Goal: Information Seeking & Learning: Learn about a topic

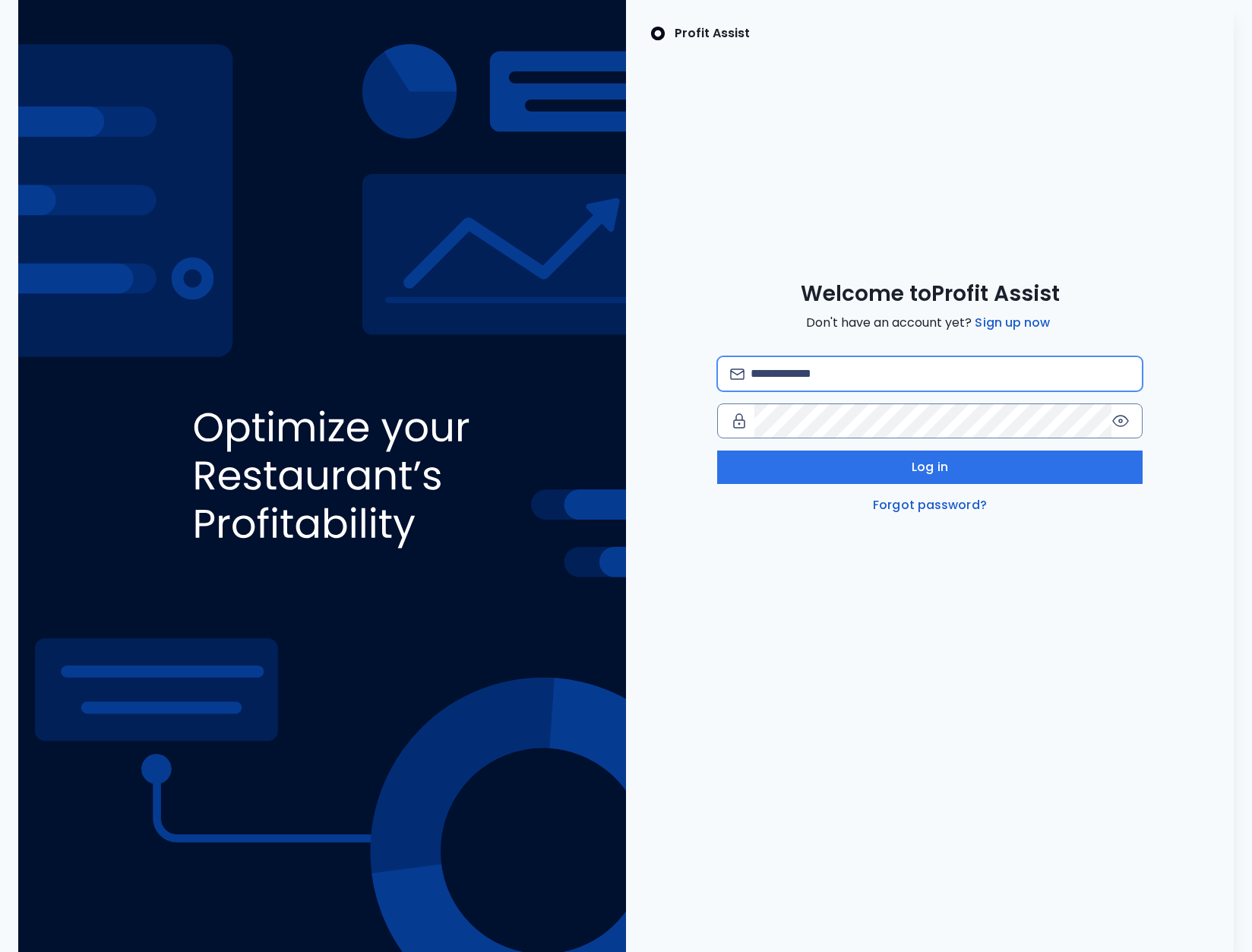
click at [872, 368] on input "email" at bounding box center [939, 374] width 379 height 34
type input "**********"
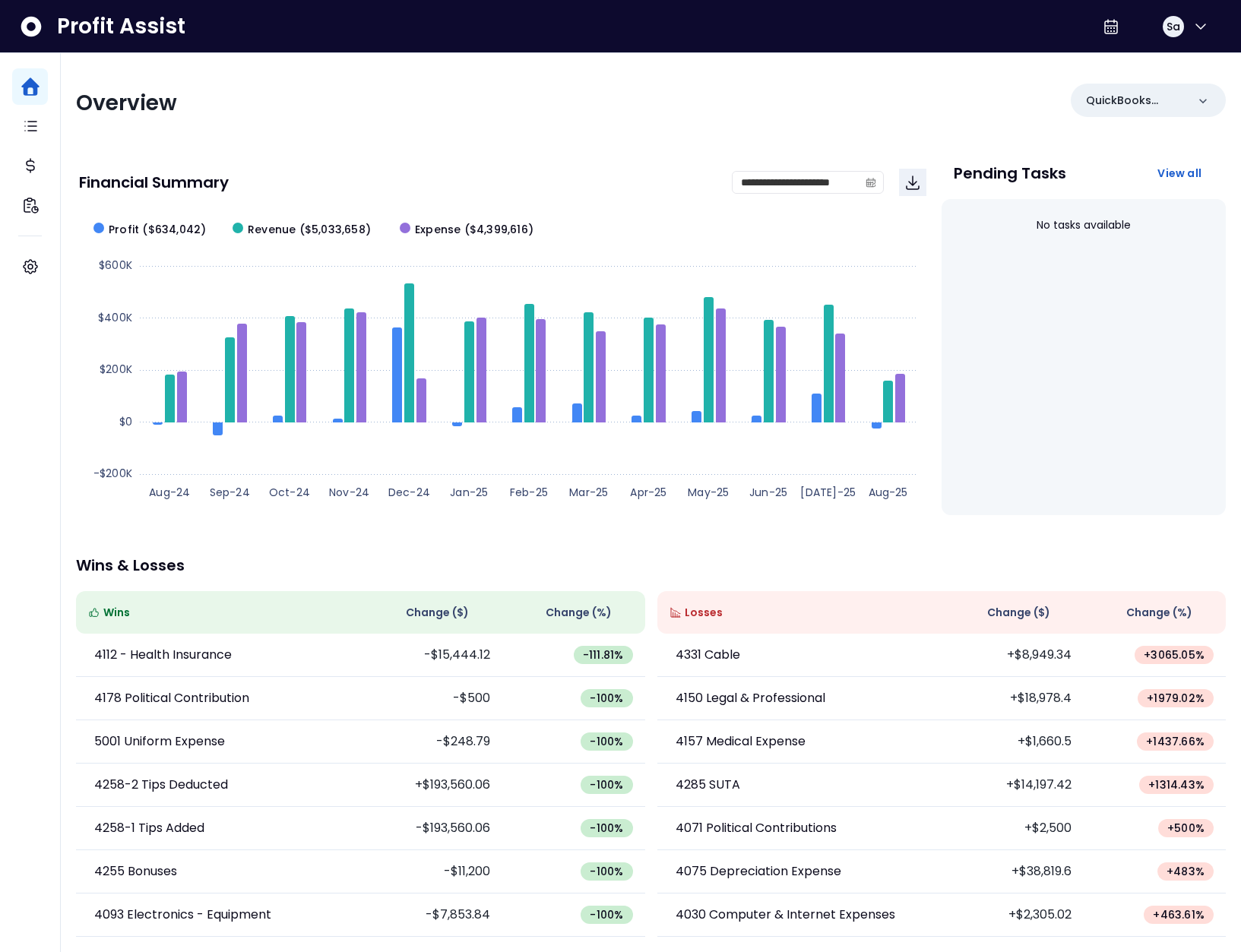
click at [320, 93] on div "Overview" at bounding box center [359, 103] width 566 height 27
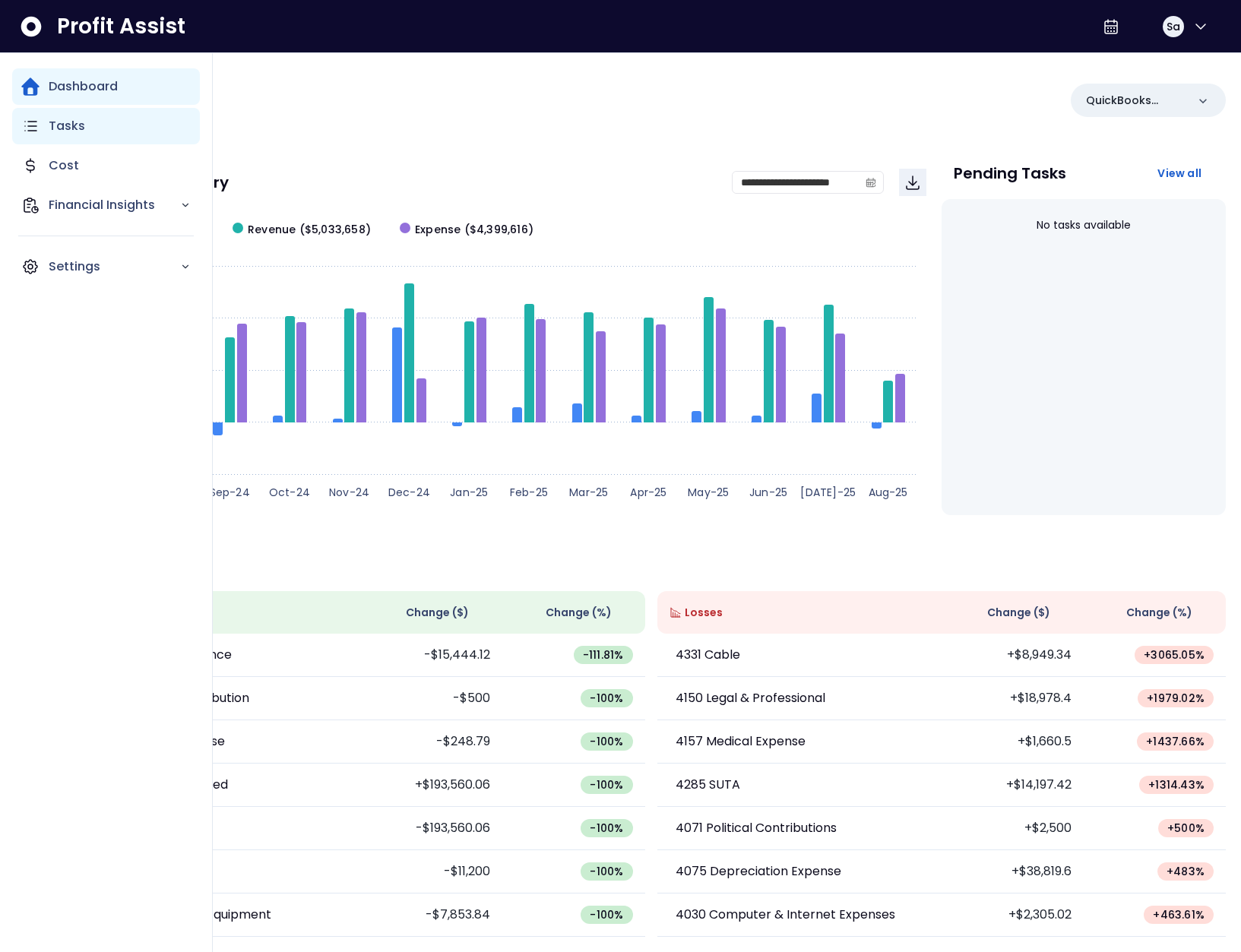
click at [35, 121] on icon "Main navigation" at bounding box center [30, 126] width 18 height 18
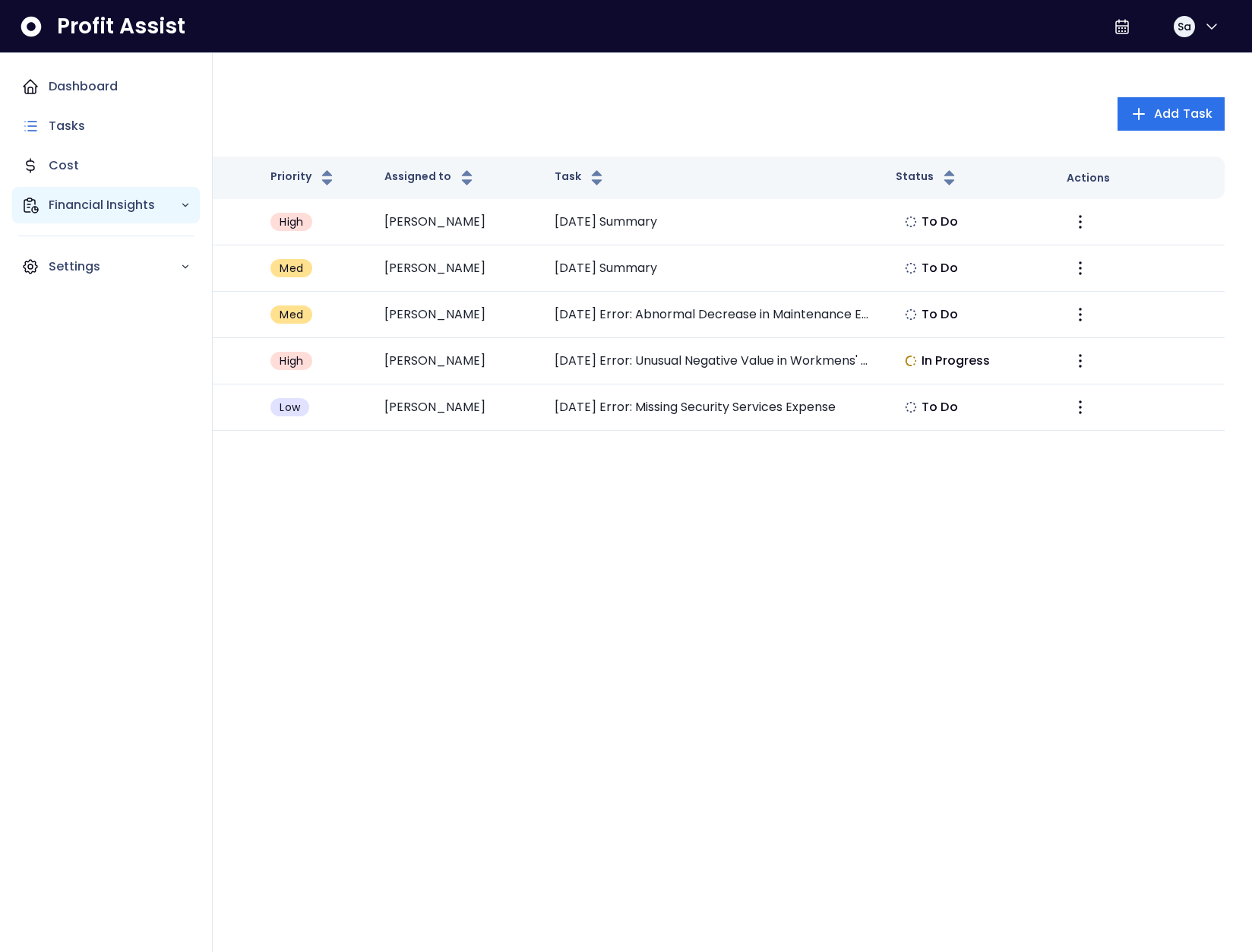
click at [50, 198] on p "Financial Insights" at bounding box center [114, 205] width 131 height 18
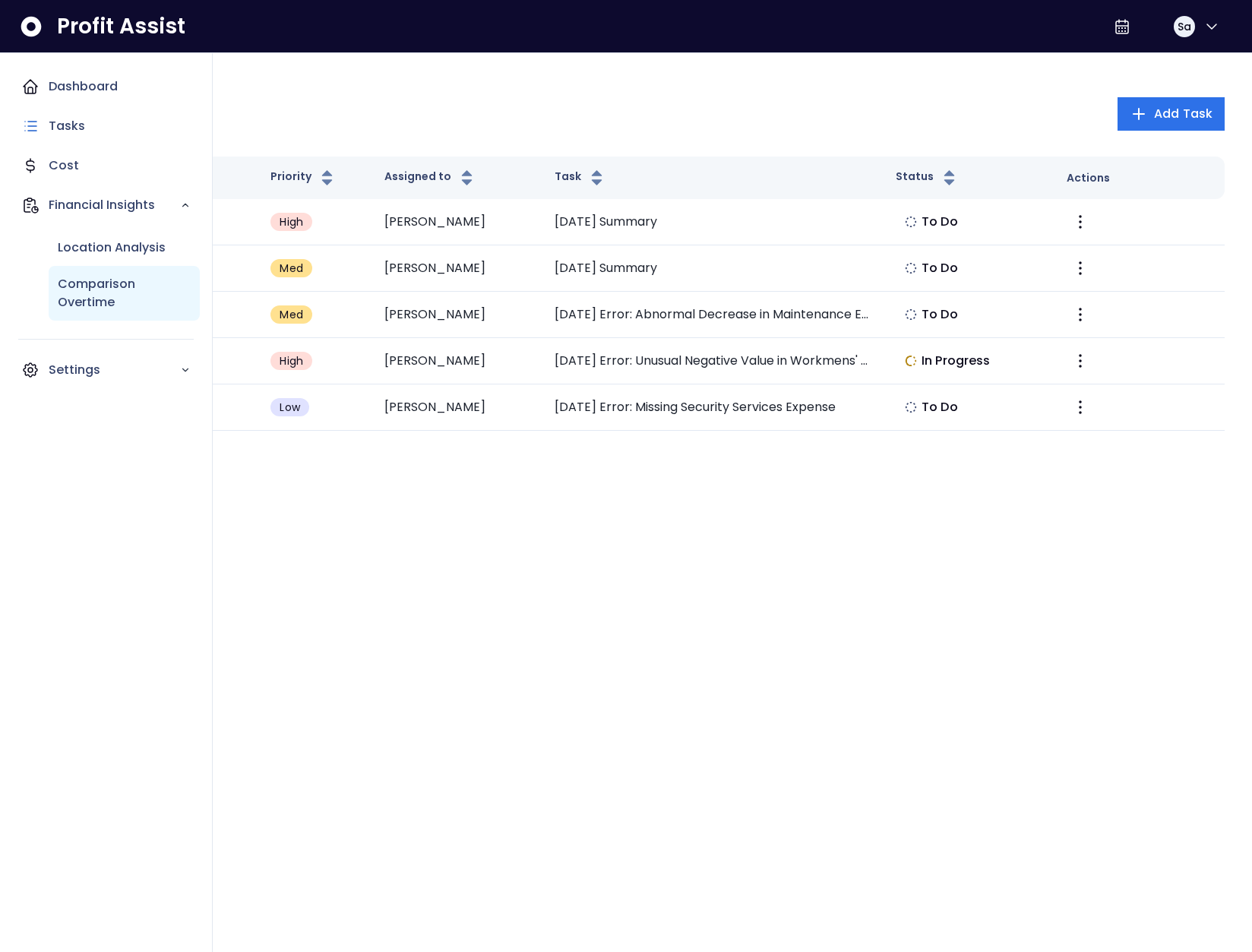
click at [119, 302] on p "Comparison Overtime" at bounding box center [125, 294] width 133 height 37
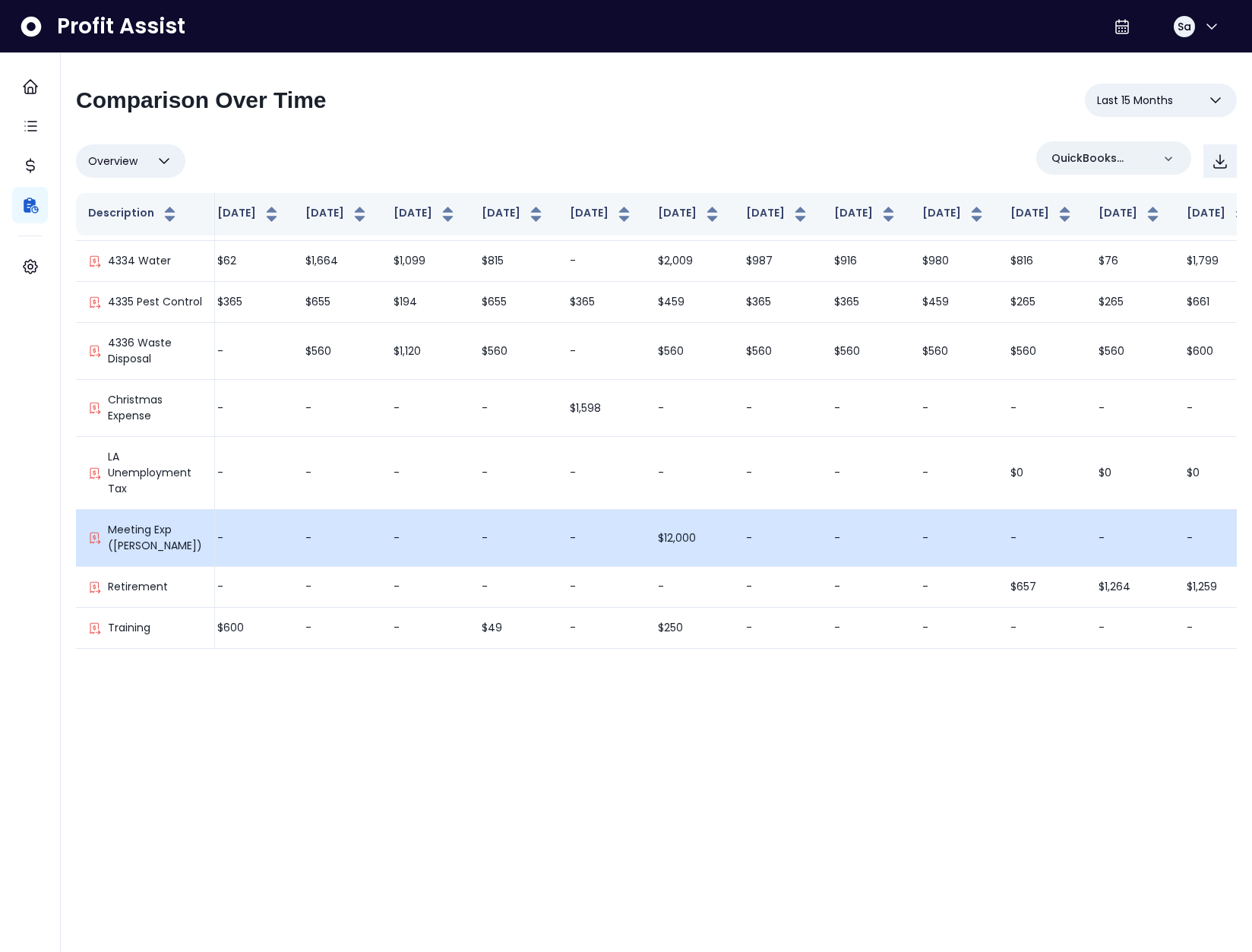
scroll to position [3637, 186]
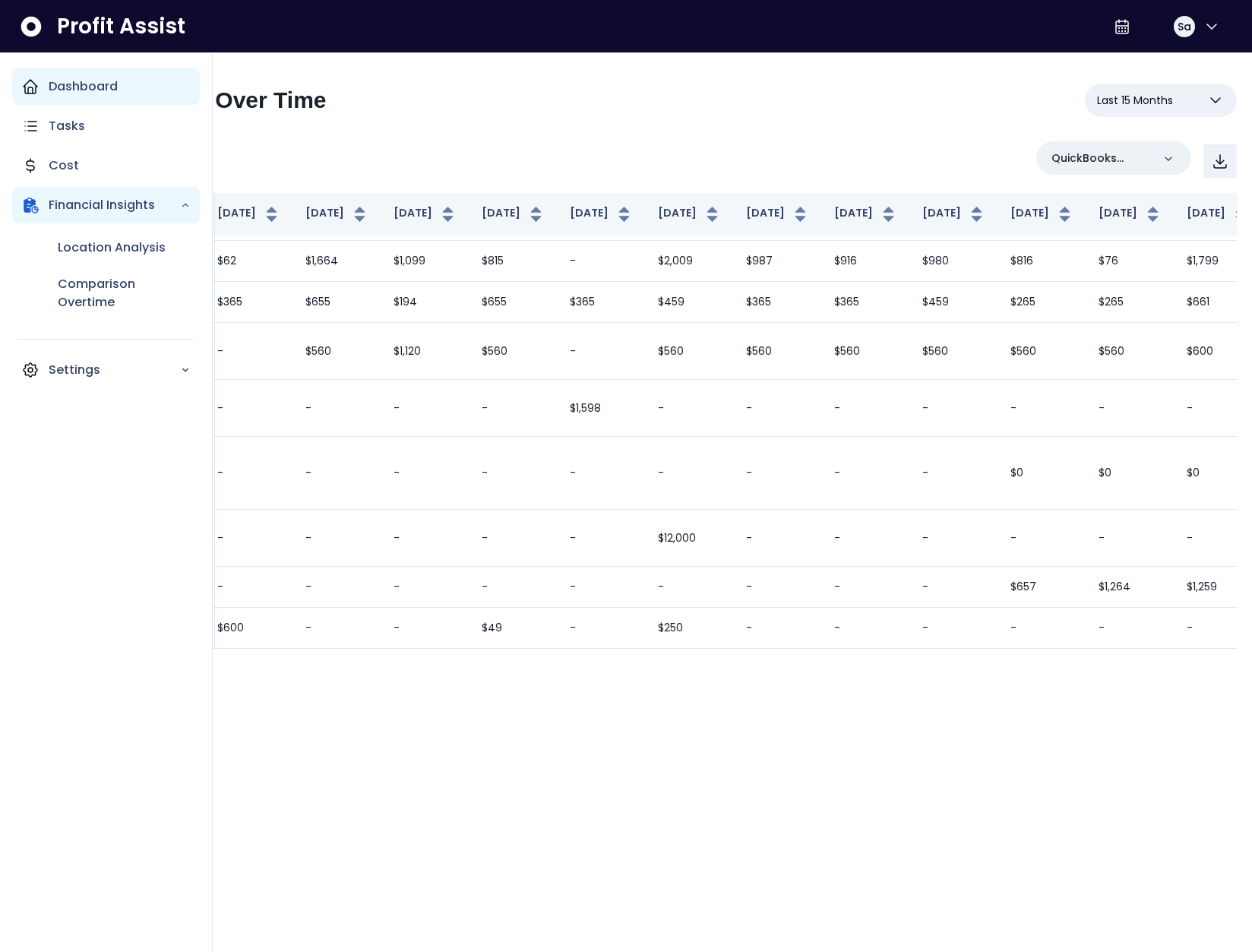
click at [34, 83] on icon "Main navigation" at bounding box center [30, 87] width 14 height 14
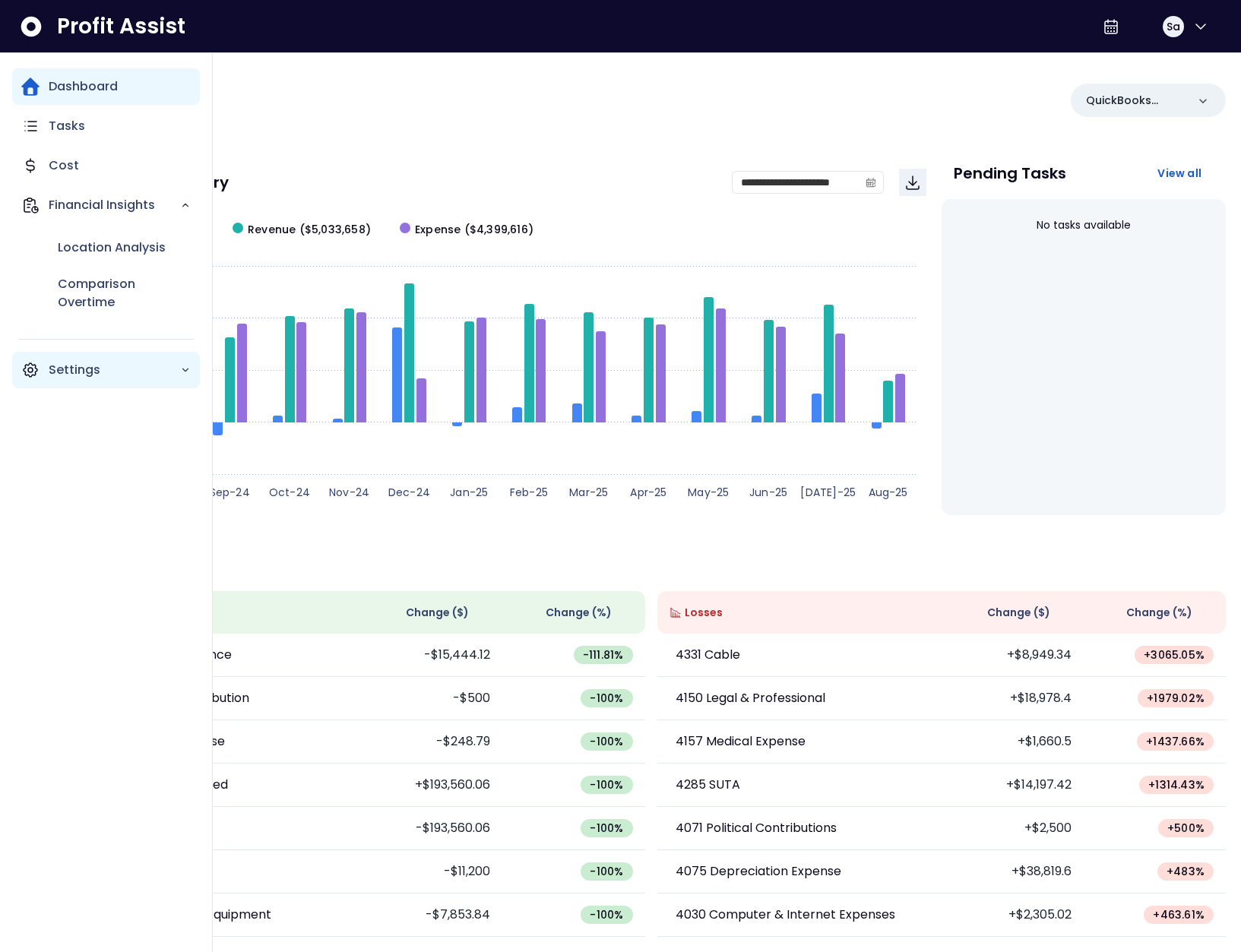
click at [90, 361] on p "Settings" at bounding box center [114, 370] width 131 height 18
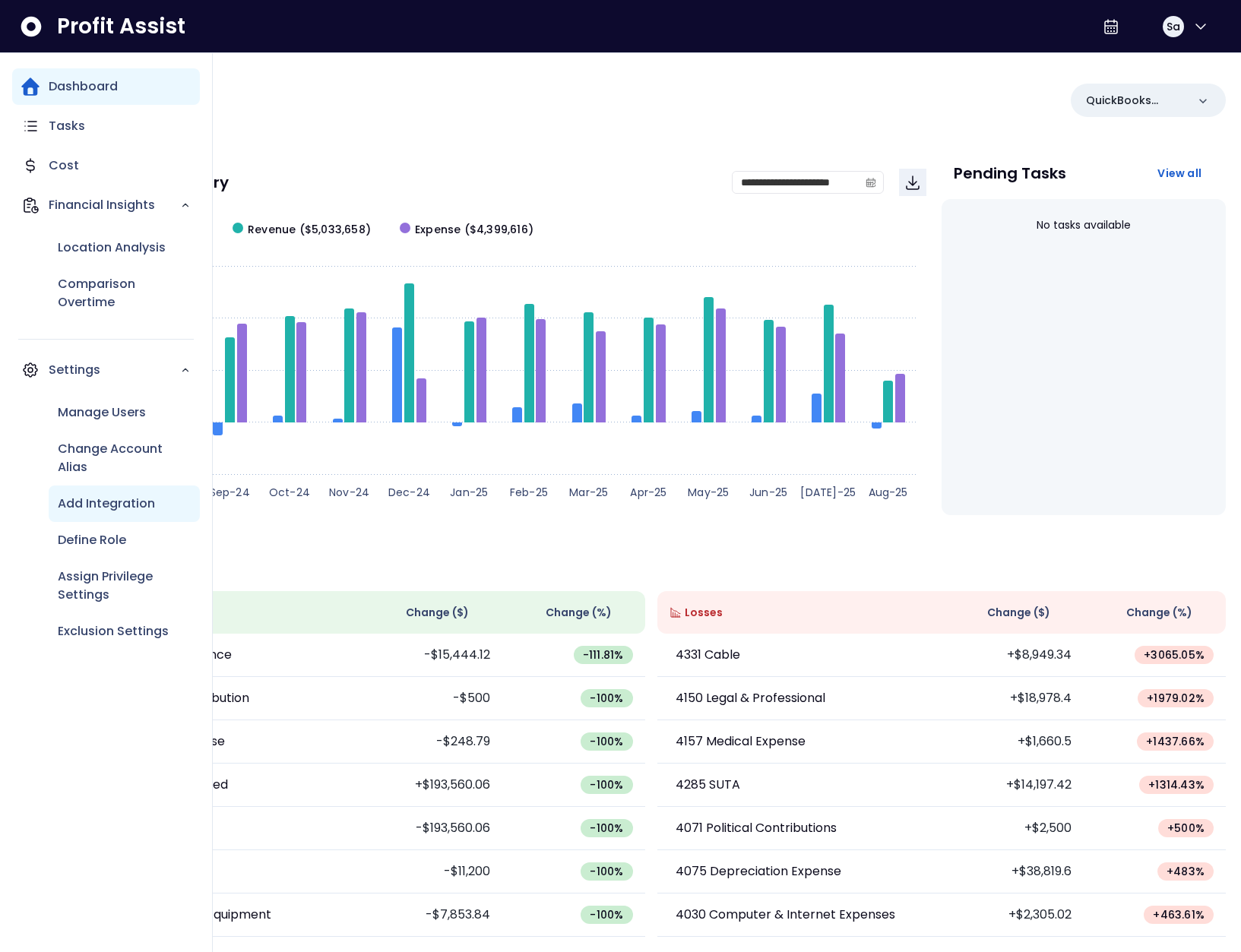
click at [118, 514] on div "Add Integration" at bounding box center [124, 504] width 152 height 37
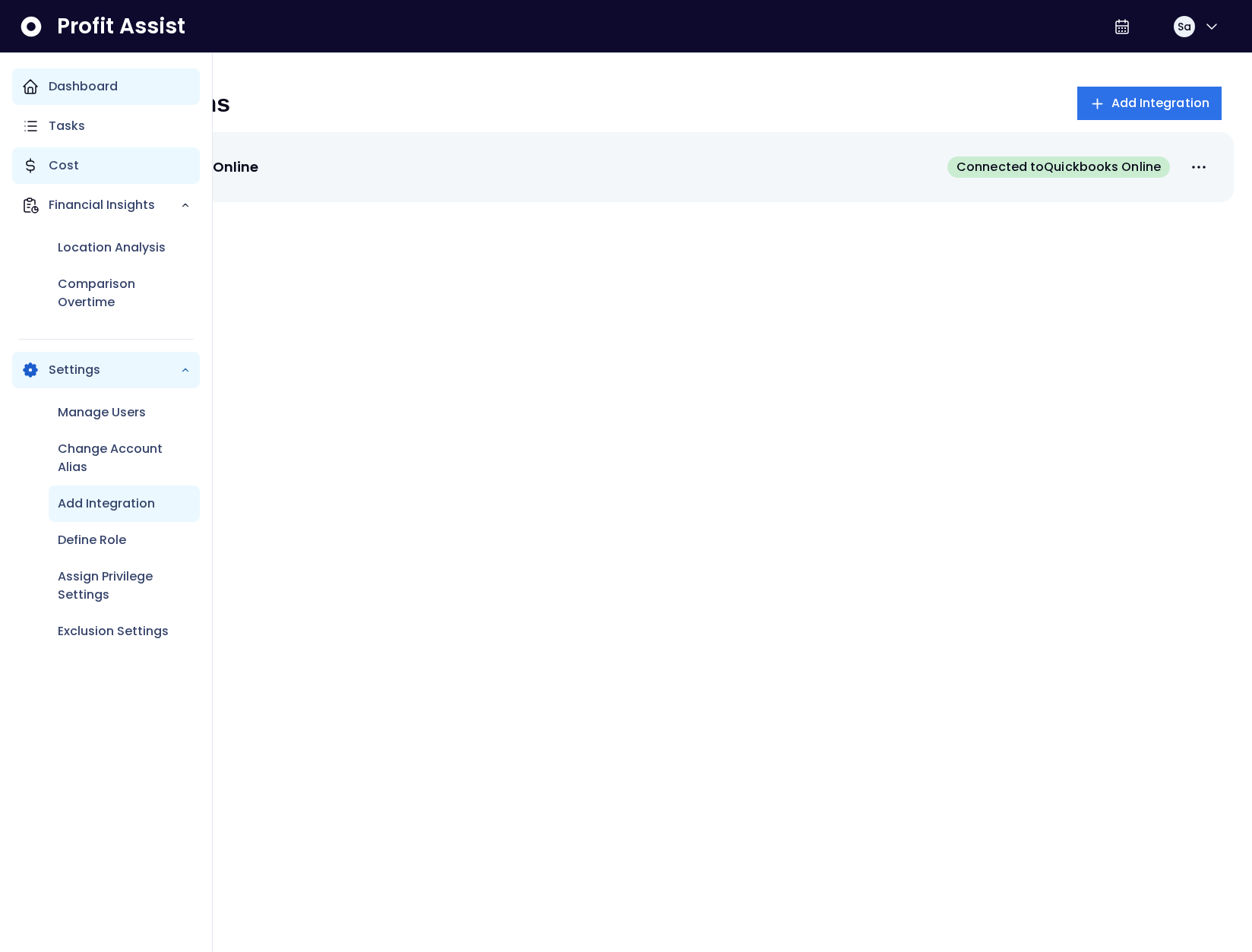
click at [55, 158] on p "Cost" at bounding box center [63, 165] width 30 height 18
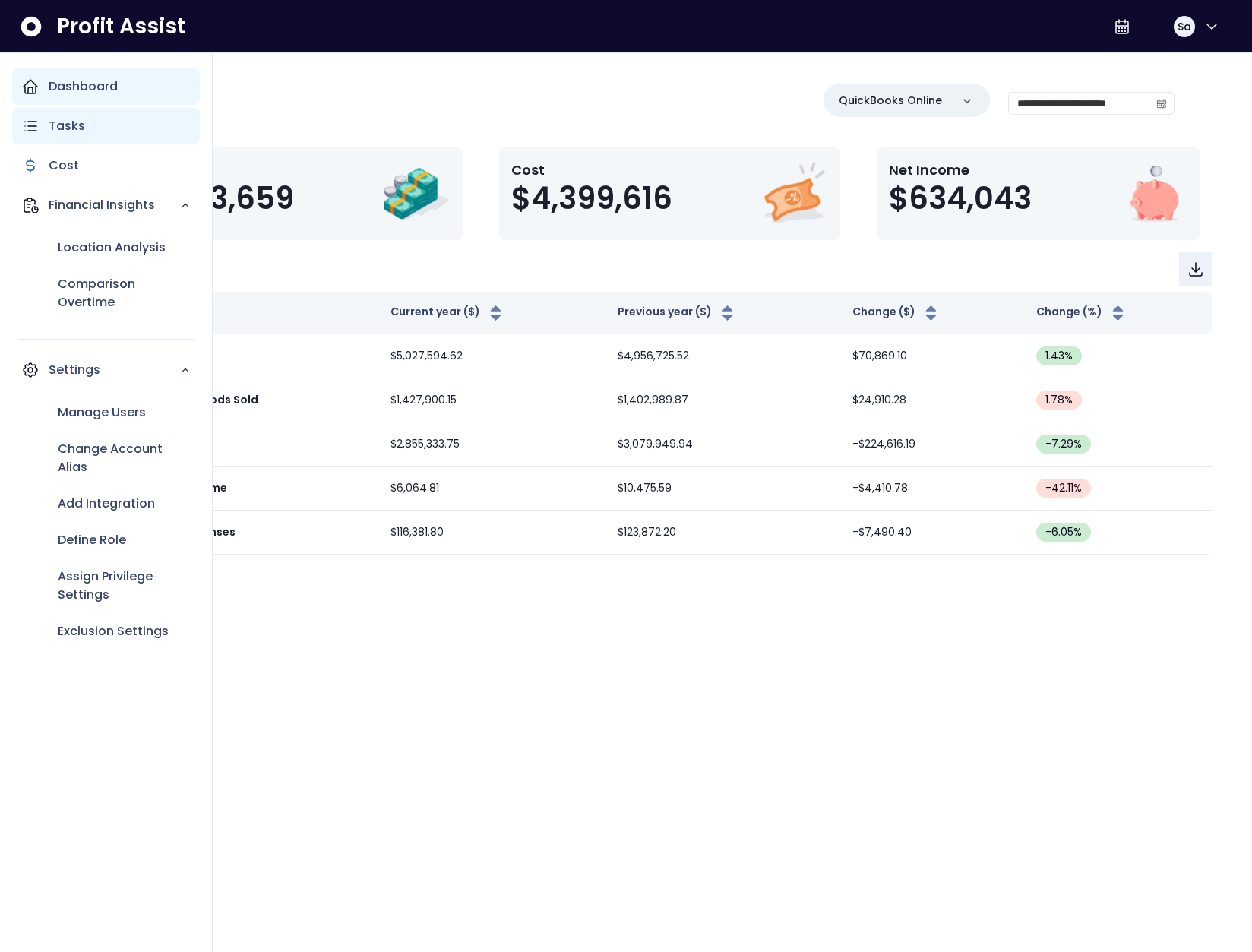
click at [34, 122] on icon "Main navigation" at bounding box center [31, 126] width 12 height 9
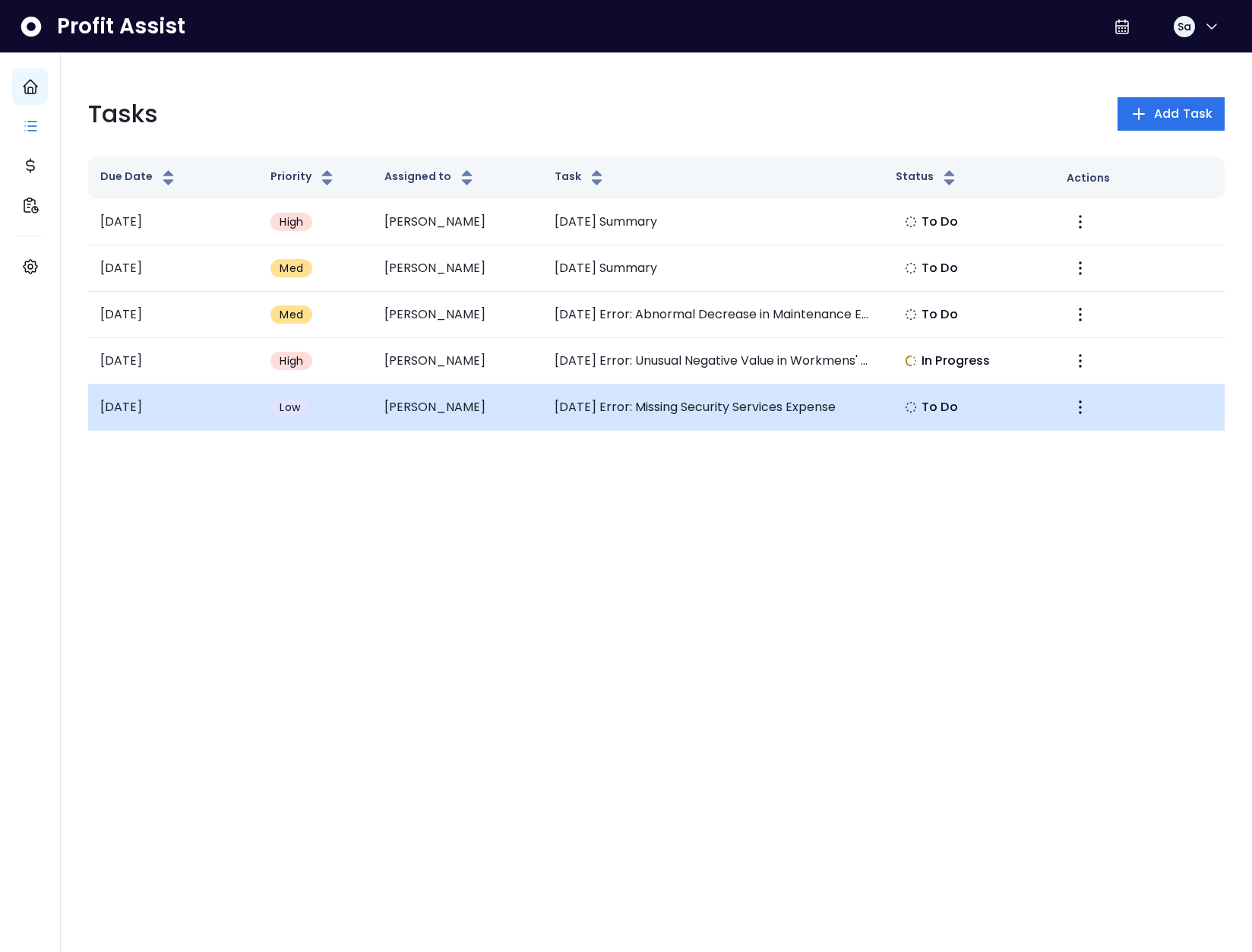
click at [685, 408] on td "[DATE] Error: Missing Security Services Expense" at bounding box center [712, 407] width 341 height 46
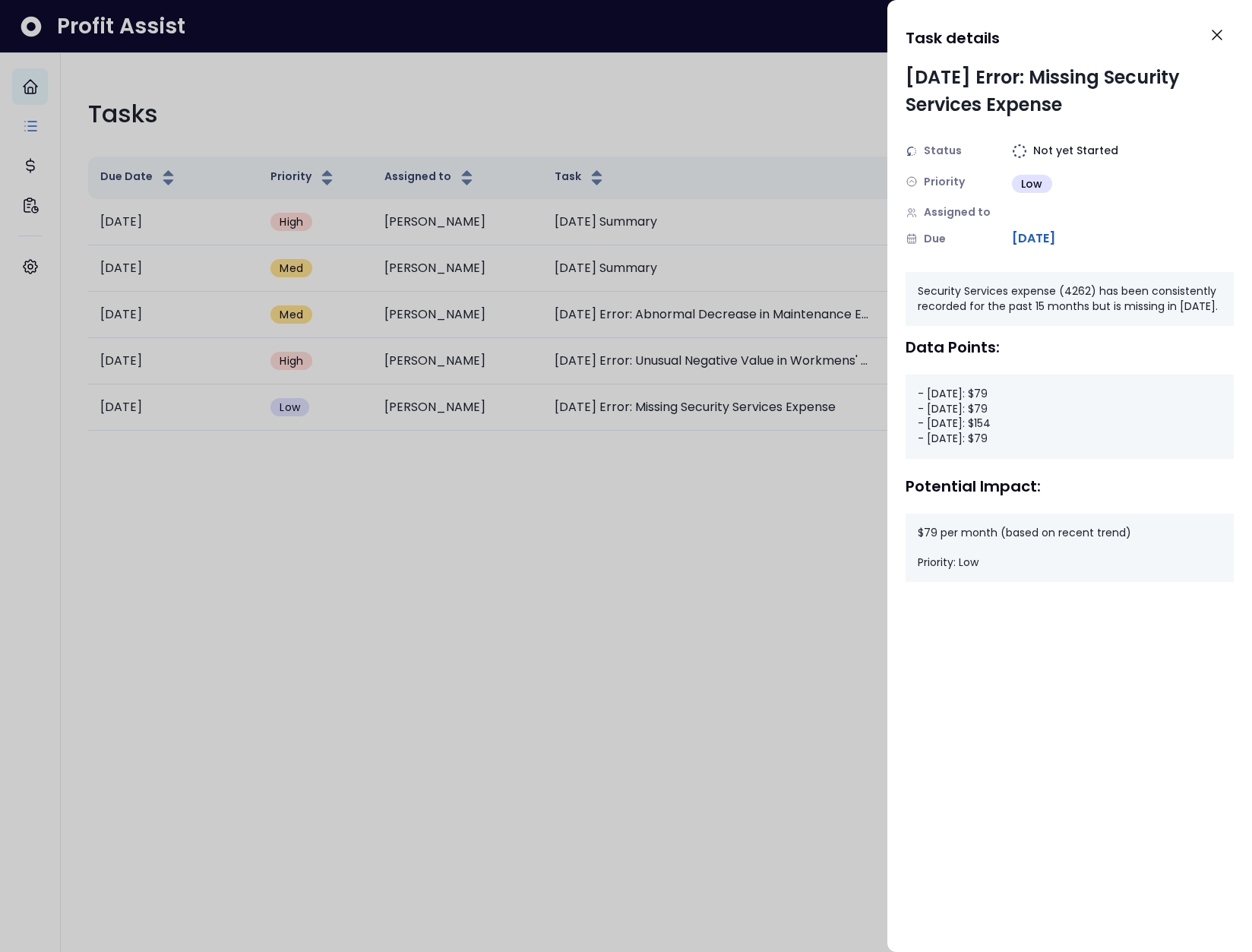
click at [788, 415] on div at bounding box center [626, 476] width 1252 height 952
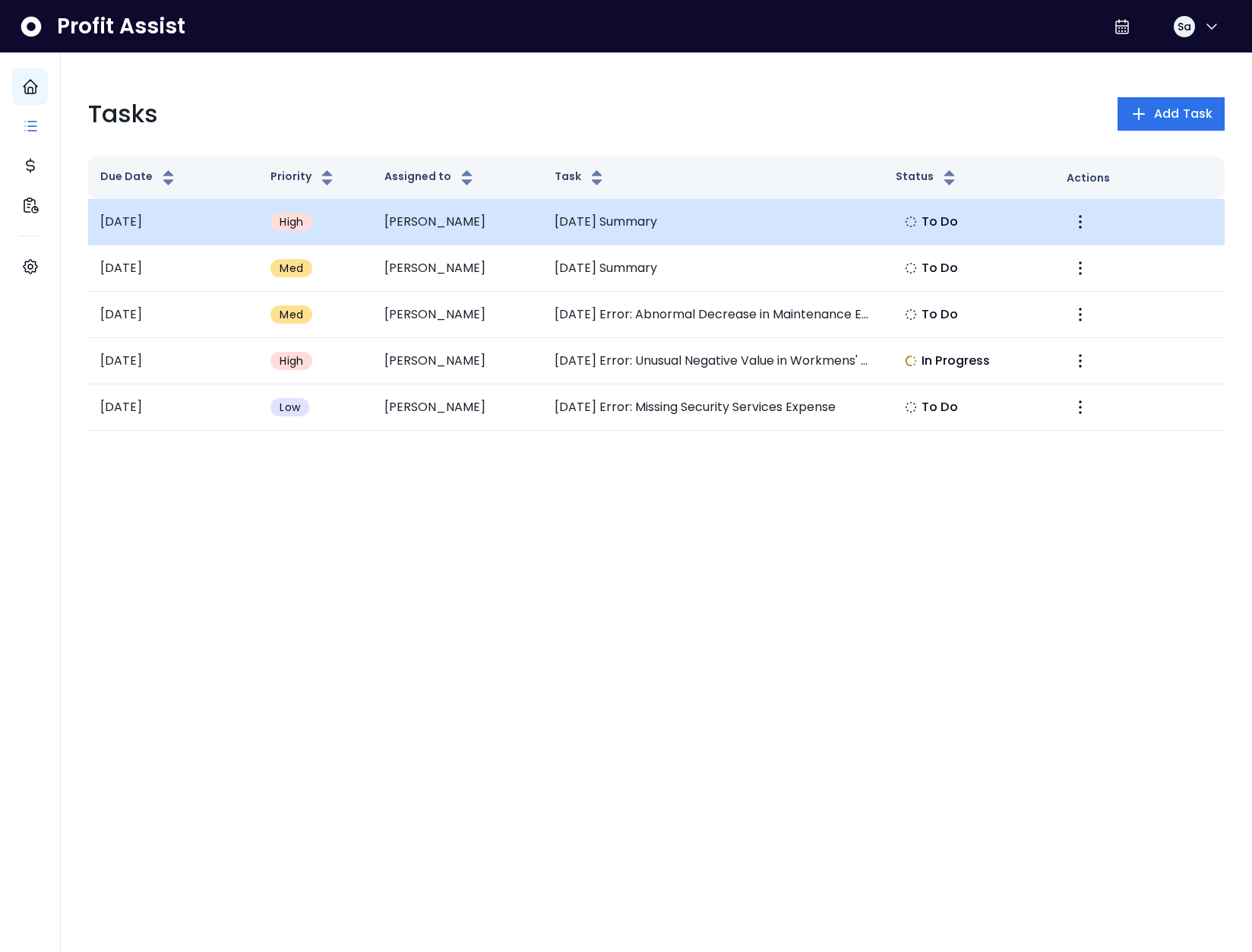
click at [620, 215] on td "[DATE] Summary" at bounding box center [712, 222] width 341 height 46
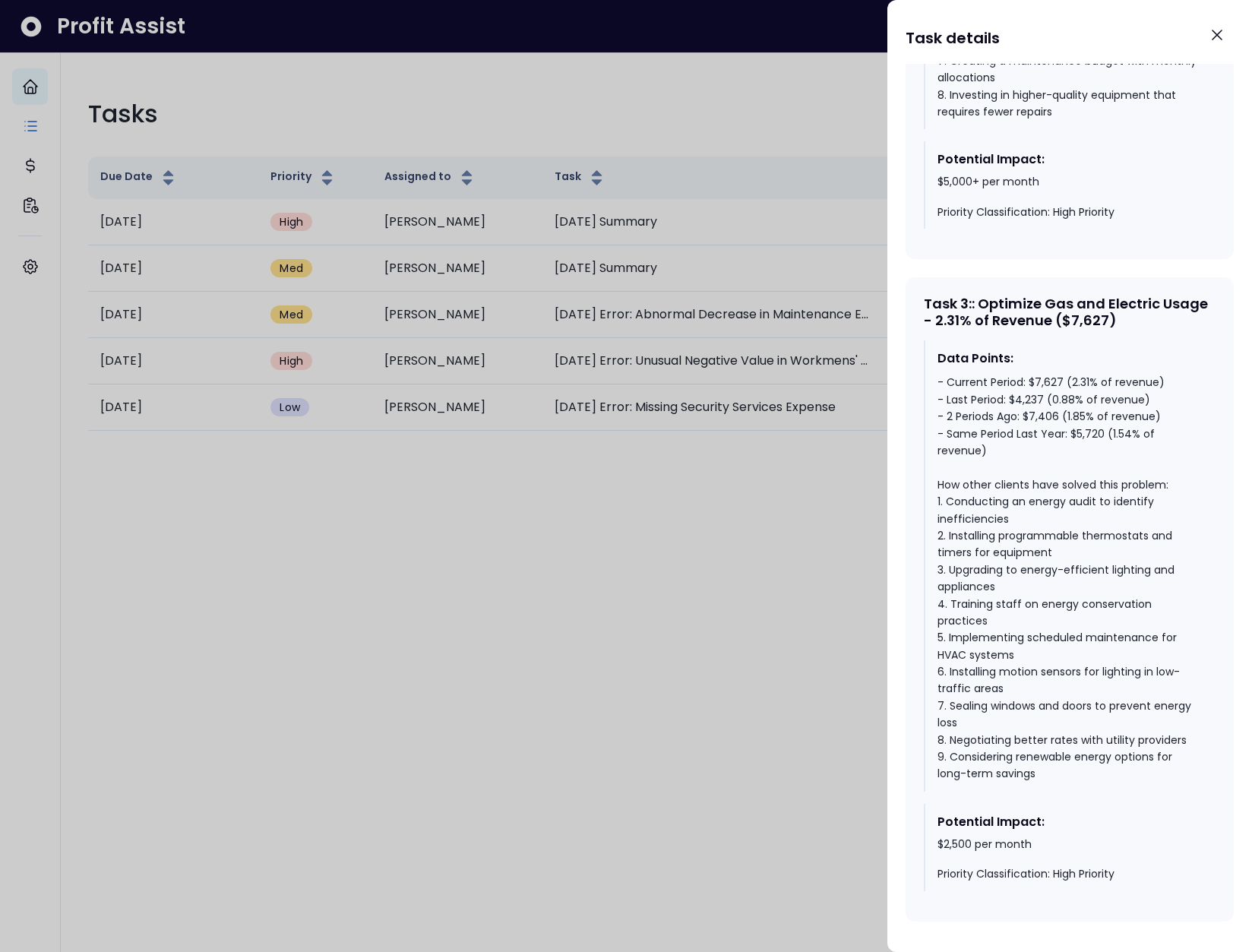
scroll to position [1856, 0]
click at [739, 447] on div at bounding box center [626, 476] width 1252 height 952
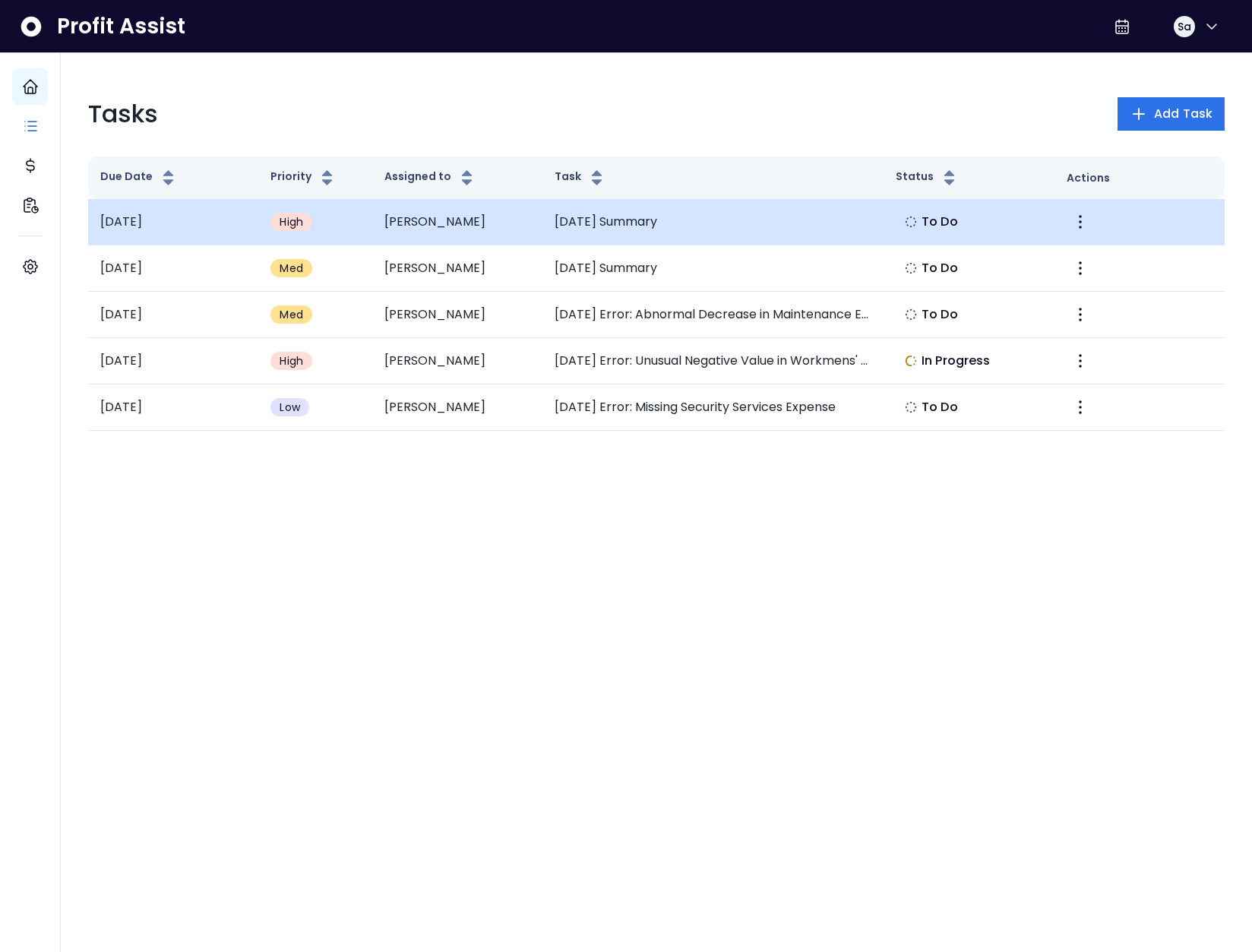
click at [636, 231] on td "[DATE] Summary" at bounding box center [712, 222] width 341 height 46
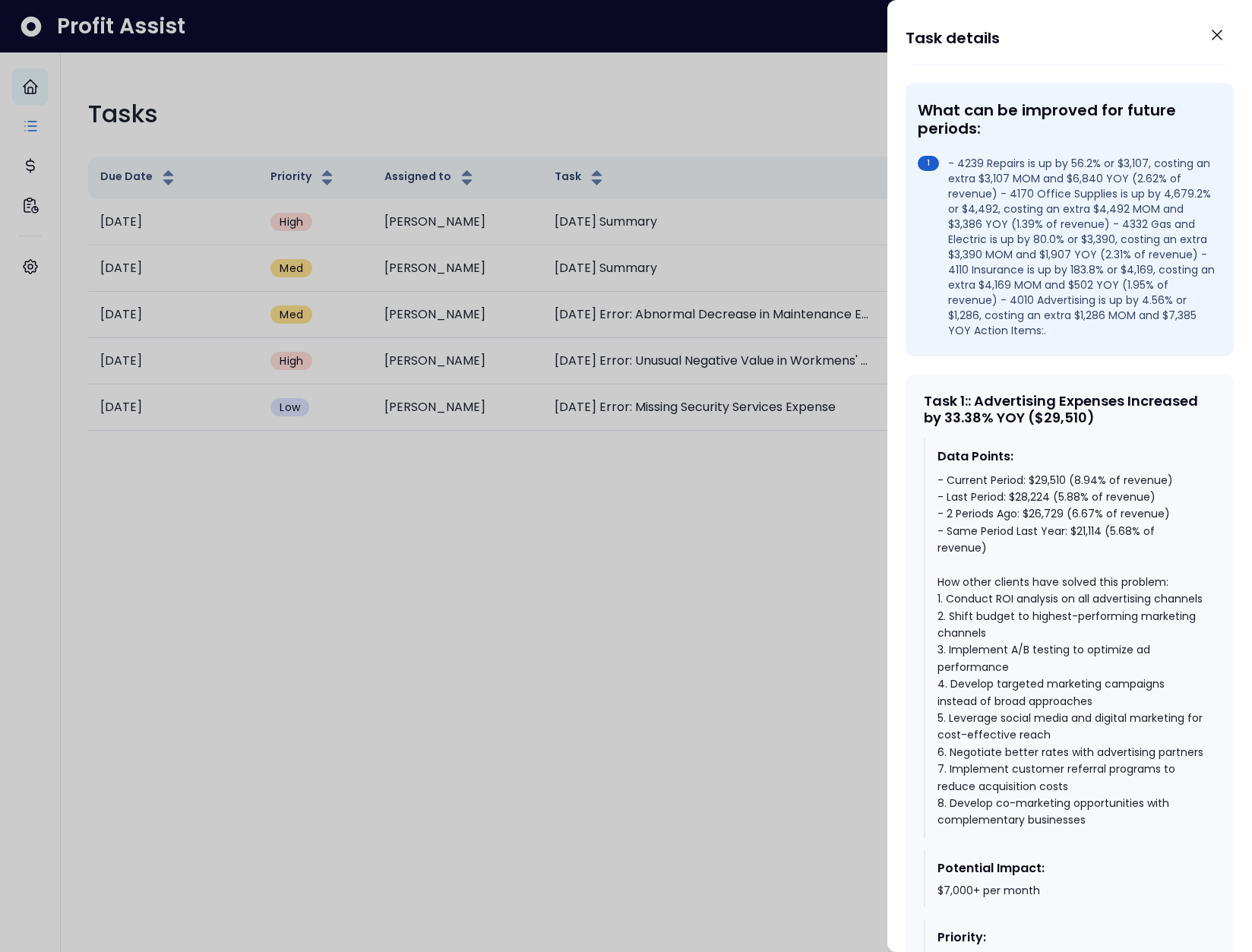
scroll to position [343, 0]
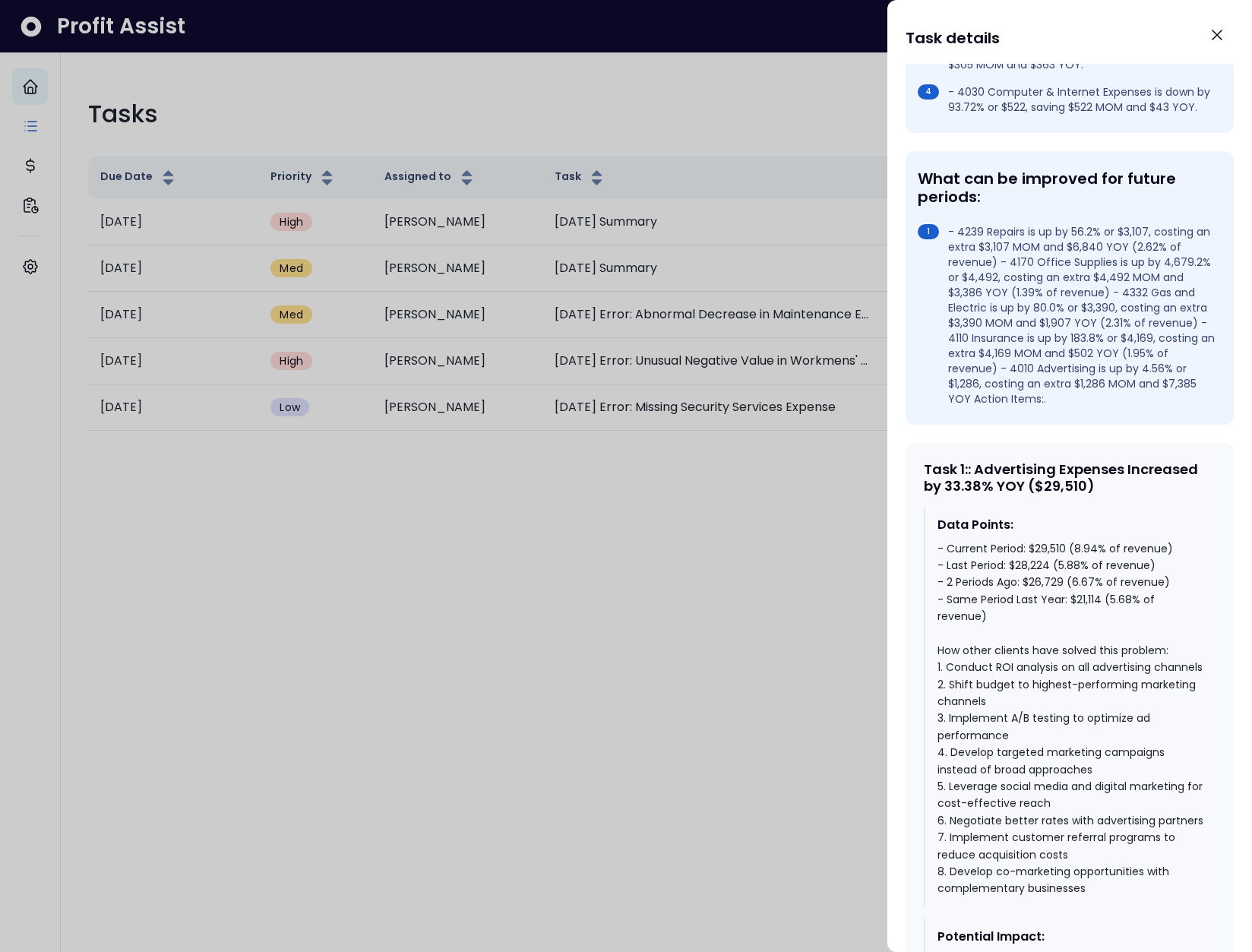
click at [1049, 492] on div "Task 1 : : Advertising Expenses Increased by 33.38% YOY ($29,510)" at bounding box center [1070, 478] width 292 height 33
click at [1050, 491] on div "Task 1 : : Advertising Expenses Increased by 33.38% YOY ($29,510)" at bounding box center [1070, 478] width 292 height 33
click at [990, 493] on div "Task 1 : : Advertising Expenses Increased by 33.38% YOY ($29,510)" at bounding box center [1070, 478] width 292 height 33
click at [950, 493] on div "Task 1 : : Advertising Expenses Increased by 33.38% YOY ($29,510)" at bounding box center [1070, 478] width 292 height 33
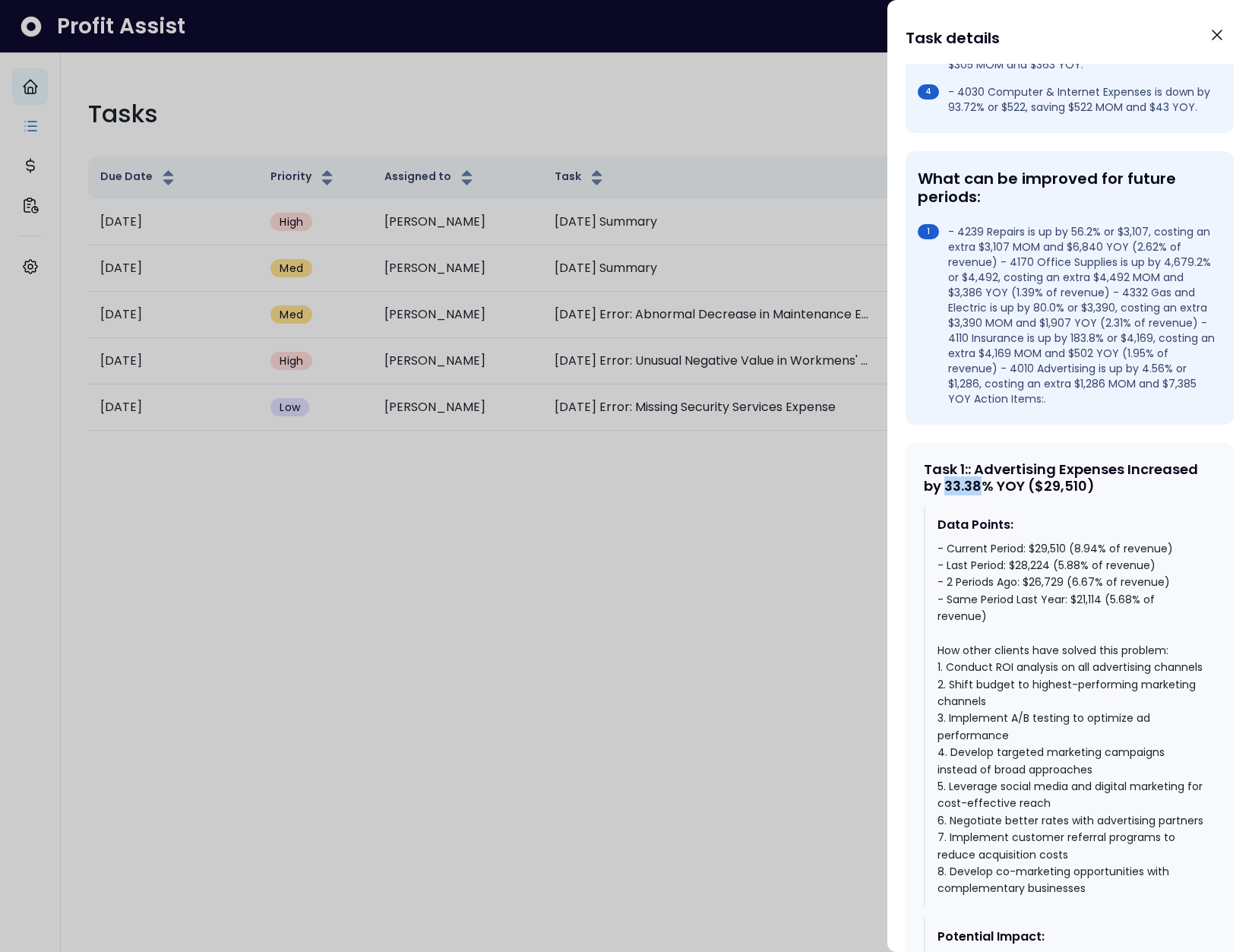
click at [950, 493] on div "Task 1 : : Advertising Expenses Increased by 33.38% YOY ($29,510)" at bounding box center [1070, 478] width 292 height 33
click at [1024, 612] on div "- Current Period: $29,510 (8.94% of revenue) - Last Period: $28,224 (5.88% of r…" at bounding box center [1070, 718] width 265 height 357
click at [1061, 562] on div "- Current Period: $29,510 (8.94% of revenue) - Last Period: $28,224 (5.88% of r…" at bounding box center [1070, 718] width 265 height 357
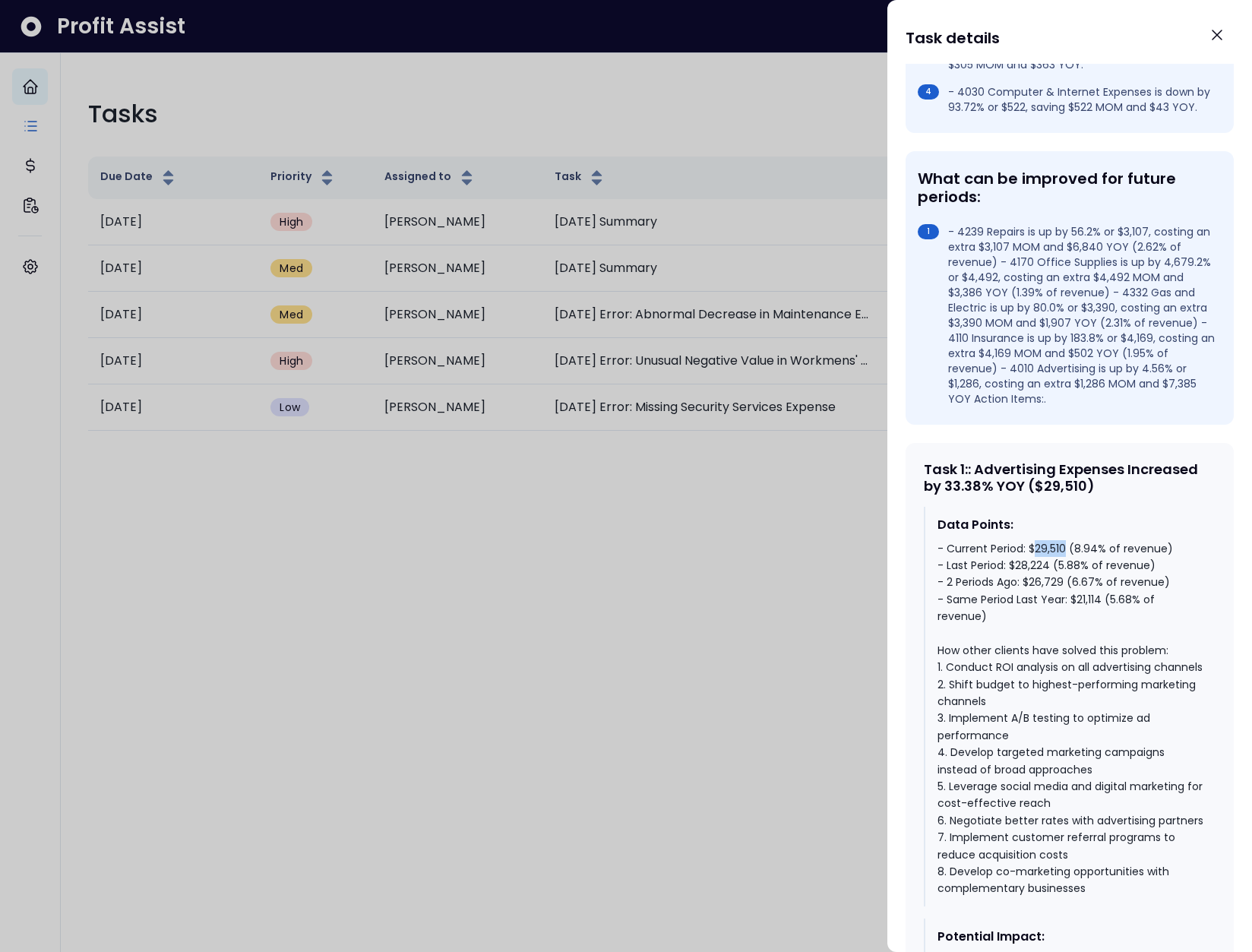
click at [1061, 562] on div "- Current Period: $29,510 (8.94% of revenue) - Last Period: $28,224 (5.88% of r…" at bounding box center [1070, 718] width 265 height 357
click at [1060, 564] on div "- Current Period: $29,510 (8.94% of revenue) - Last Period: $28,224 (5.88% of r…" at bounding box center [1070, 718] width 265 height 357
click at [1053, 563] on div "- Current Period: $29,510 (8.94% of revenue) - Last Period: $28,224 (5.88% of r…" at bounding box center [1070, 718] width 265 height 357
click at [1031, 564] on div "- Current Period: $29,510 (8.94% of revenue) - Last Period: $28,224 (5.88% of r…" at bounding box center [1070, 718] width 265 height 357
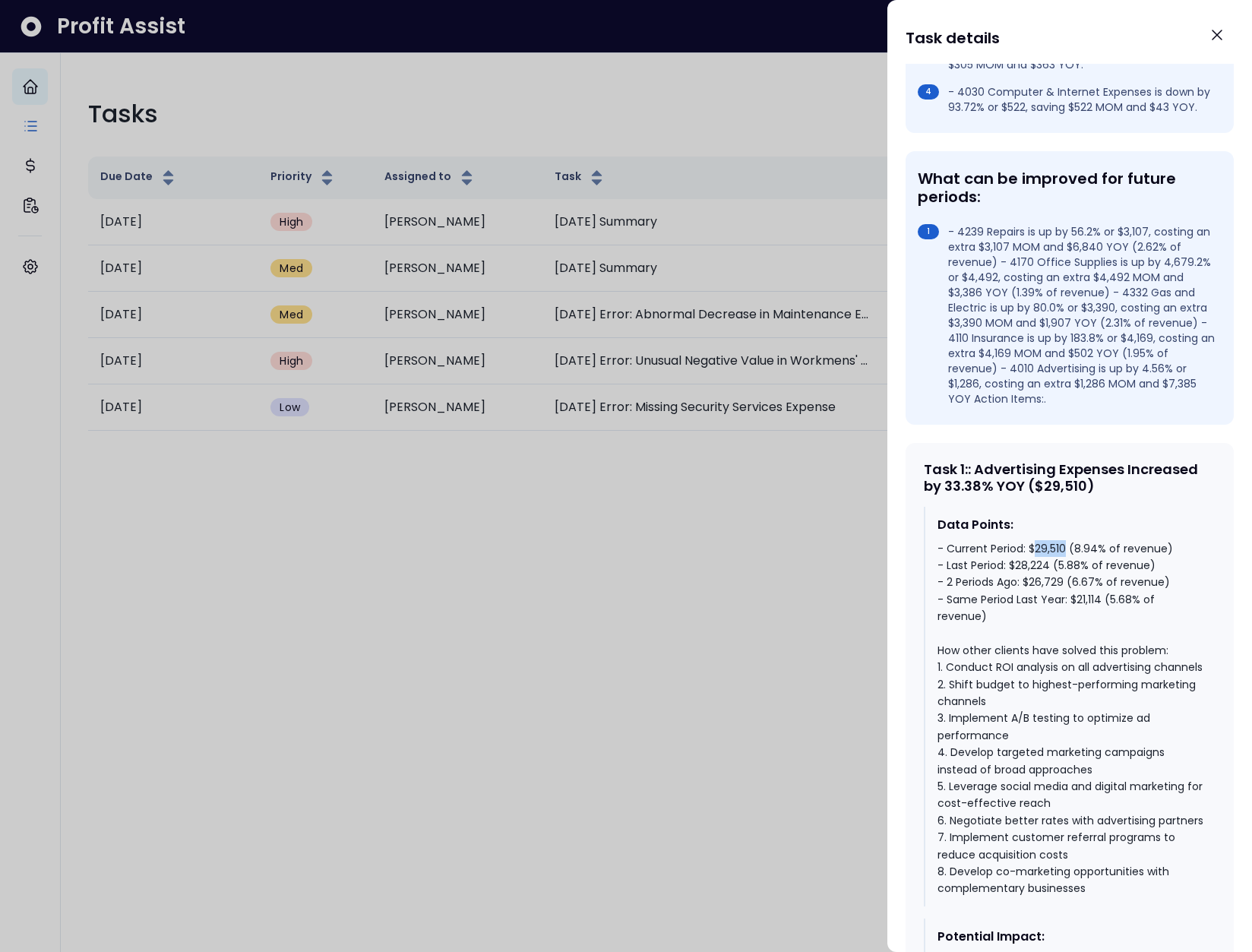
click at [1031, 564] on div "- Current Period: $29,510 (8.94% of revenue) - Last Period: $28,224 (5.88% of r…" at bounding box center [1070, 718] width 265 height 357
click at [1045, 566] on div "- Current Period: $29,510 (8.94% of revenue) - Last Period: $28,224 (5.88% of r…" at bounding box center [1070, 718] width 265 height 357
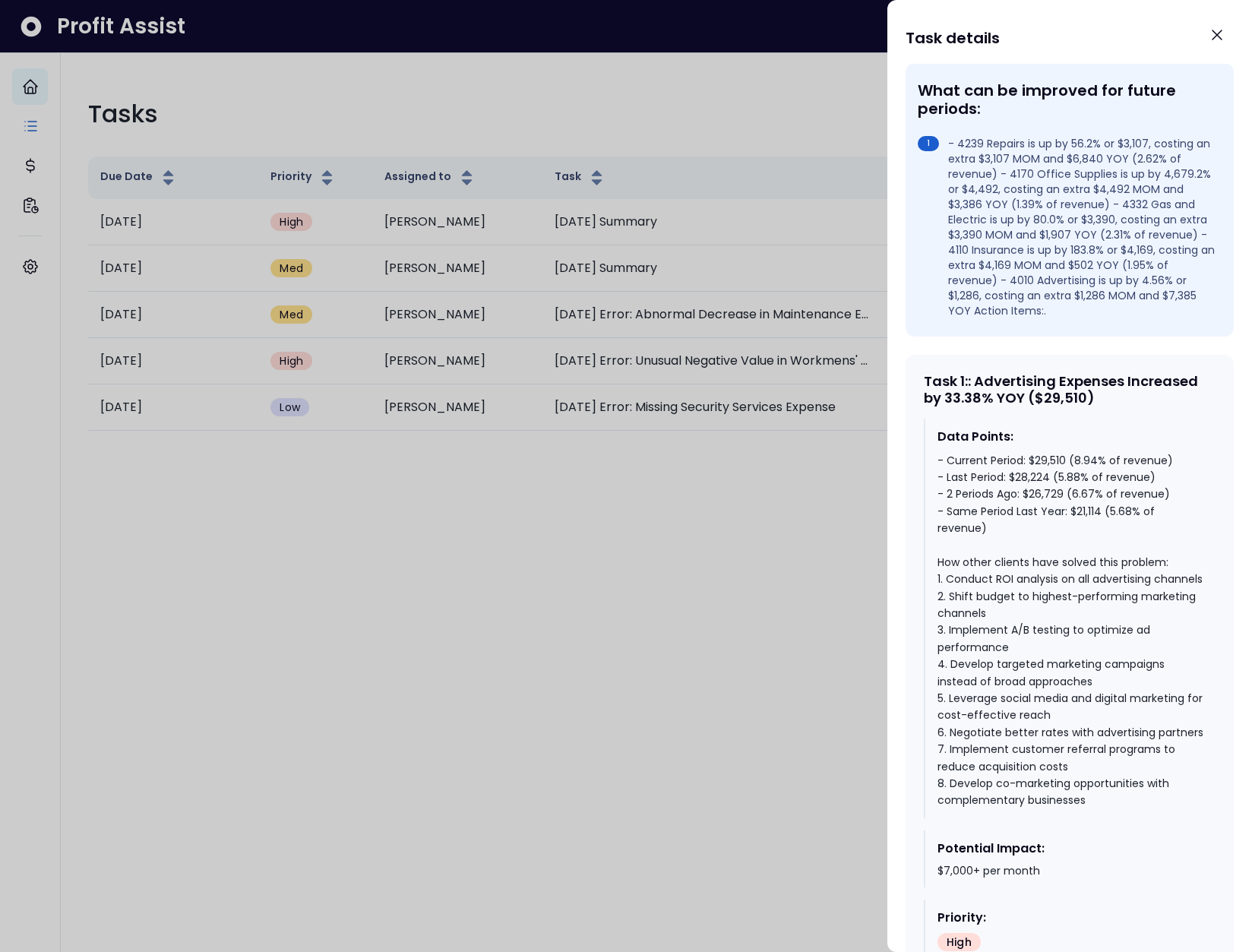
scroll to position [439, 0]
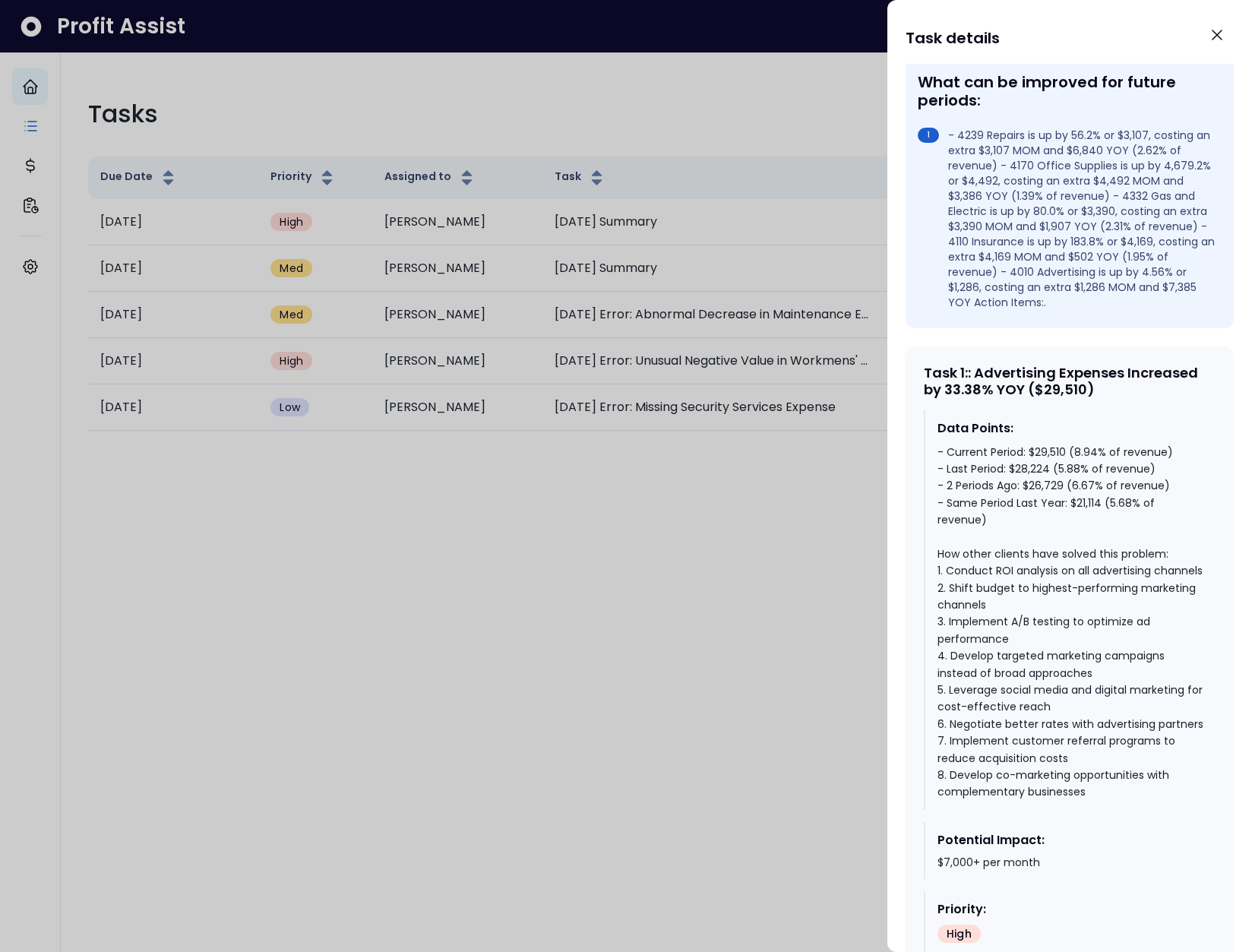
click at [1024, 470] on div "- Current Period: $29,510 (8.94% of revenue) - Last Period: $28,224 (5.88% of r…" at bounding box center [1070, 623] width 265 height 357
click at [1012, 468] on div "- Current Period: $29,510 (8.94% of revenue) - Last Period: $28,224 (5.88% of r…" at bounding box center [1070, 623] width 265 height 357
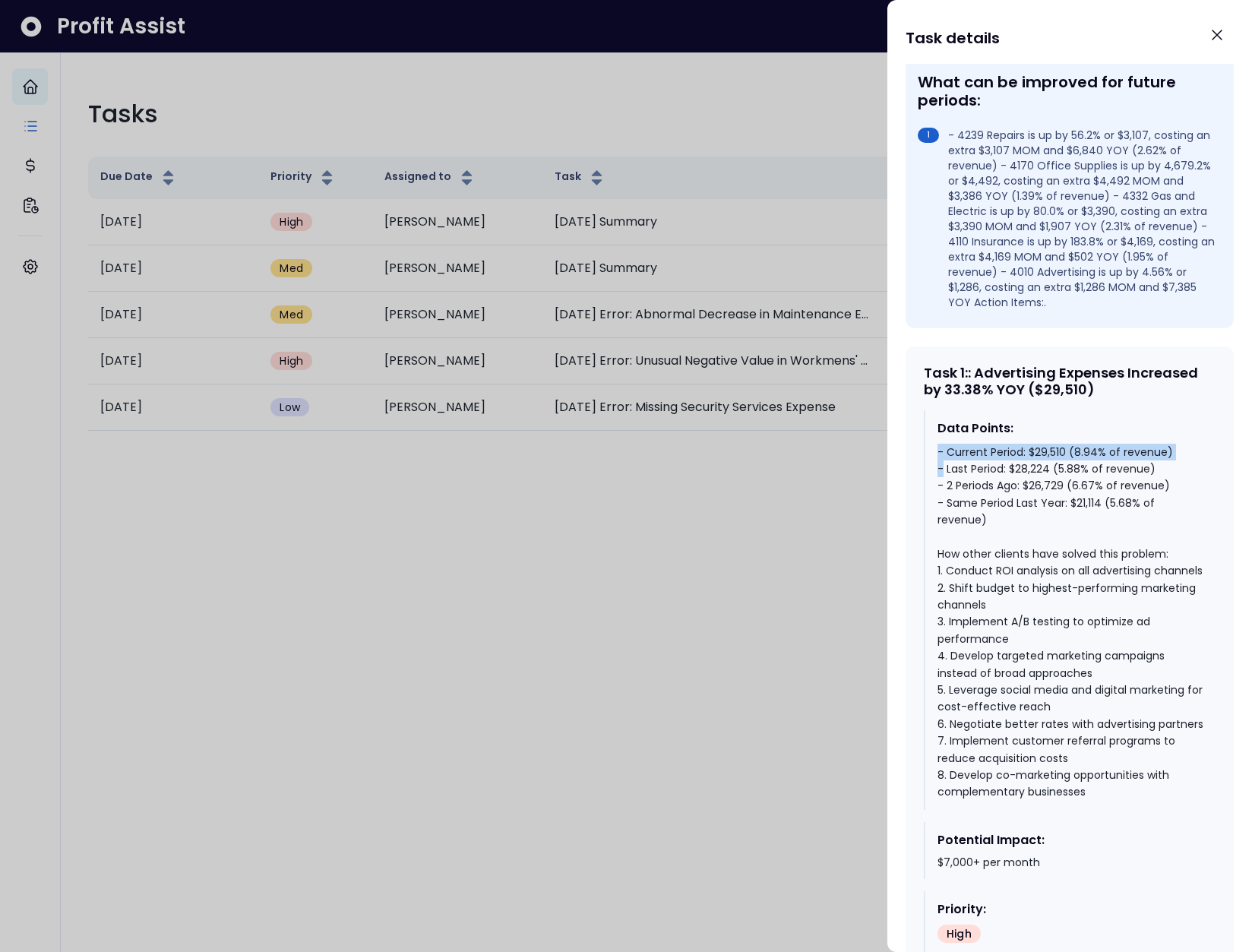
click at [1012, 468] on div "- Current Period: $29,510 (8.94% of revenue) - Last Period: $28,224 (5.88% of r…" at bounding box center [1070, 623] width 265 height 357
click at [1011, 468] on div "- Current Period: $29,510 (8.94% of revenue) - Last Period: $28,224 (5.88% of r…" at bounding box center [1070, 623] width 265 height 357
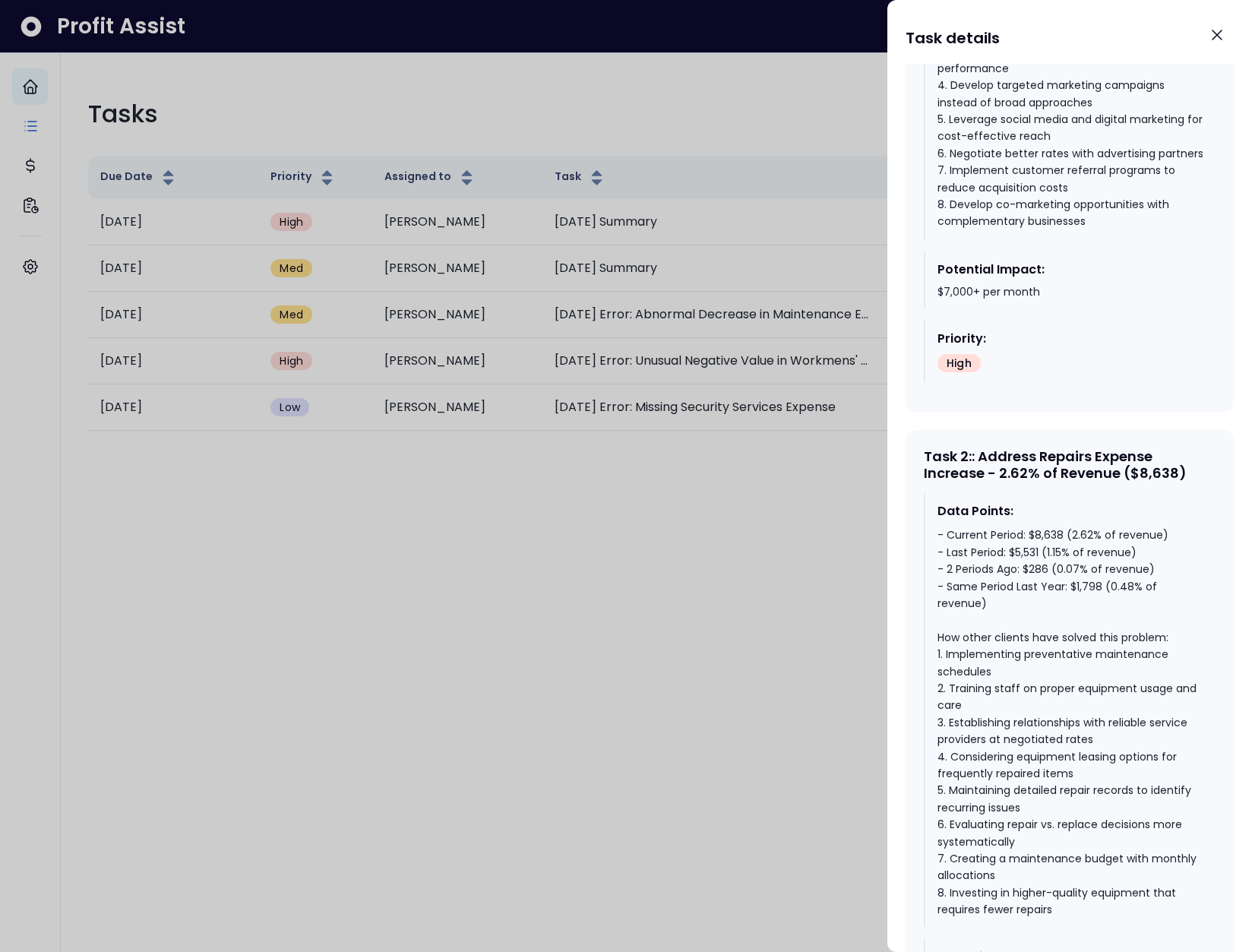
scroll to position [1032, 0]
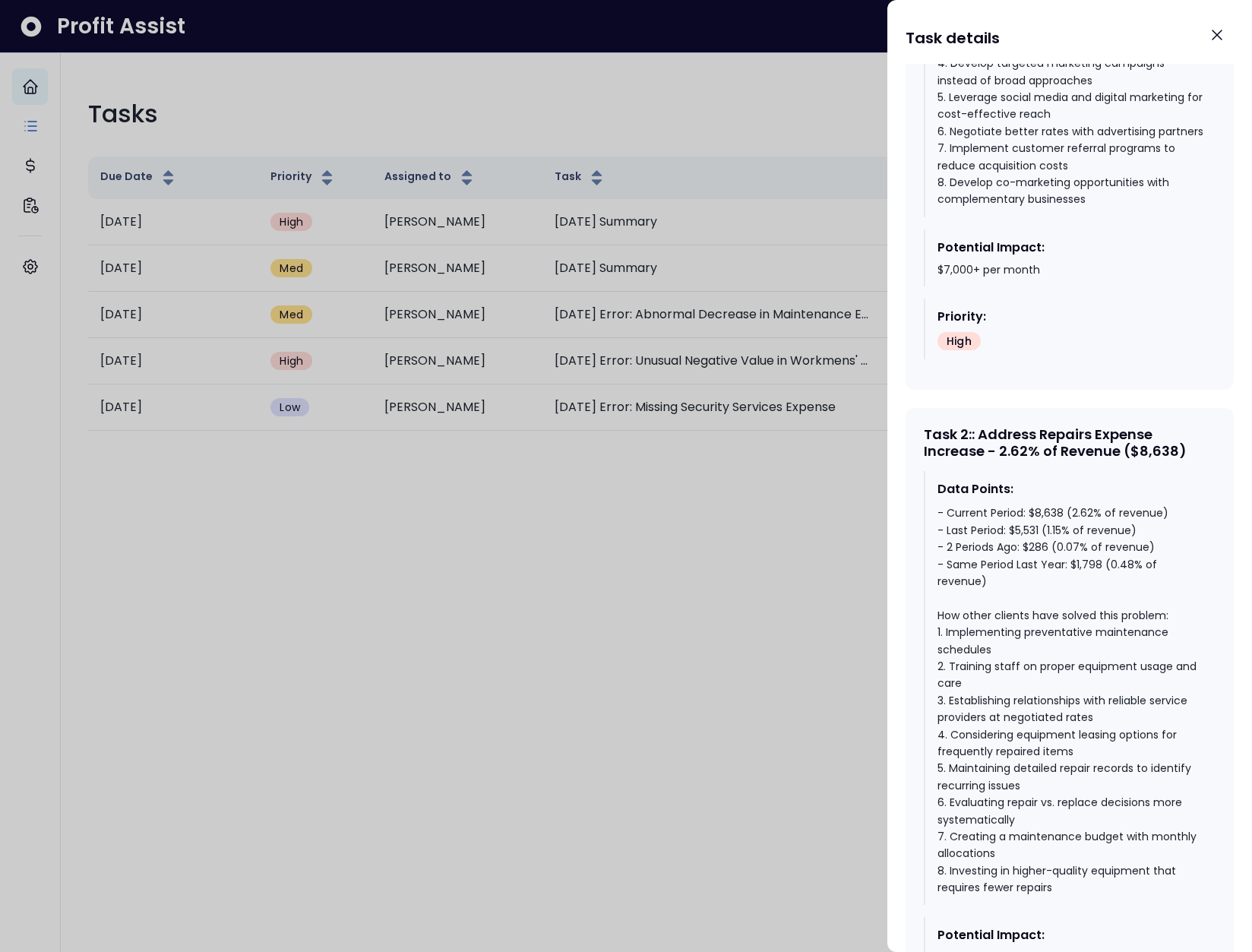
click at [1044, 565] on div "- Current Period: $8,638 (2.62% of revenue) - Last Period: $5,531 (1.15% of rev…" at bounding box center [1070, 699] width 265 height 391
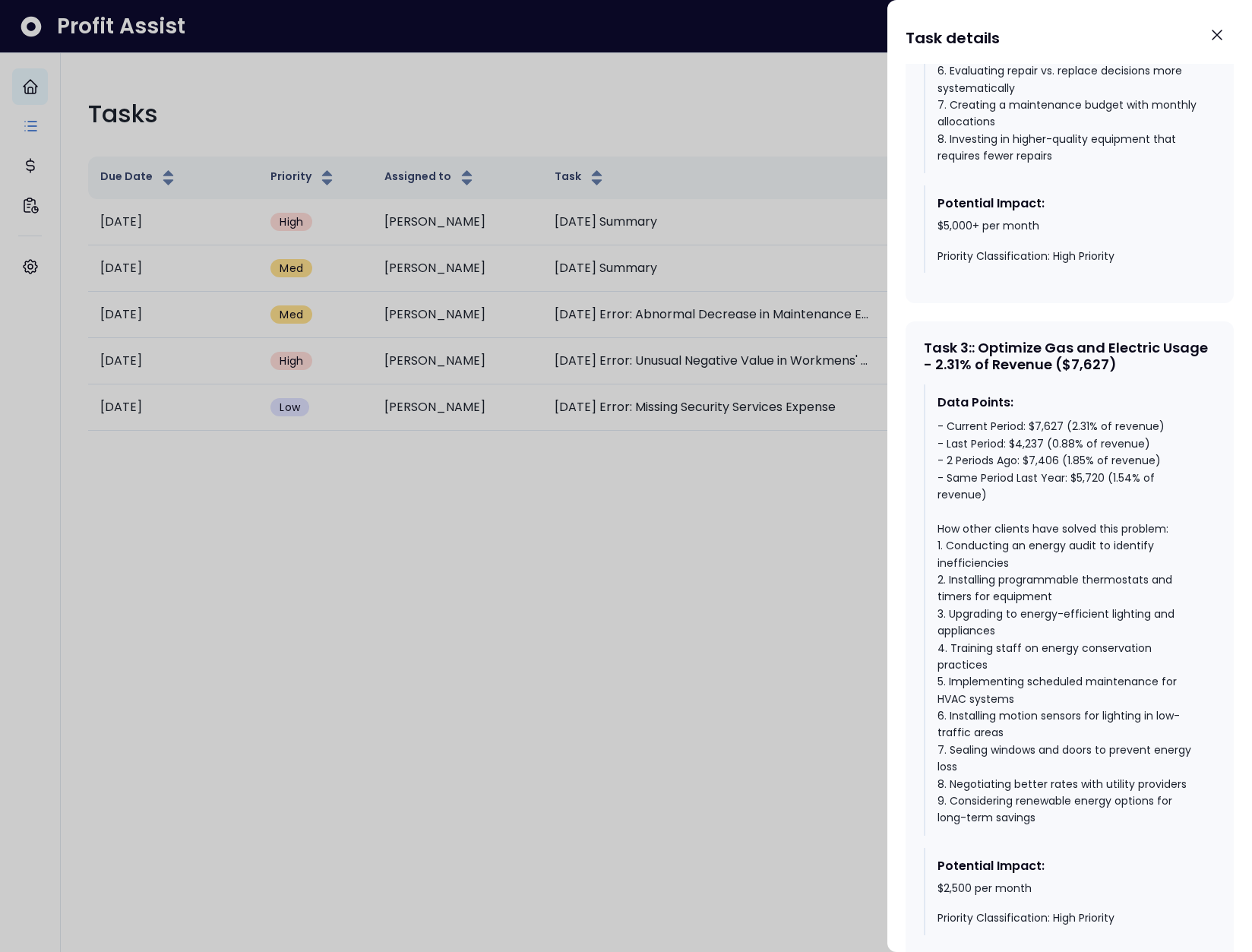
scroll to position [1822, 0]
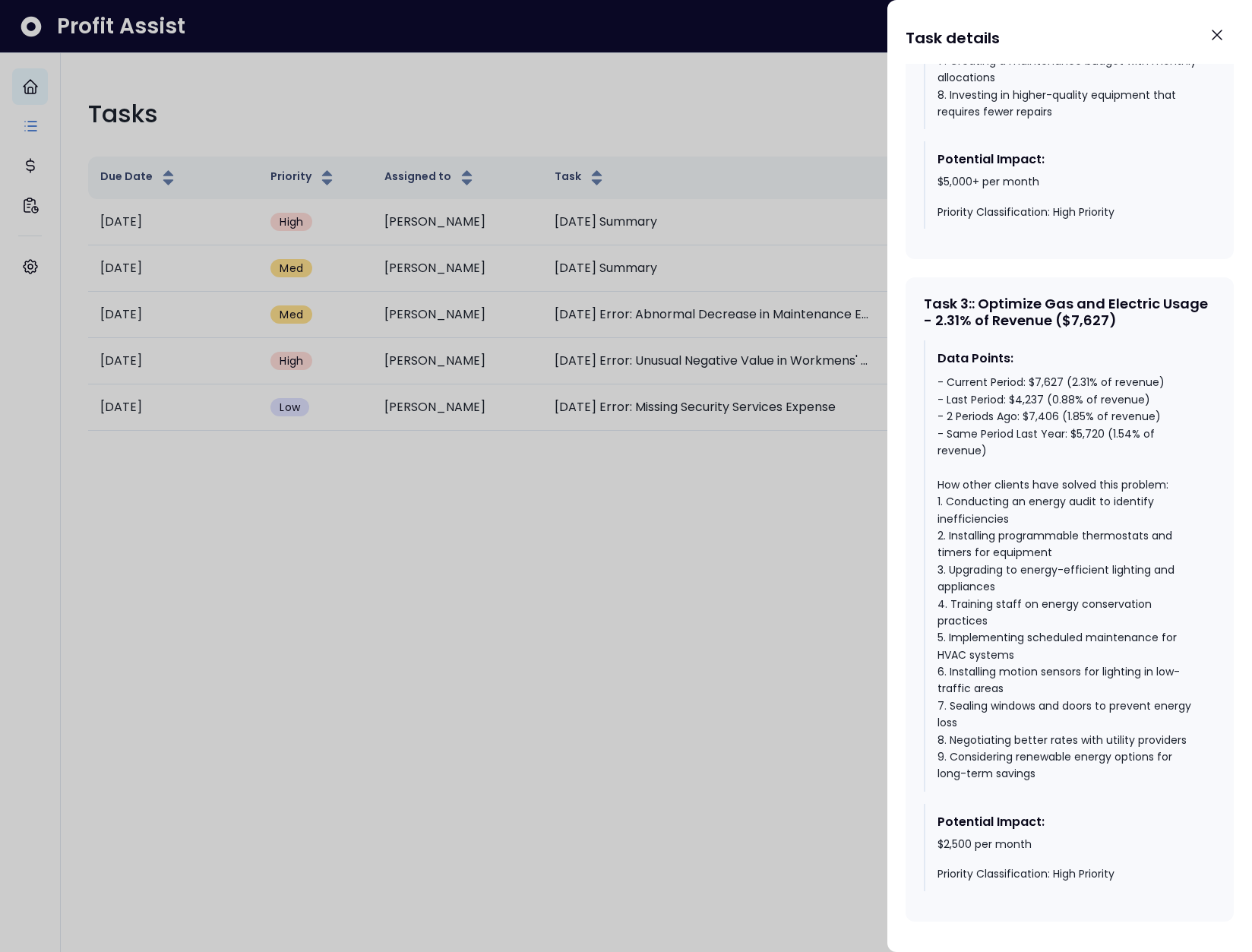
click at [1054, 417] on div "- Current Period: $7,627 (2.31% of revenue) - Last Period: $4,237 (0.88% of rev…" at bounding box center [1070, 577] width 265 height 408
click at [1046, 410] on div "- Current Period: $7,627 (2.31% of revenue) - Last Period: $4,237 (0.88% of rev…" at bounding box center [1070, 577] width 265 height 408
click at [1044, 413] on div "- Current Period: $7,627 (2.31% of revenue) - Last Period: $4,237 (0.88% of rev…" at bounding box center [1070, 577] width 265 height 408
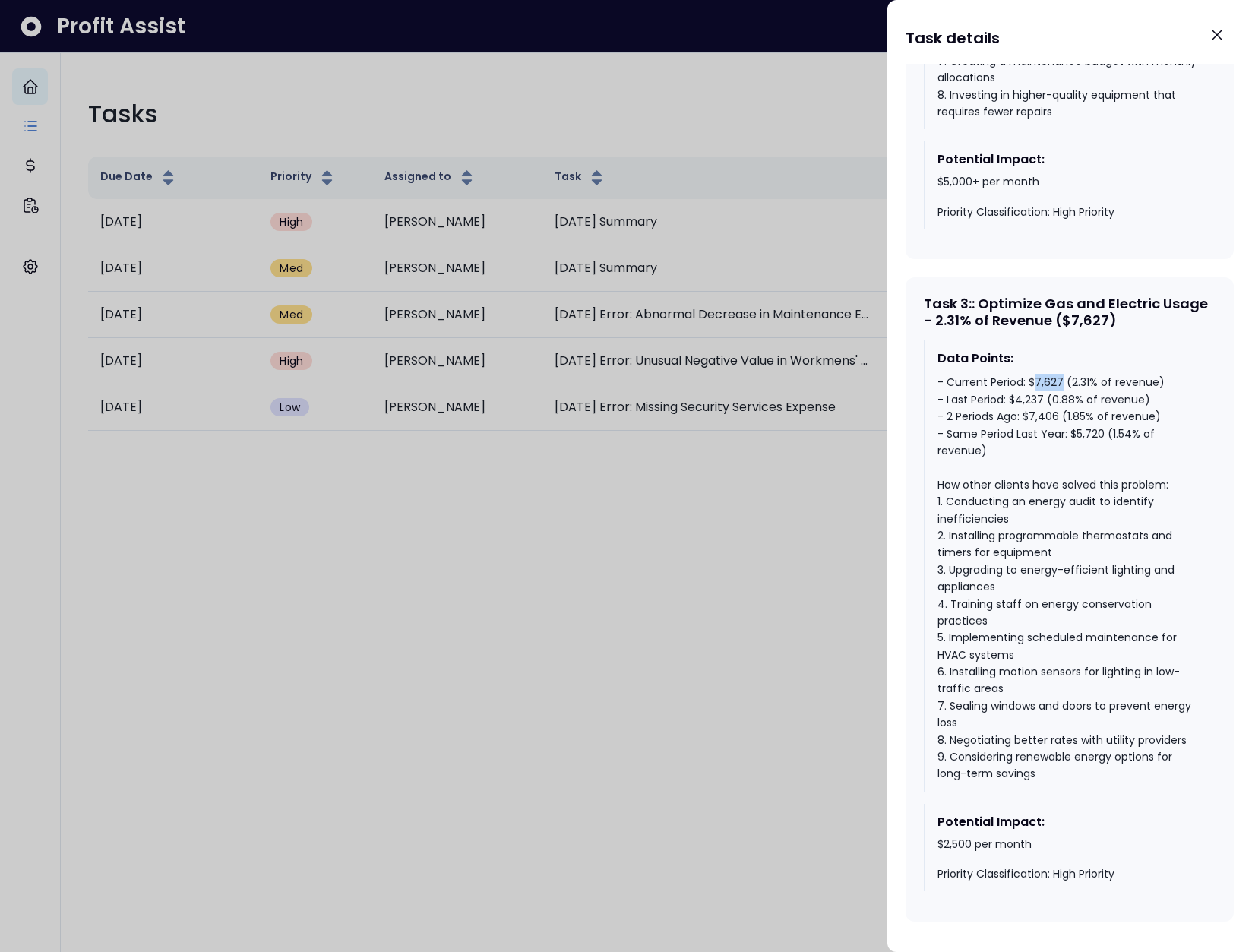
click at [1044, 413] on div "- Current Period: $7,627 (2.31% of revenue) - Last Period: $4,237 (0.88% of rev…" at bounding box center [1070, 577] width 265 height 408
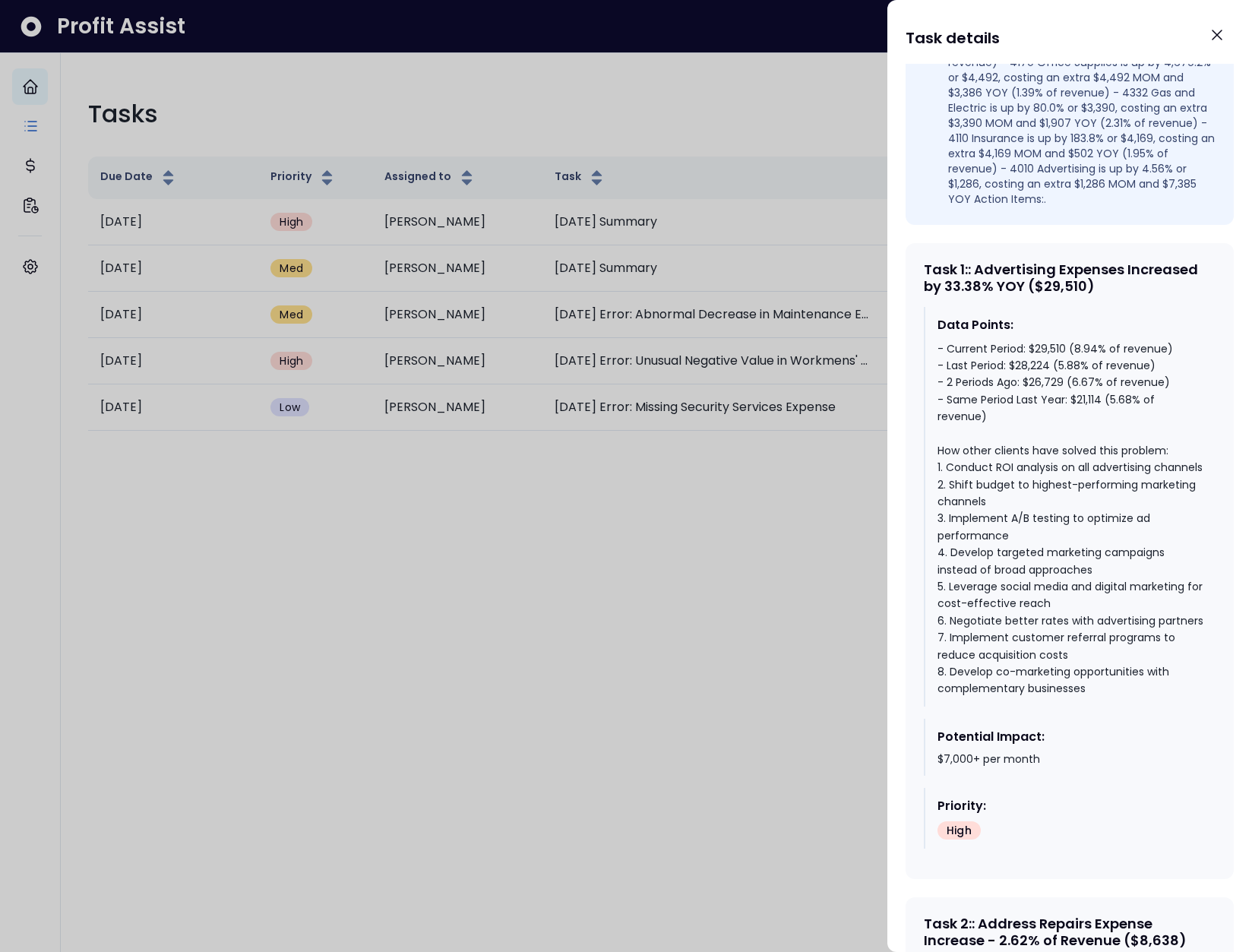
scroll to position [533, 0]
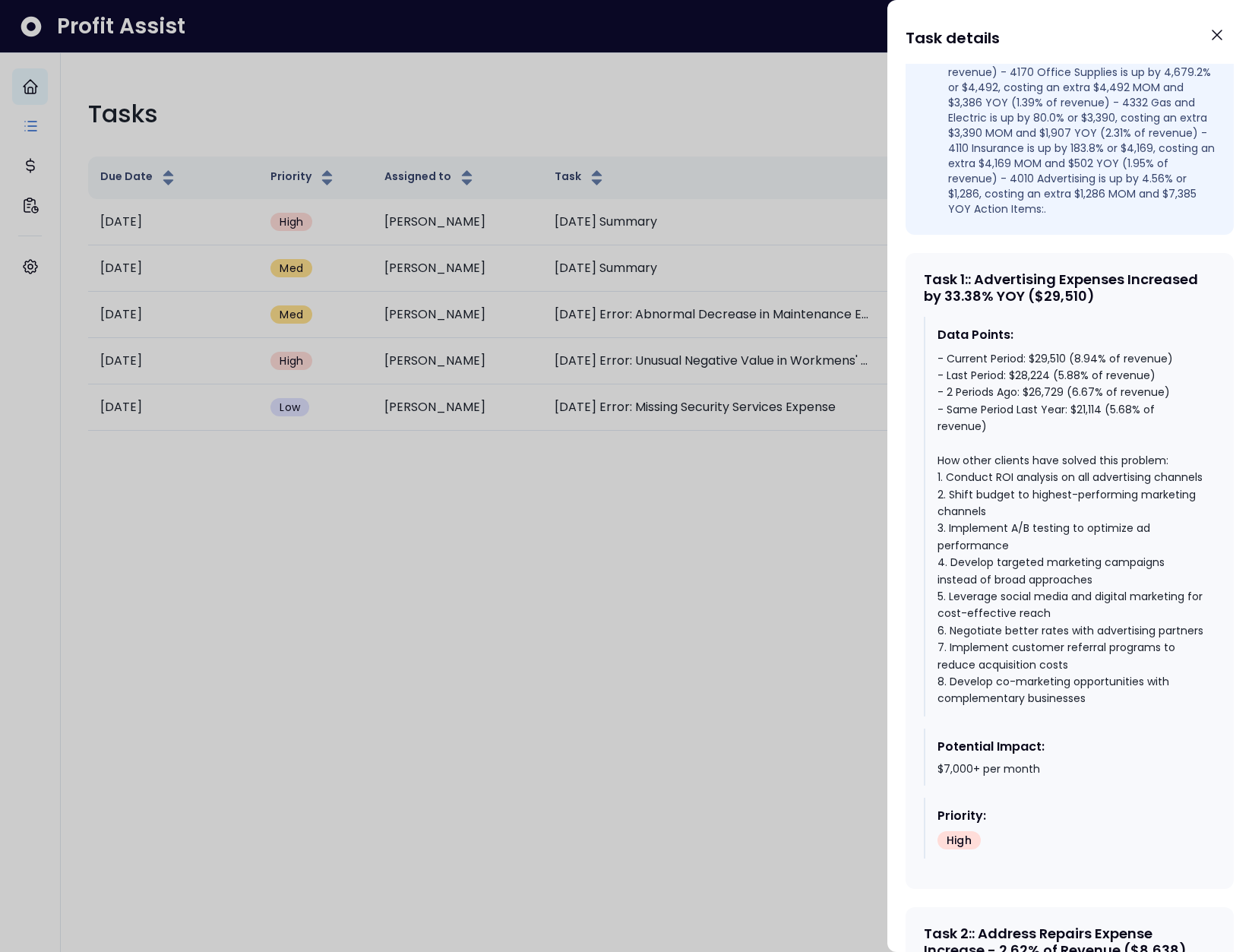
click at [156, 470] on div at bounding box center [626, 476] width 1252 height 952
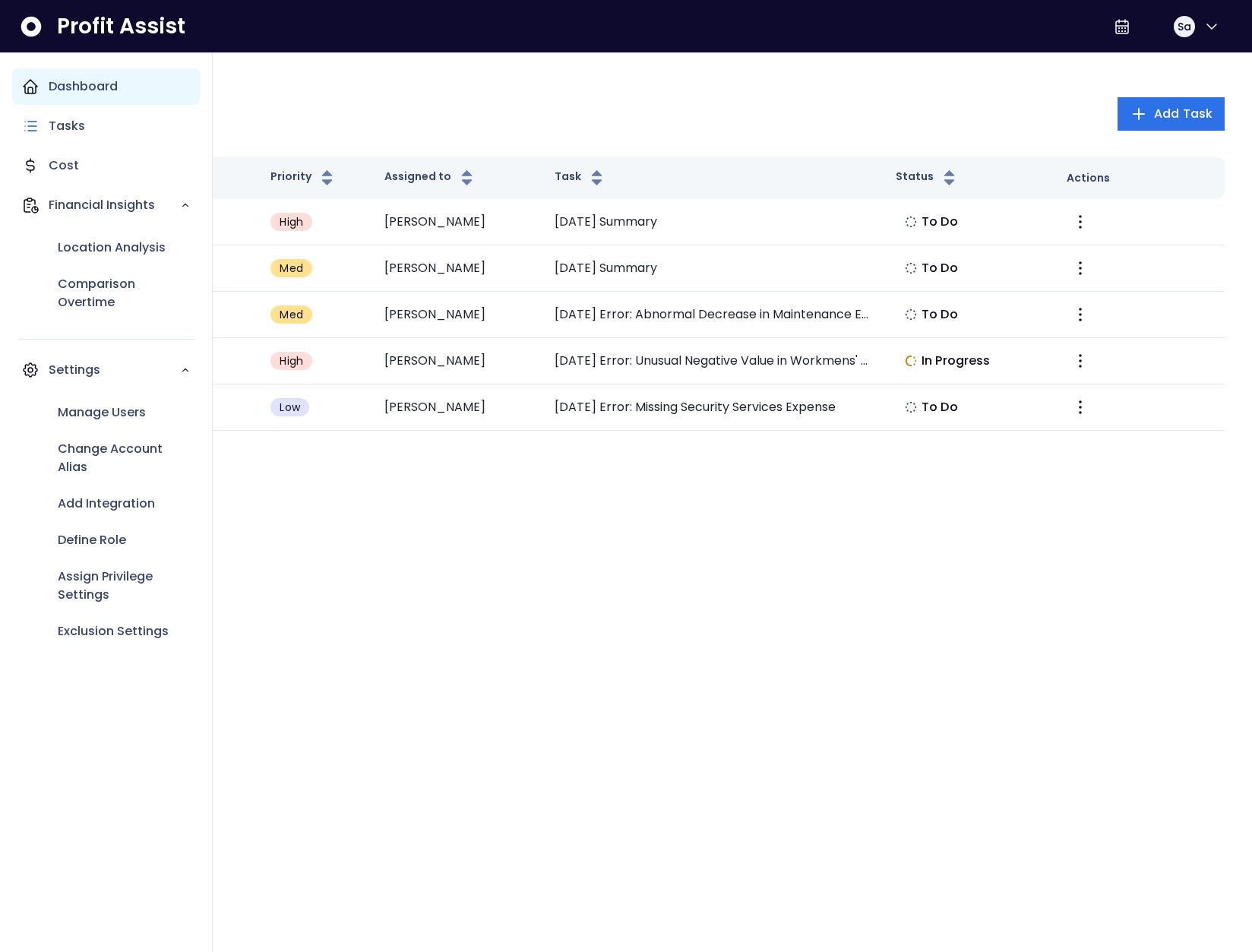
click at [38, 80] on icon "Main navigation" at bounding box center [30, 86] width 18 height 18
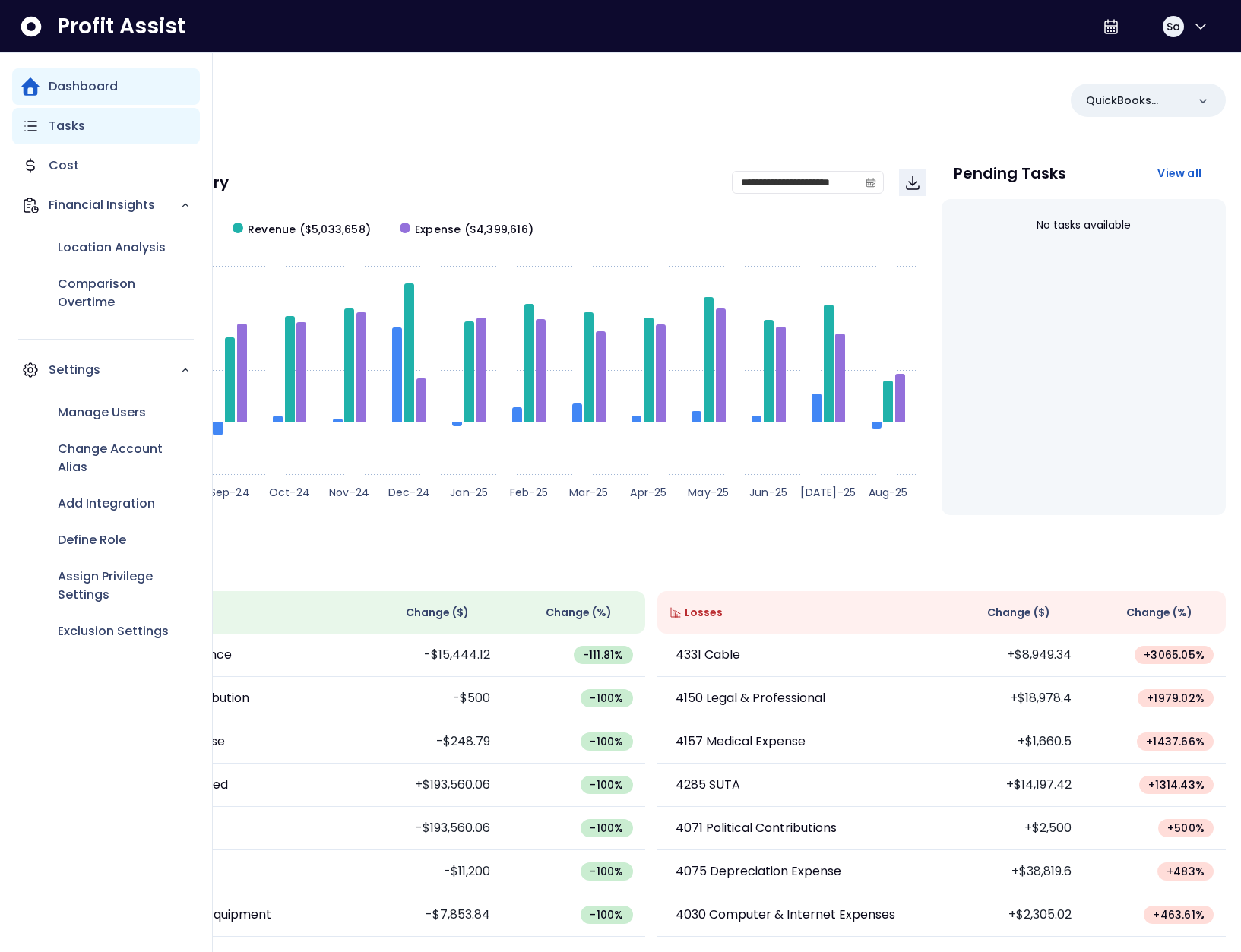
click at [43, 131] on div "Tasks" at bounding box center [106, 126] width 187 height 37
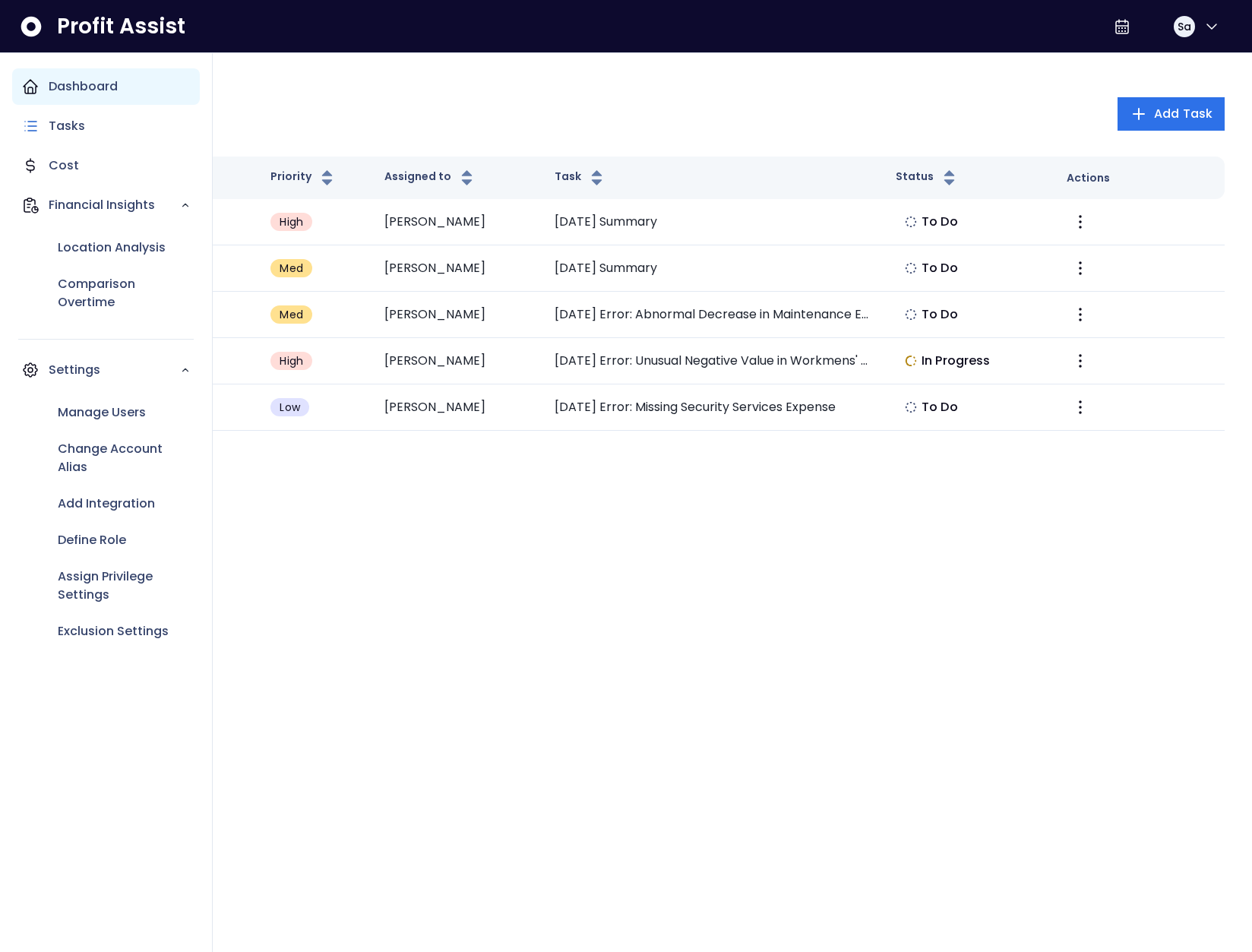
click at [19, 91] on div "Dashboard" at bounding box center [106, 87] width 187 height 37
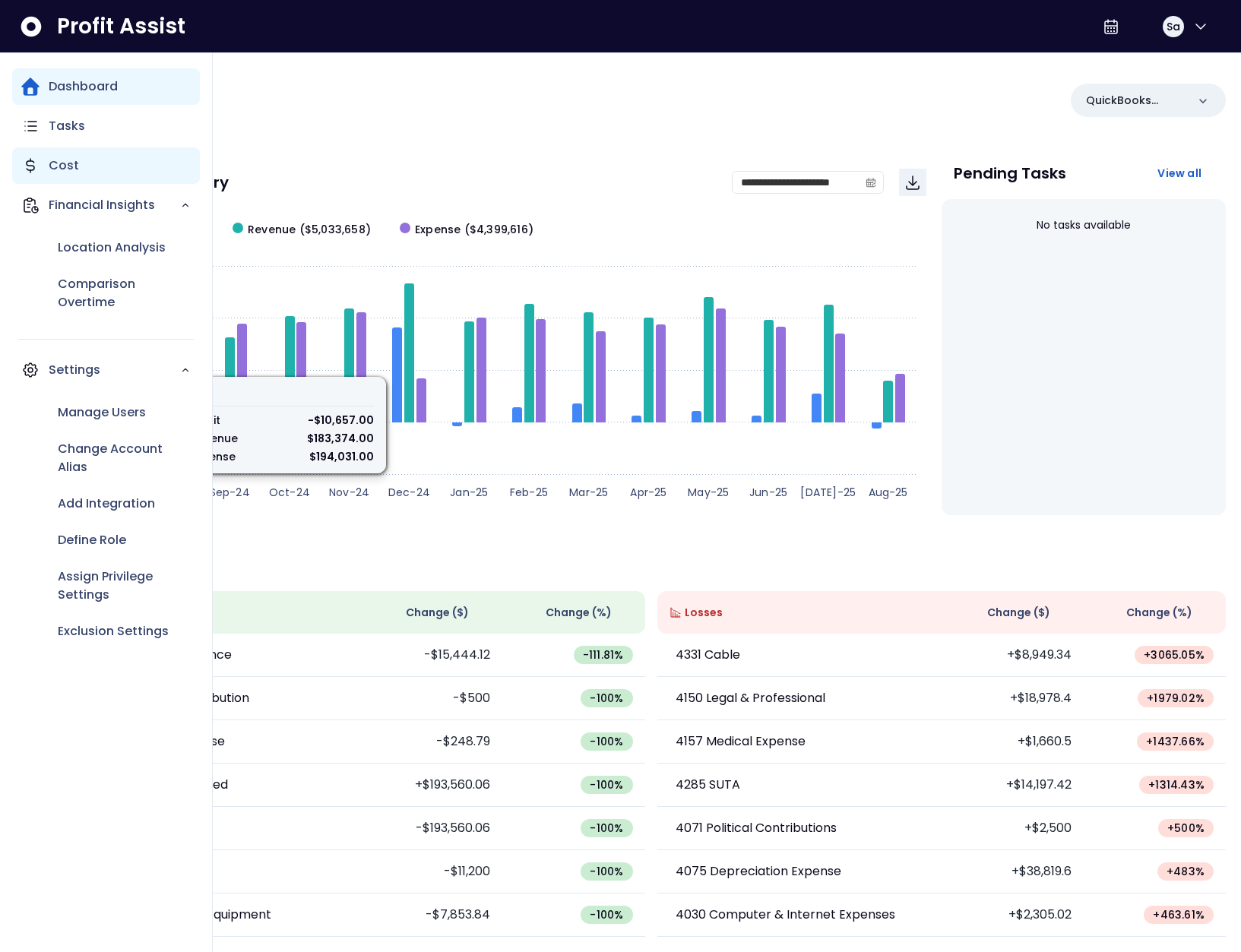
click at [38, 162] on icon "Main navigation" at bounding box center [30, 165] width 18 height 18
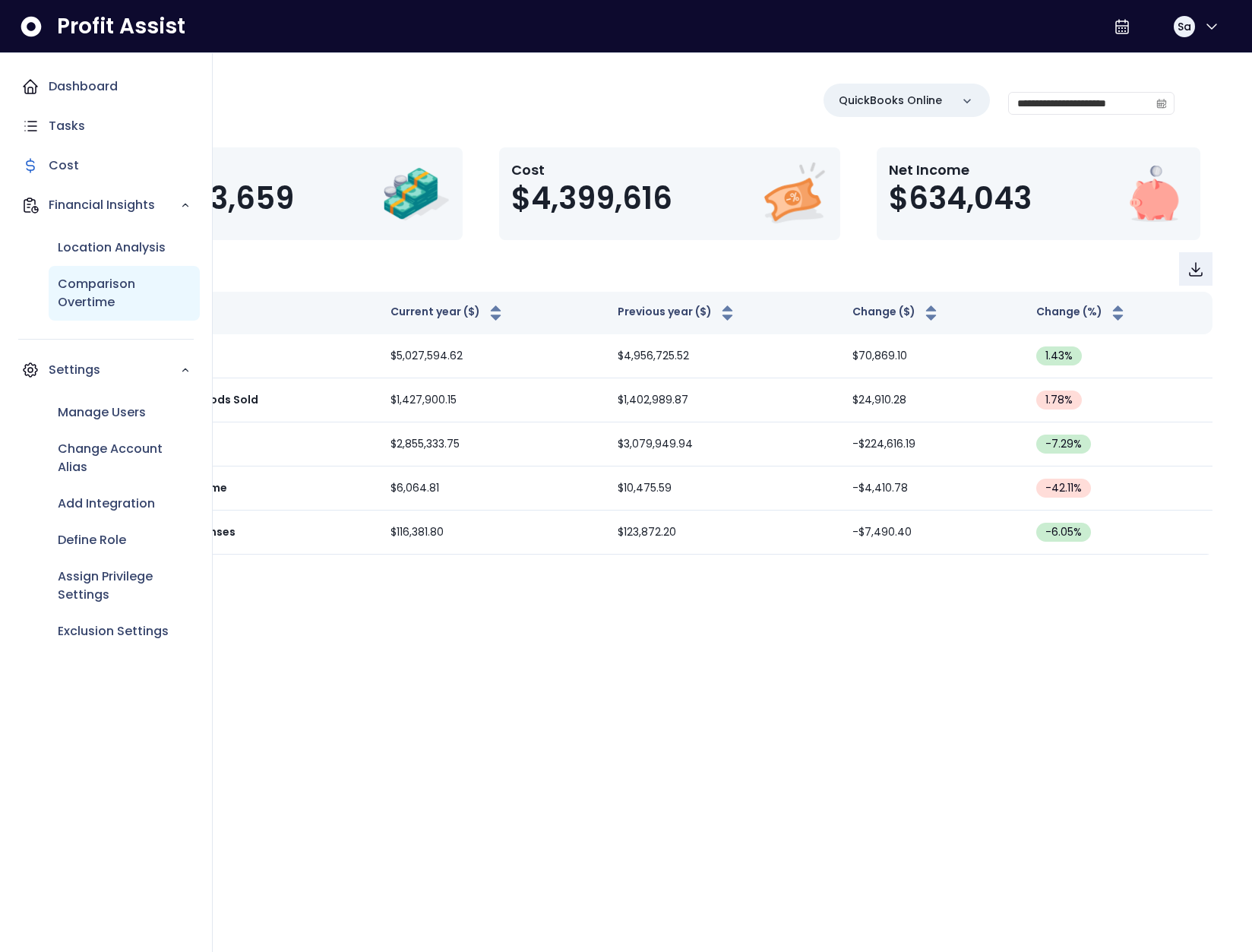
click at [112, 294] on p "Comparison Overtime" at bounding box center [125, 294] width 133 height 37
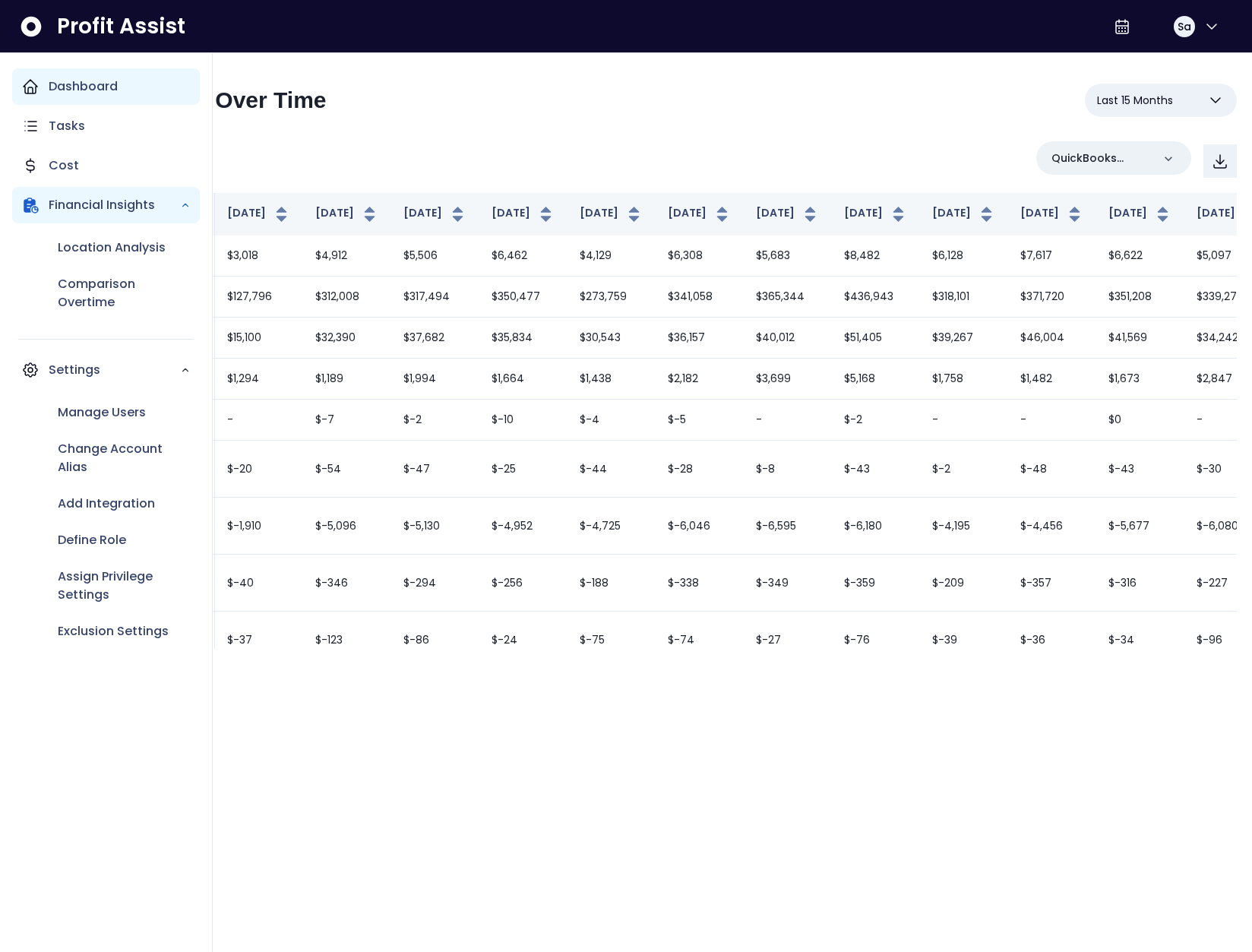
click at [39, 101] on div "Dashboard" at bounding box center [106, 87] width 187 height 37
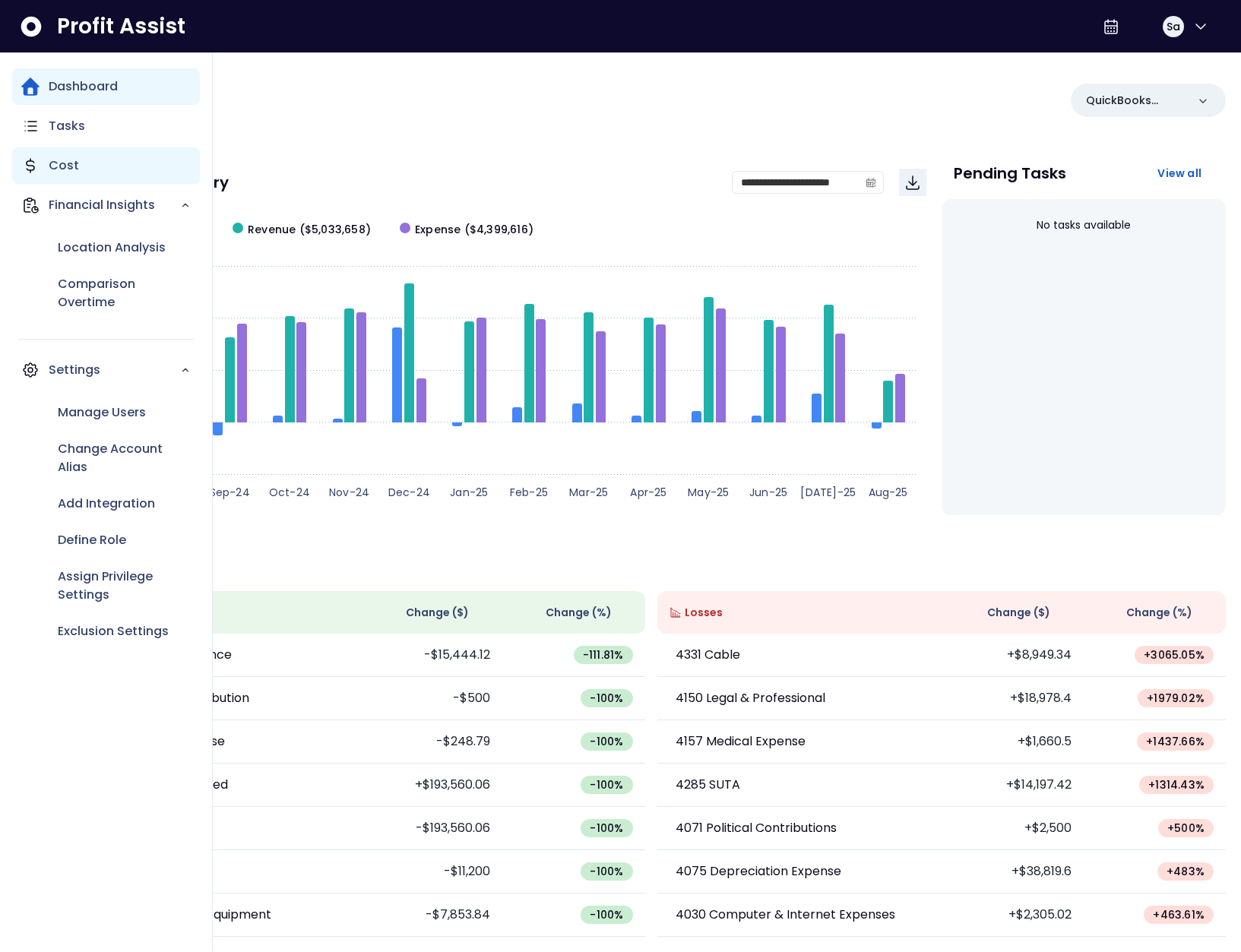
click at [55, 168] on p "Cost" at bounding box center [63, 165] width 30 height 18
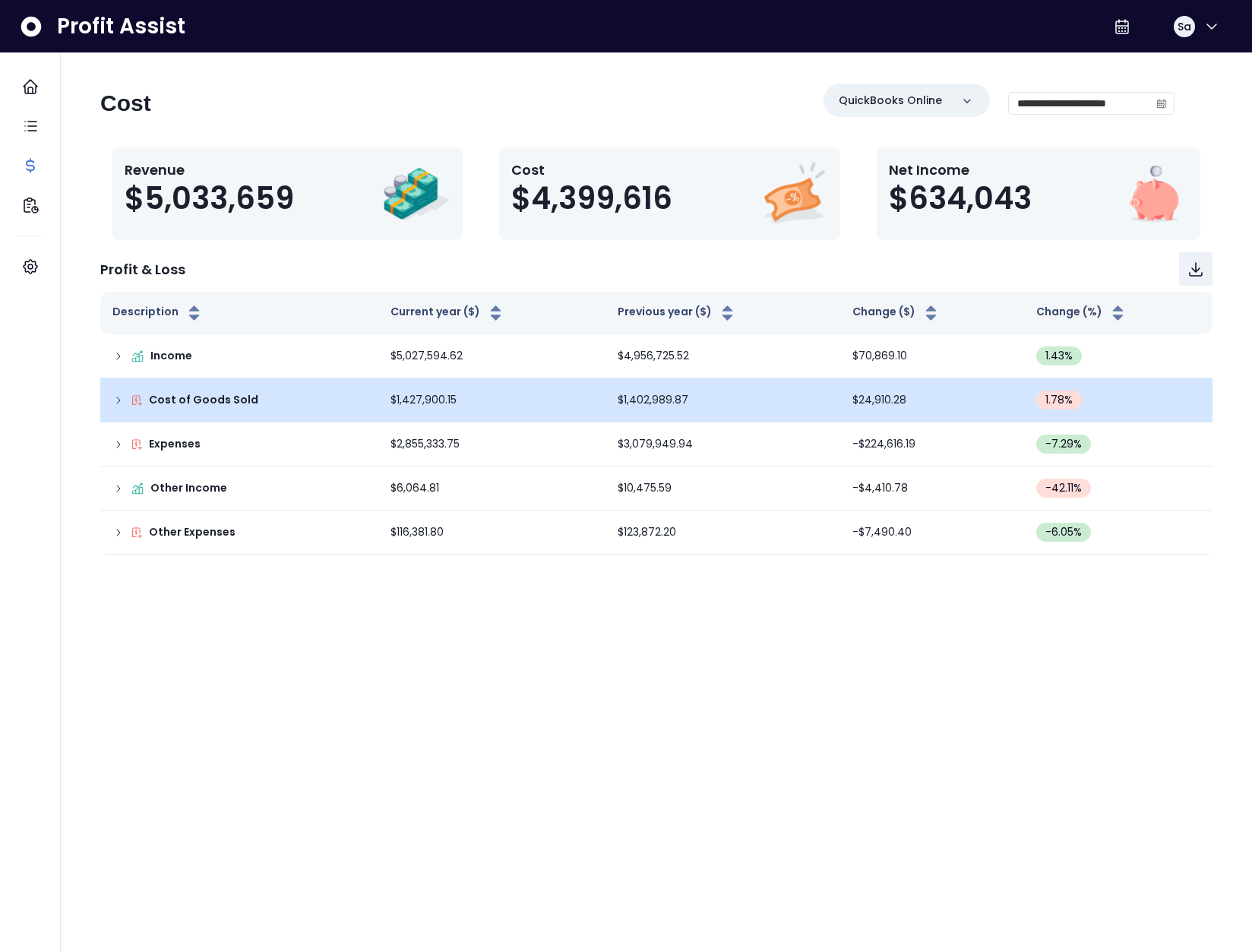
click at [112, 405] on icon at bounding box center [118, 400] width 13 height 13
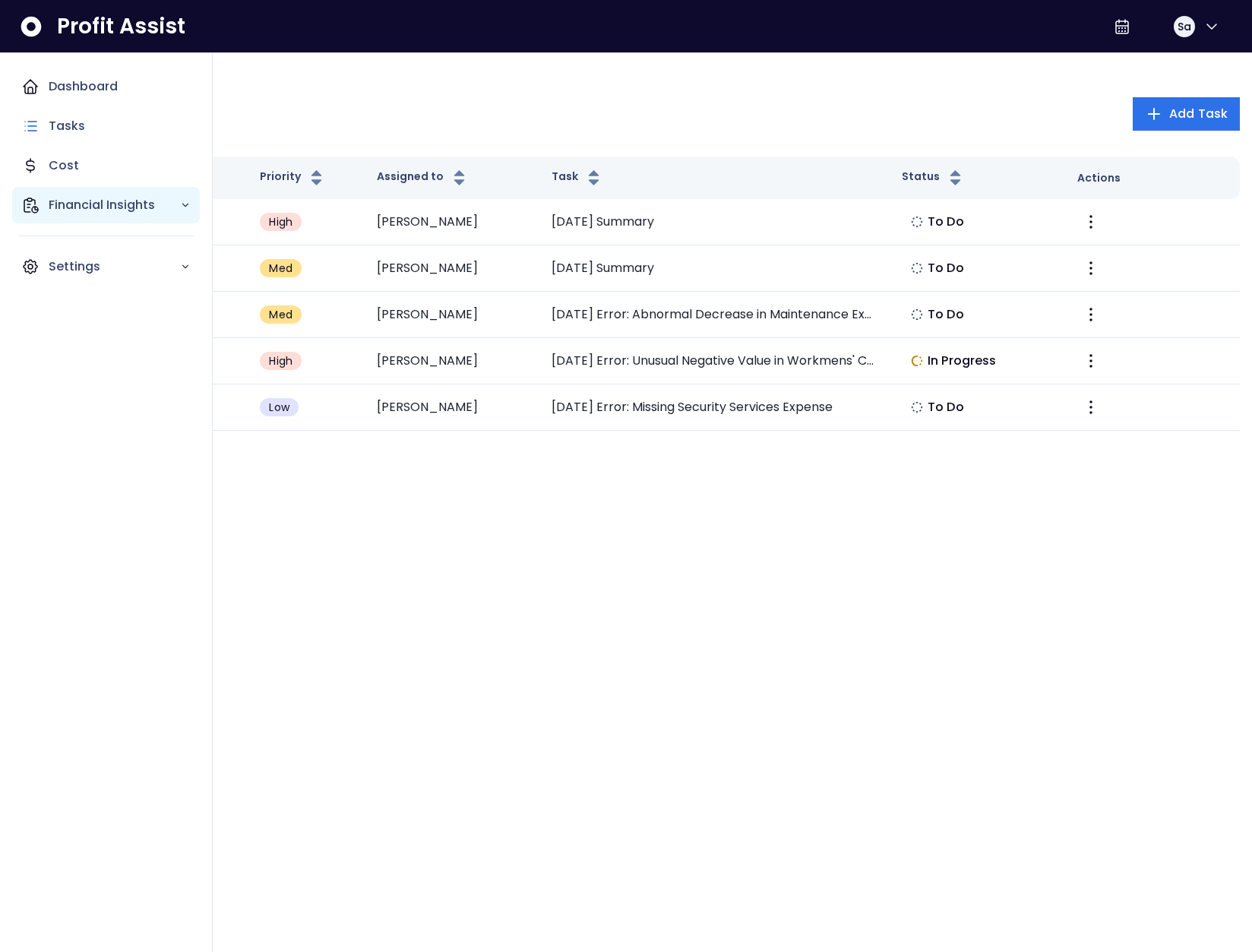
click at [71, 203] on p "Financial Insights" at bounding box center [114, 205] width 131 height 18
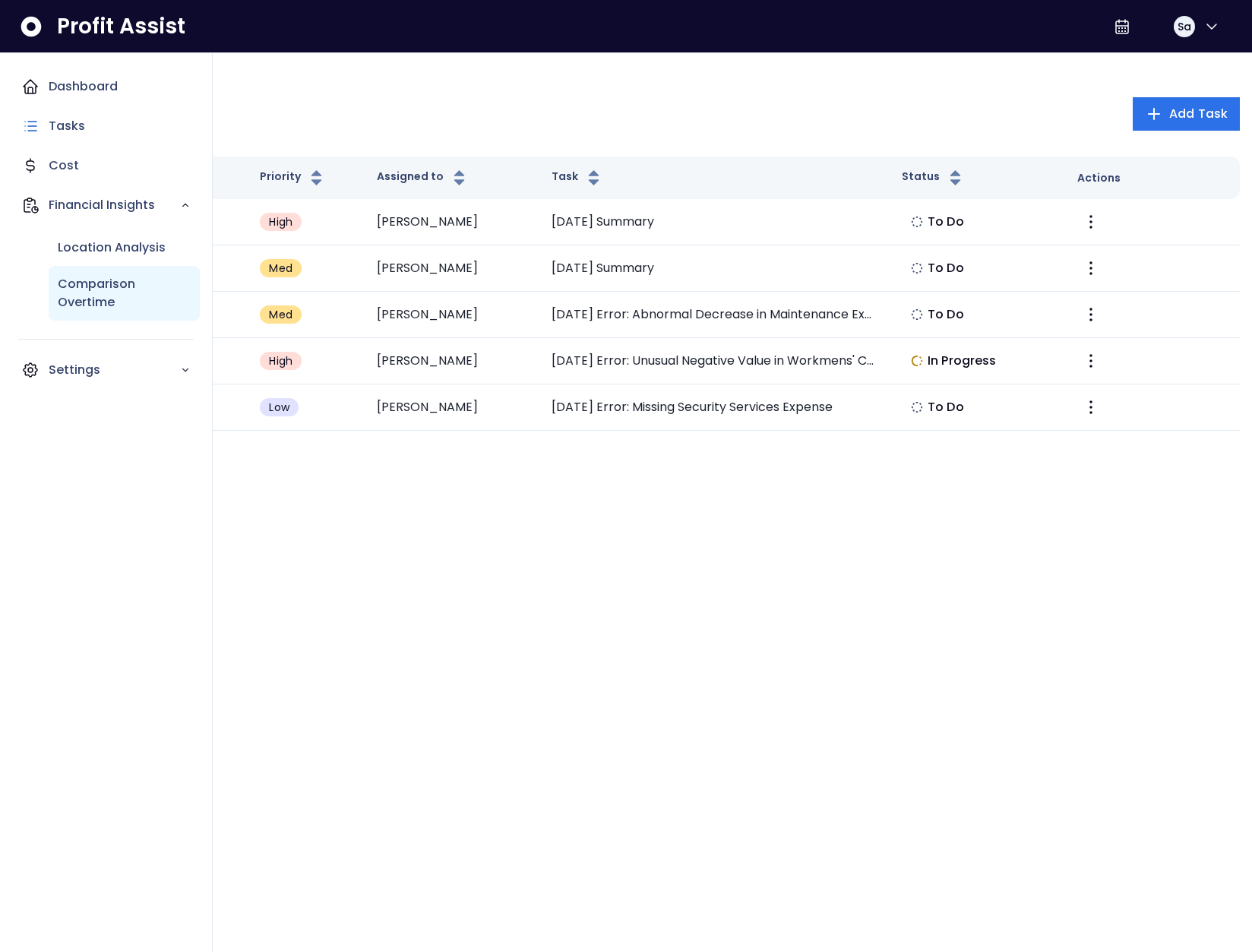
click at [116, 297] on p "Comparison Overtime" at bounding box center [125, 294] width 133 height 37
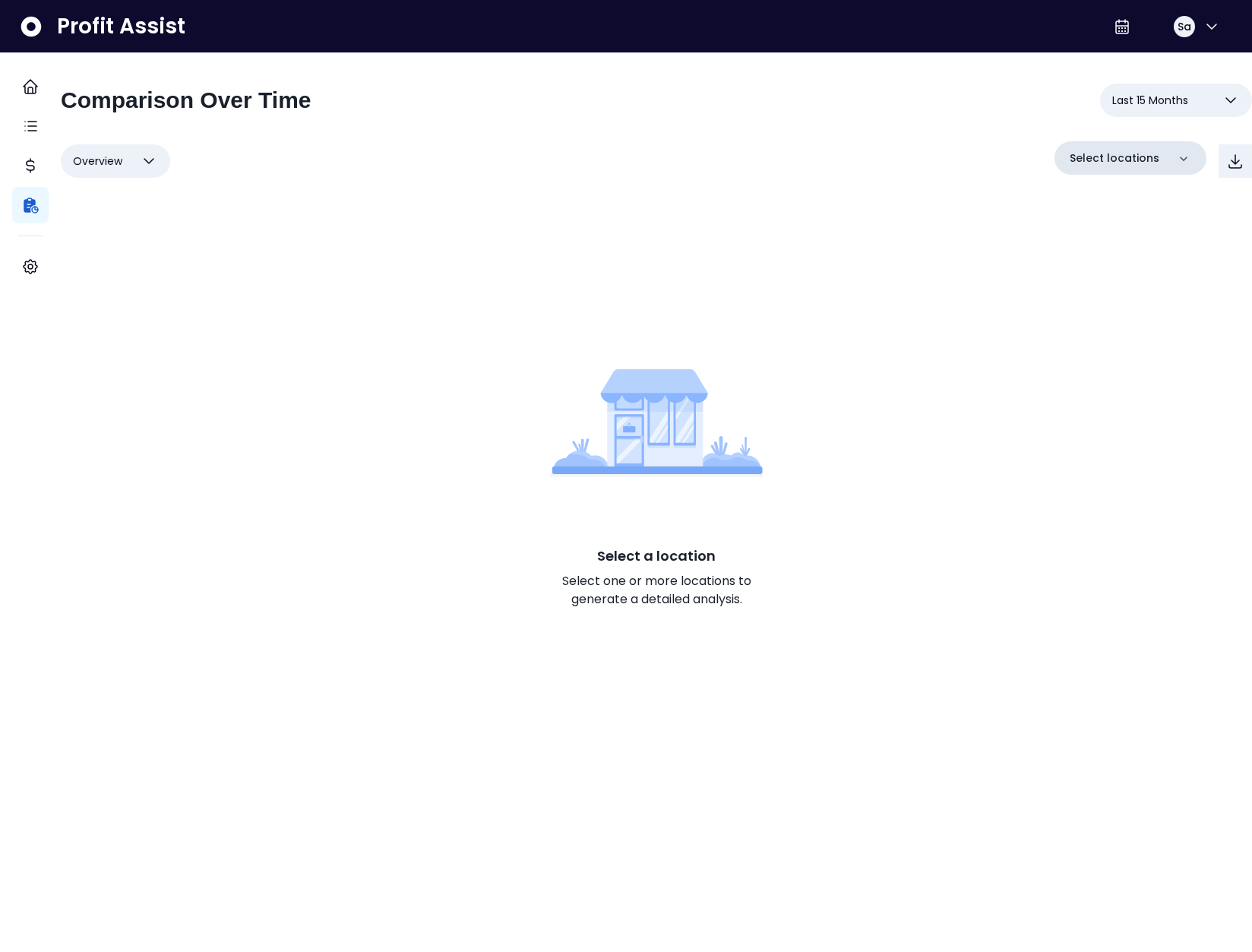
click at [1134, 152] on p "Select locations" at bounding box center [1114, 158] width 90 height 16
click at [1099, 251] on p "QuickBooks Online" at bounding box center [1127, 253] width 110 height 18
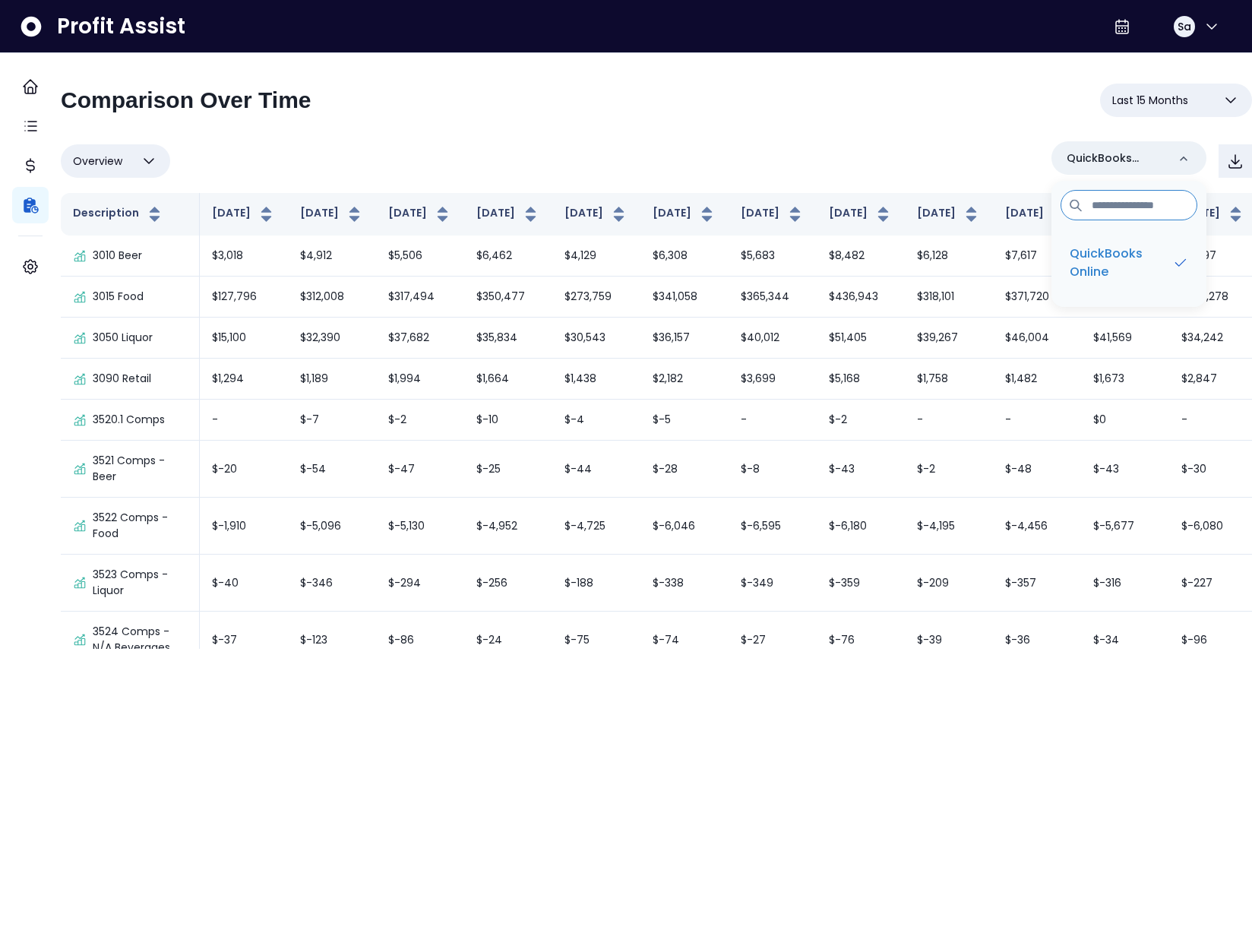
click at [506, 147] on div "Overview Overview % of cost % of sales % of budget ******** QuickBooks Online Q…" at bounding box center [656, 160] width 1191 height 40
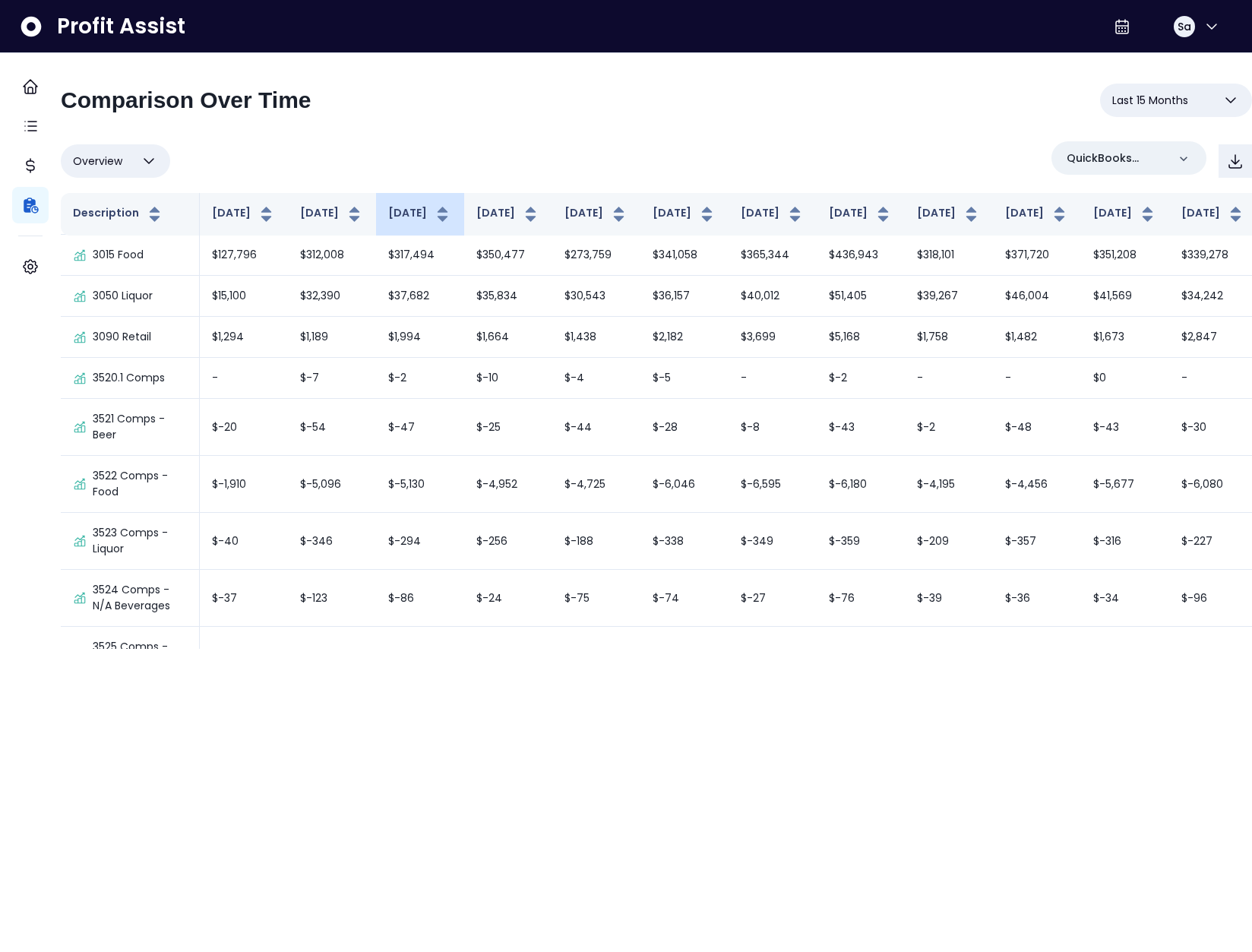
scroll to position [114, 0]
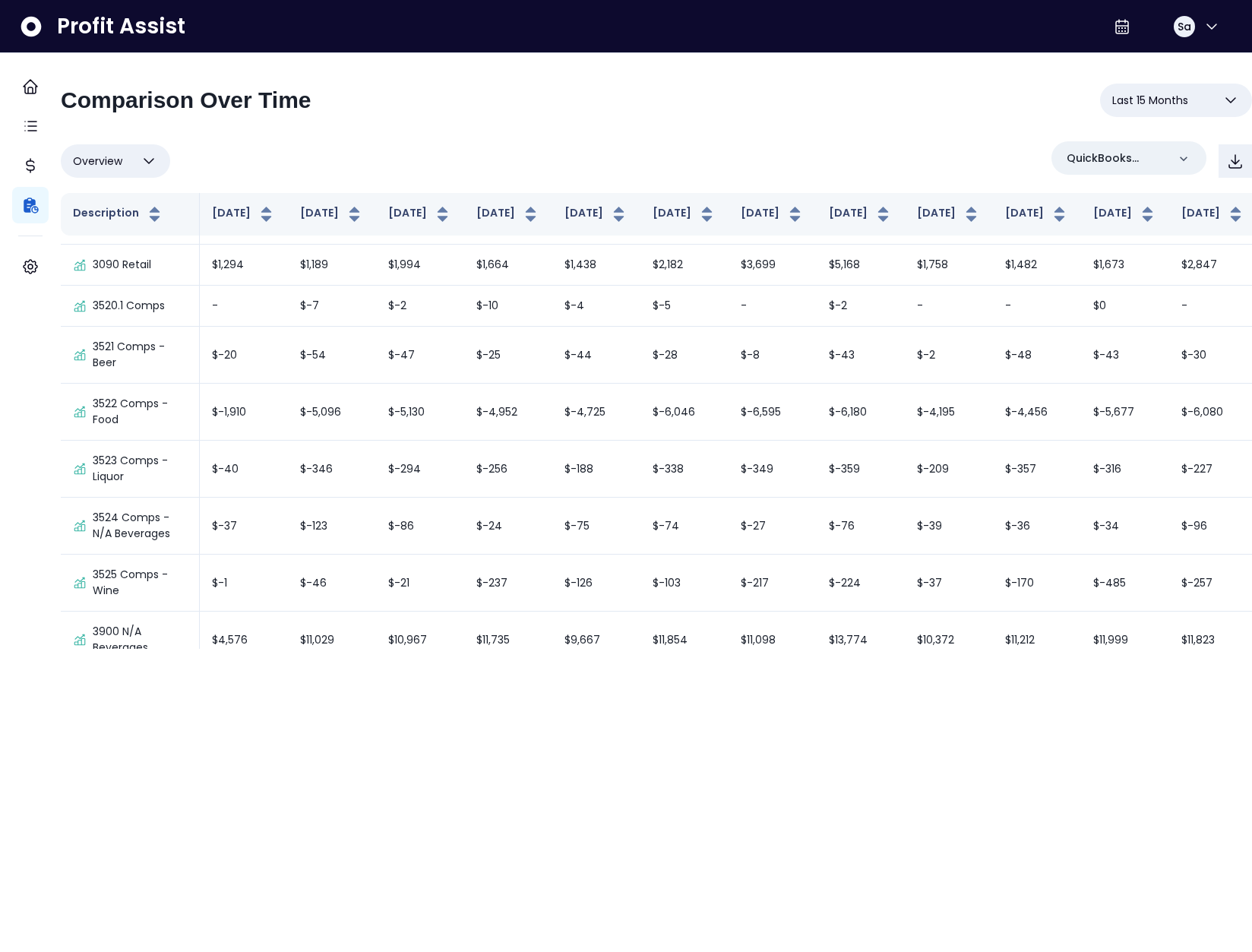
click at [440, 152] on div "Overview Overview % of cost % of sales % of budget ******** QuickBooks Online" at bounding box center [656, 160] width 1191 height 40
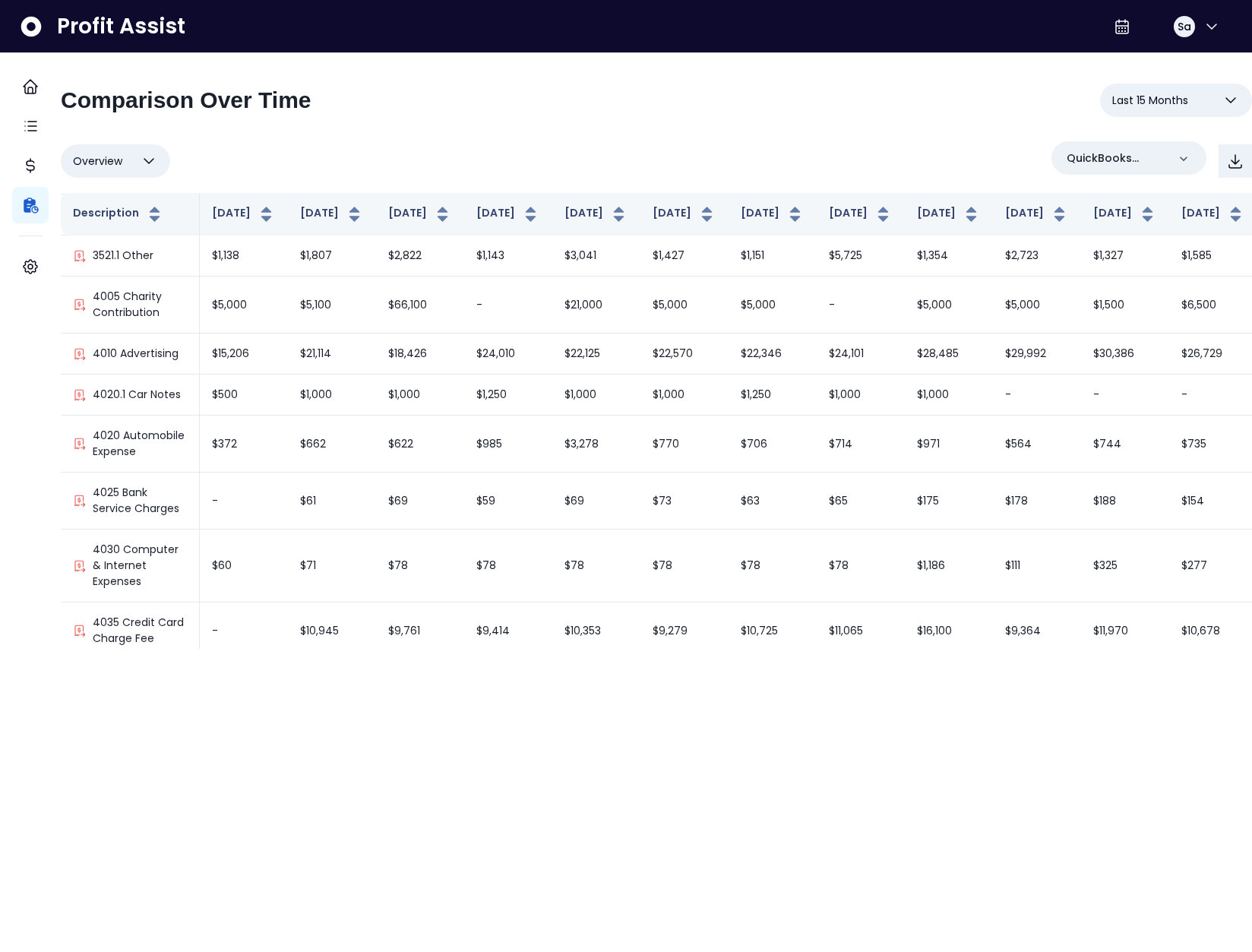
click at [803, 649] on html "**********" at bounding box center [626, 324] width 1252 height 649
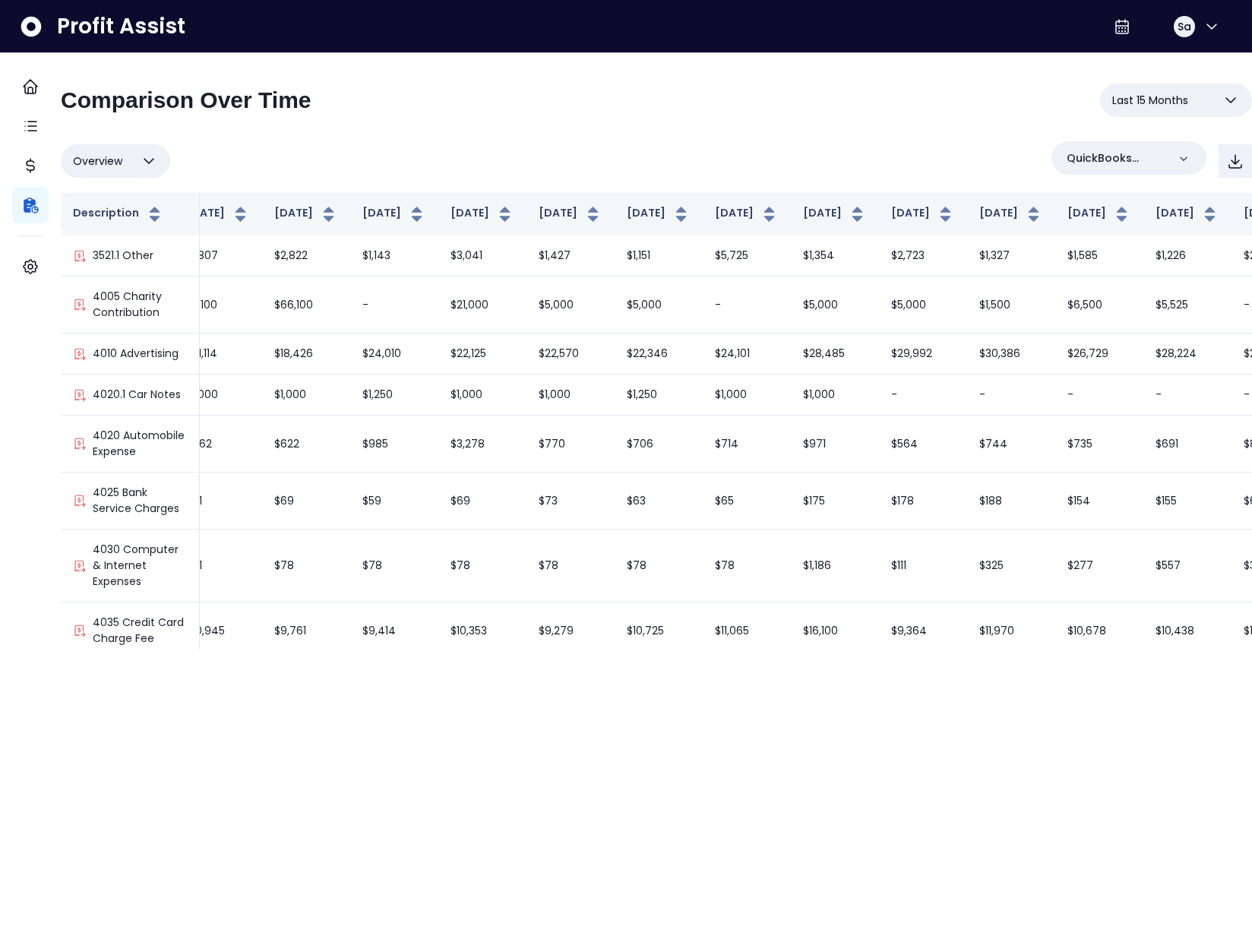
scroll to position [670, 186]
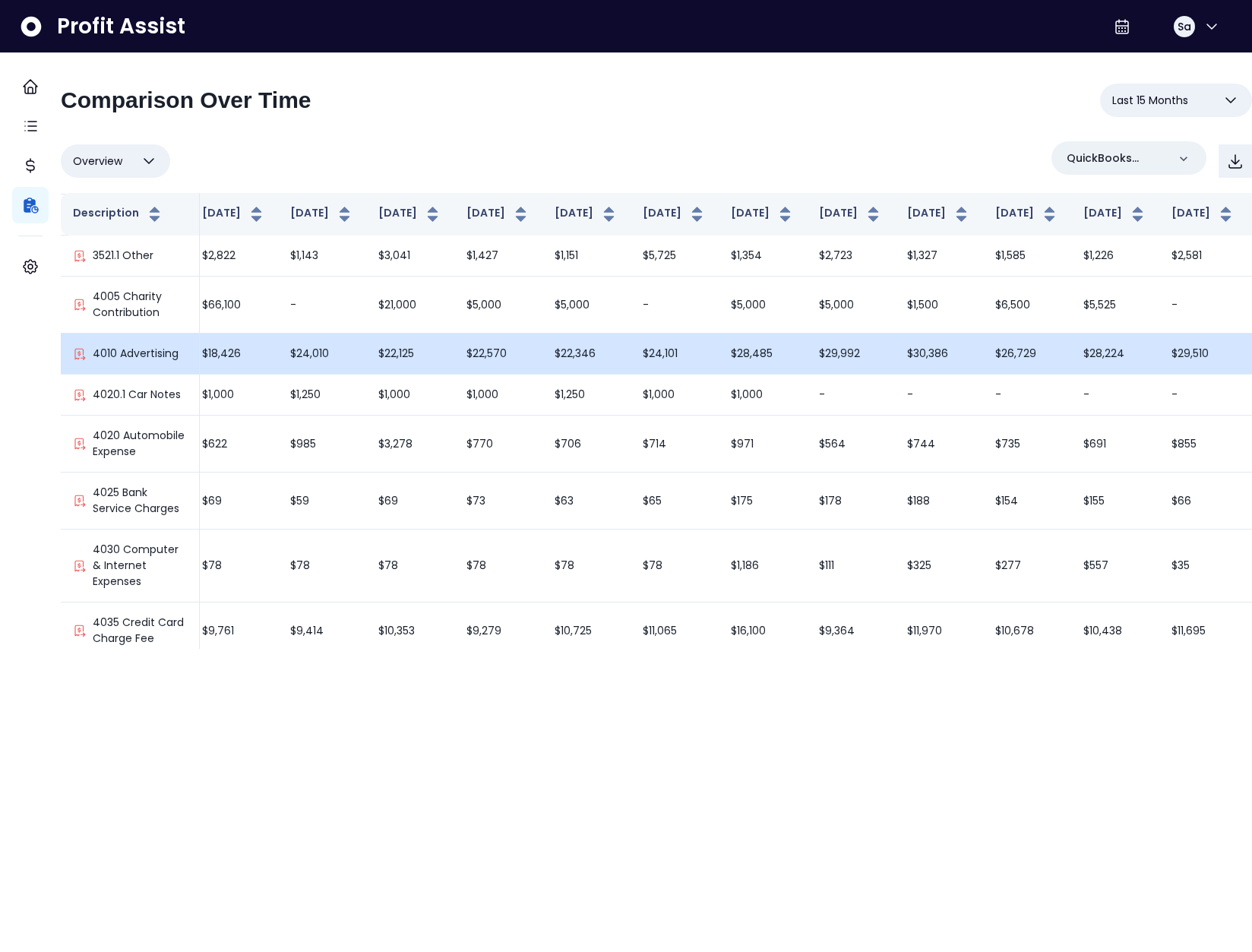
click at [455, 375] on td "$22,570" at bounding box center [498, 353] width 88 height 41
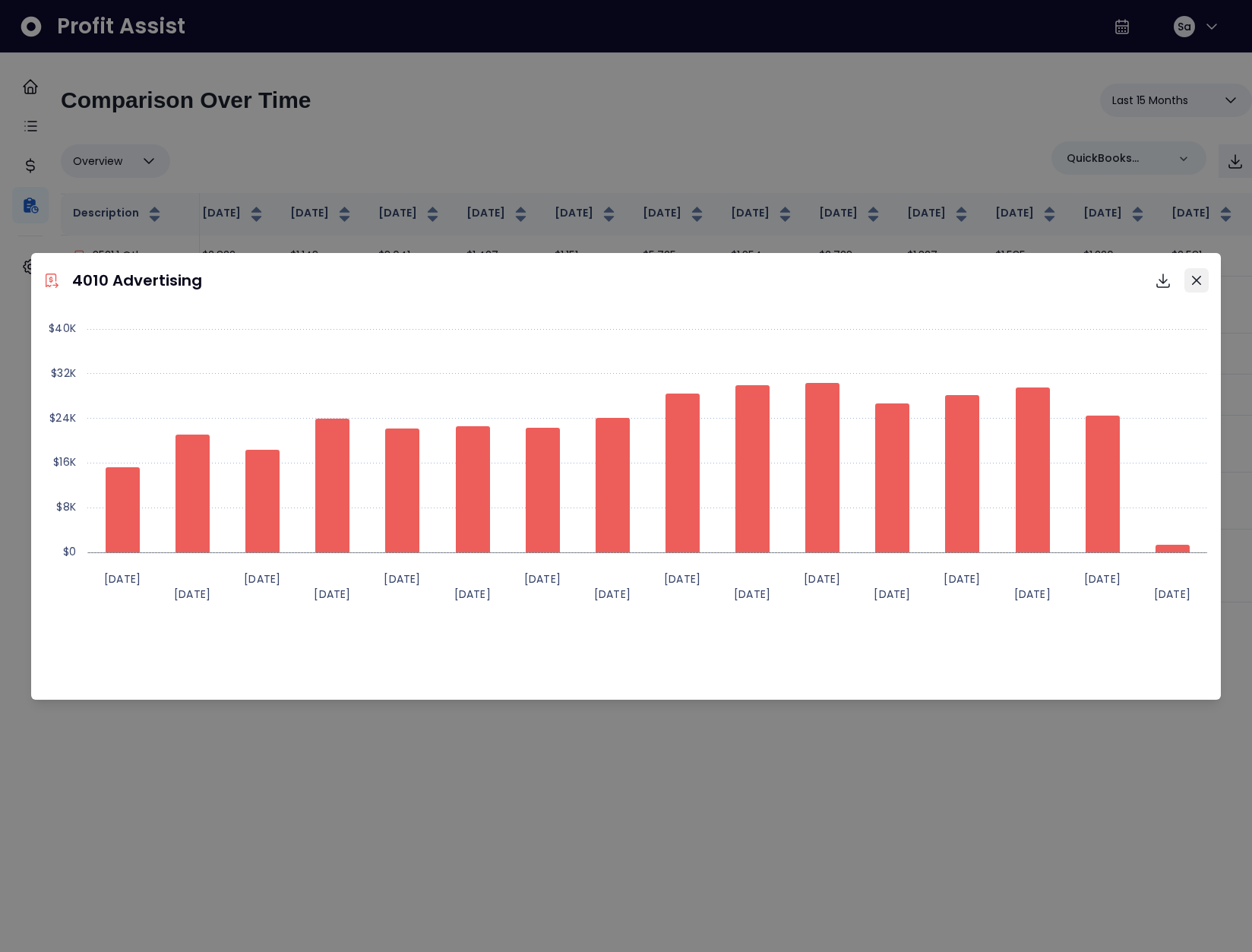
click at [1198, 281] on icon "Close" at bounding box center [1196, 279] width 9 height 9
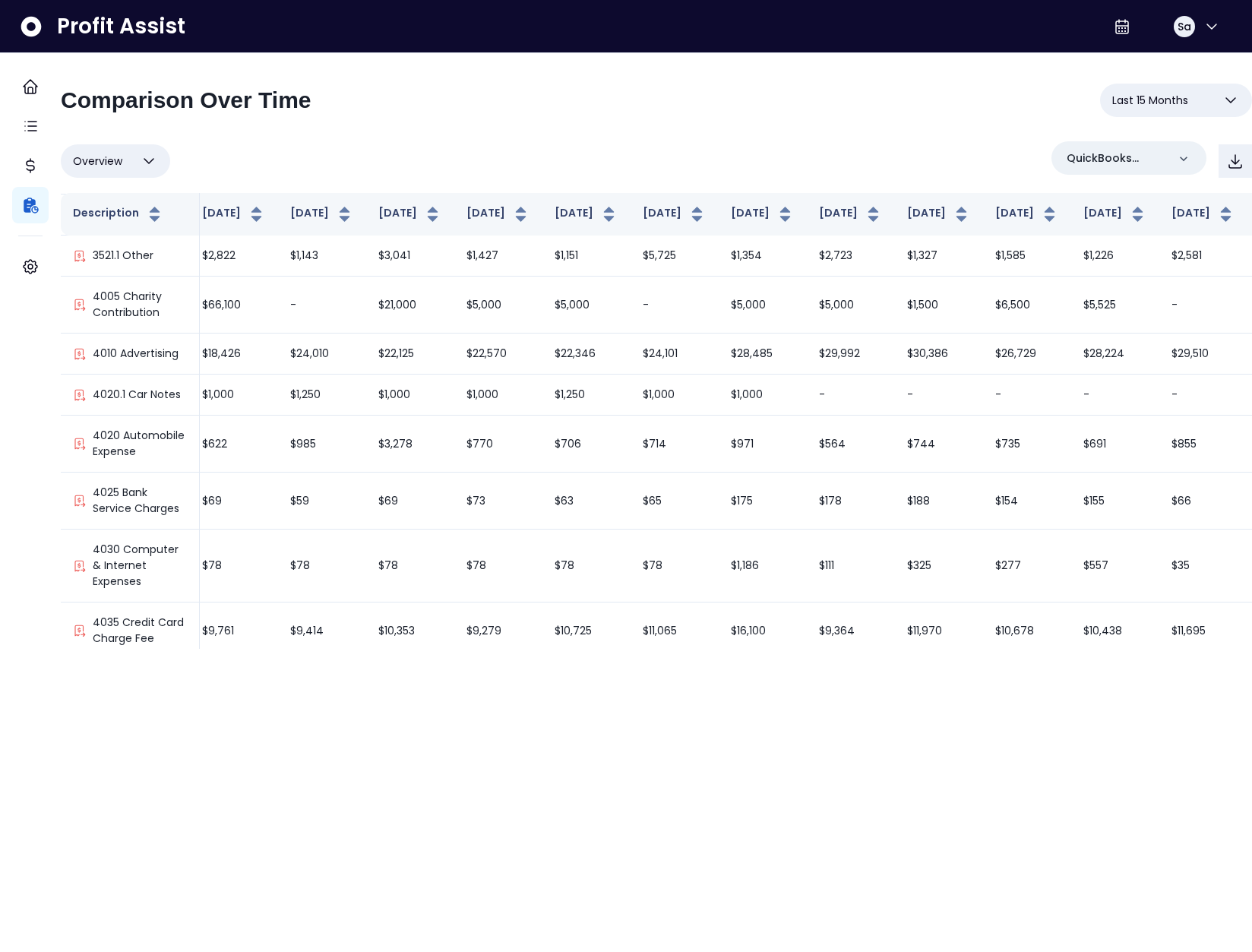
click at [116, 155] on span "Overview" at bounding box center [97, 160] width 49 height 18
click at [128, 271] on li "% of sales" at bounding box center [115, 269] width 109 height 36
type input "*********"
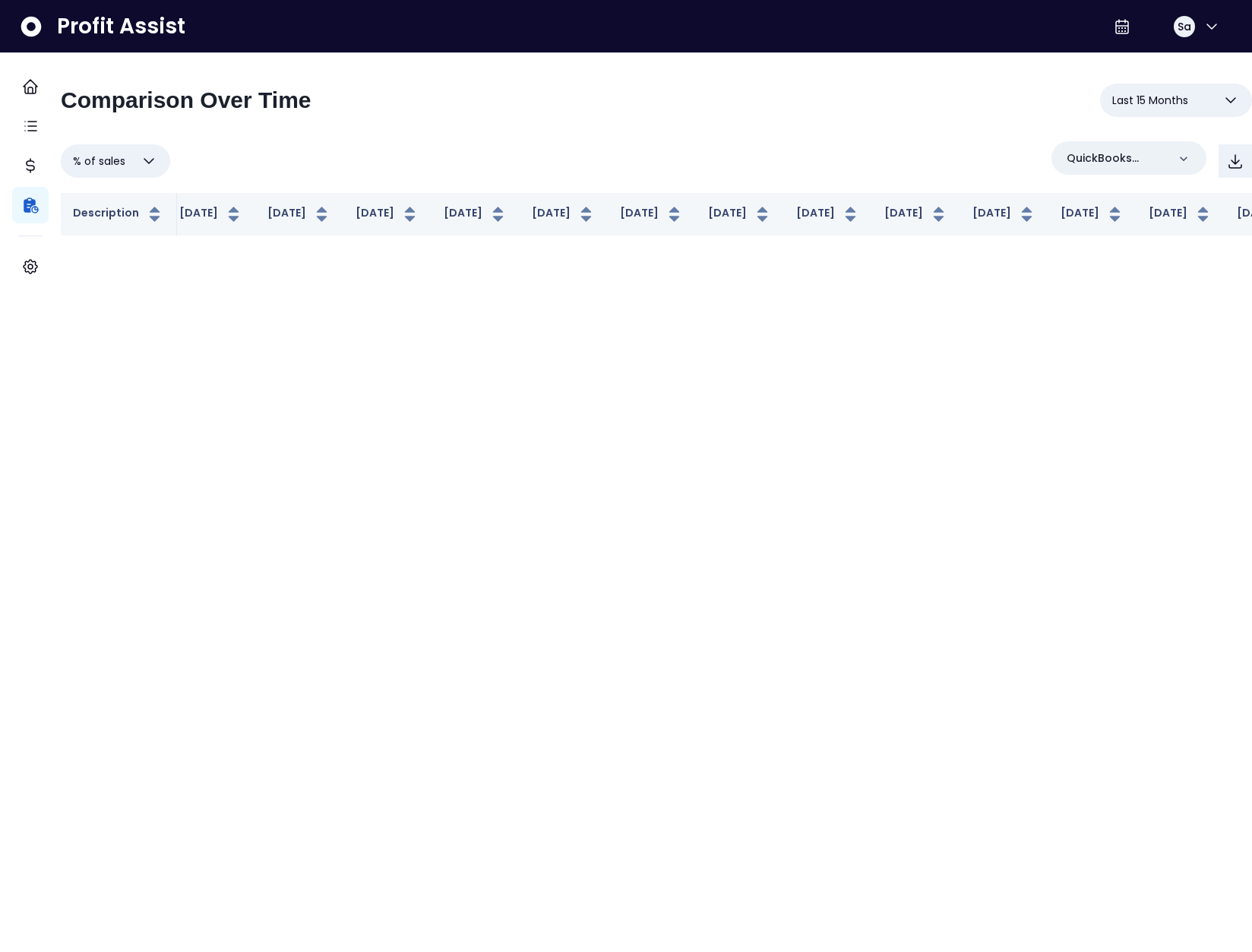
scroll to position [0, 157]
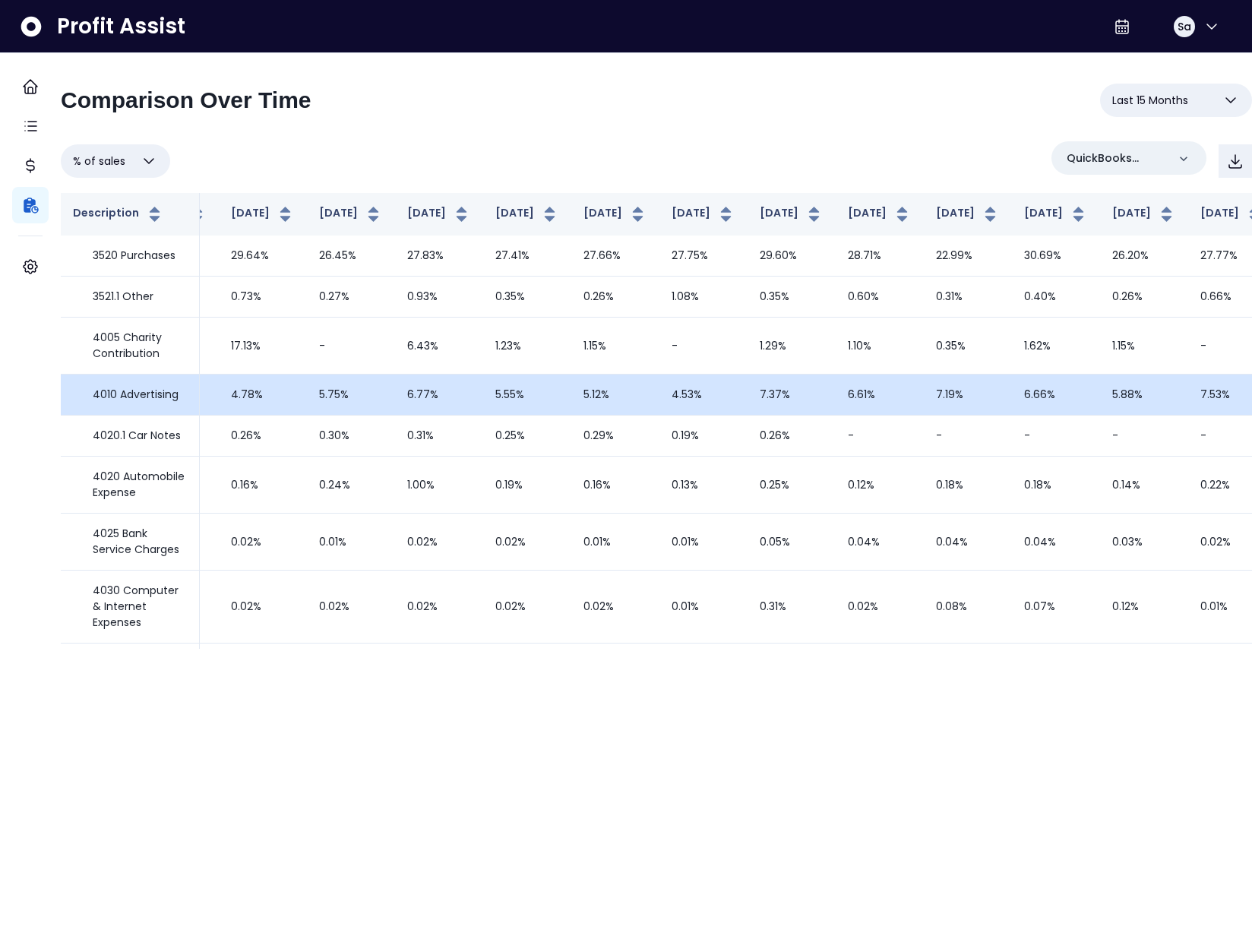
click at [312, 415] on td "5.75%" at bounding box center [350, 395] width 88 height 41
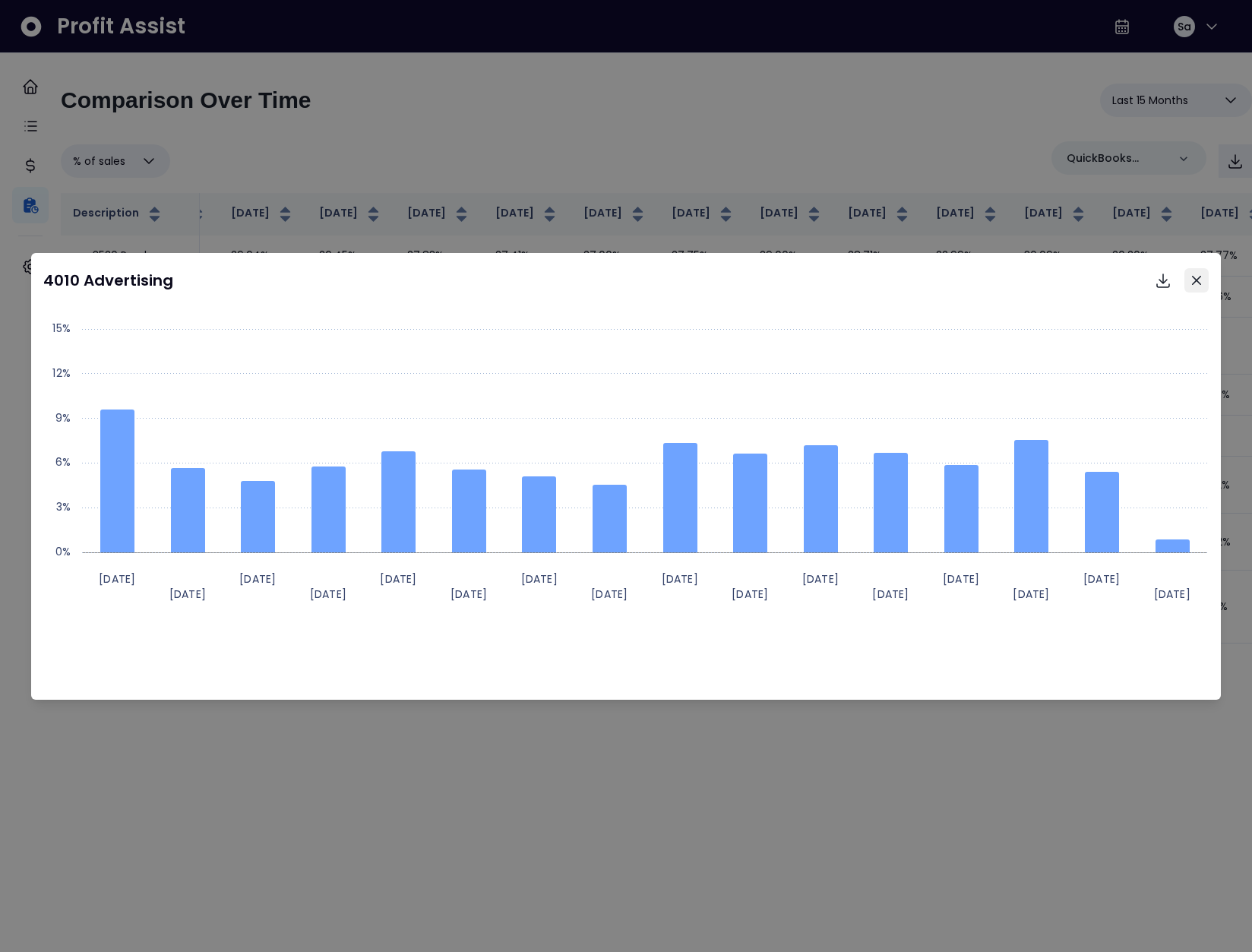
click at [1201, 285] on button "Close" at bounding box center [1196, 280] width 24 height 24
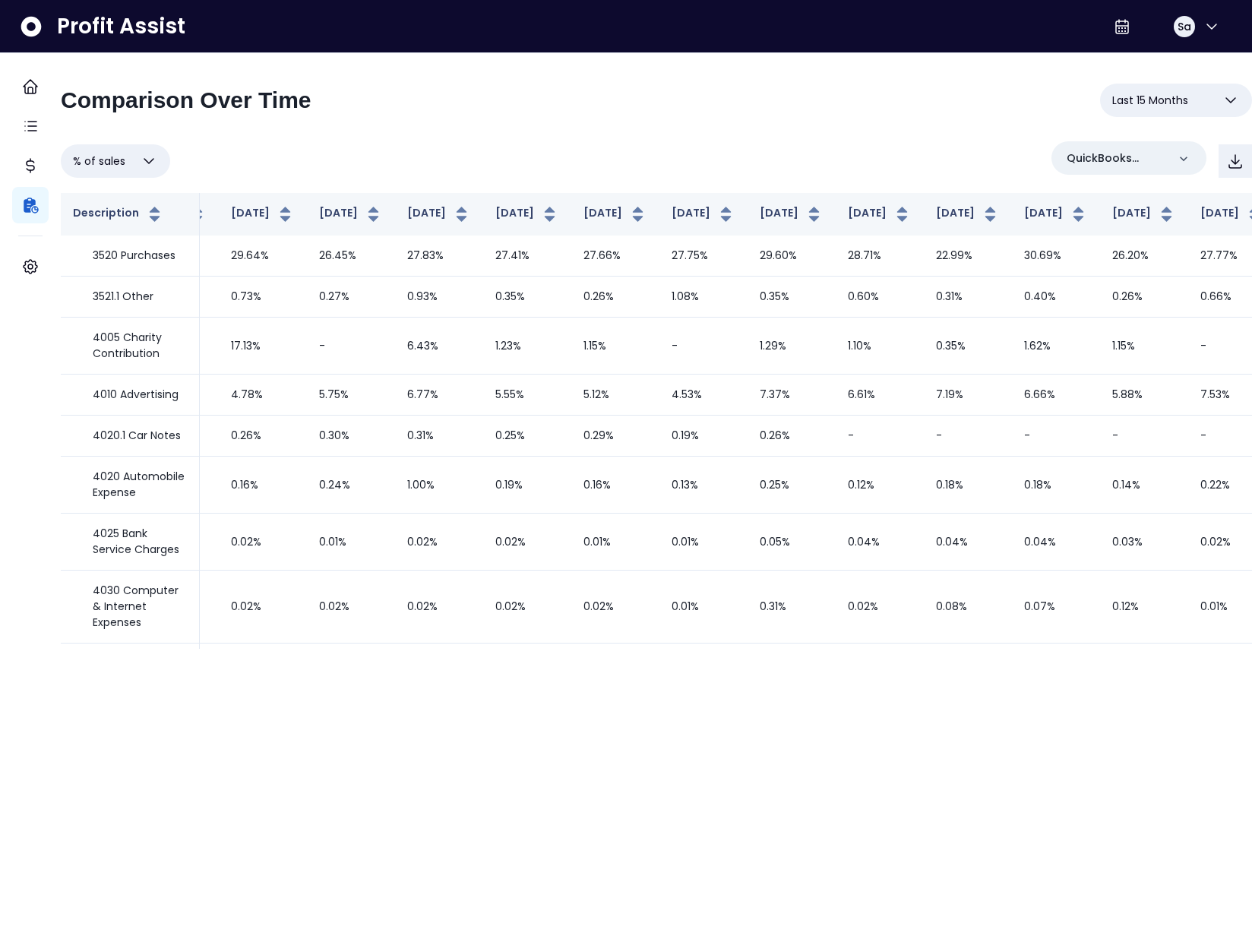
click at [1169, 101] on span "Last 15 Months" at bounding box center [1150, 99] width 76 height 18
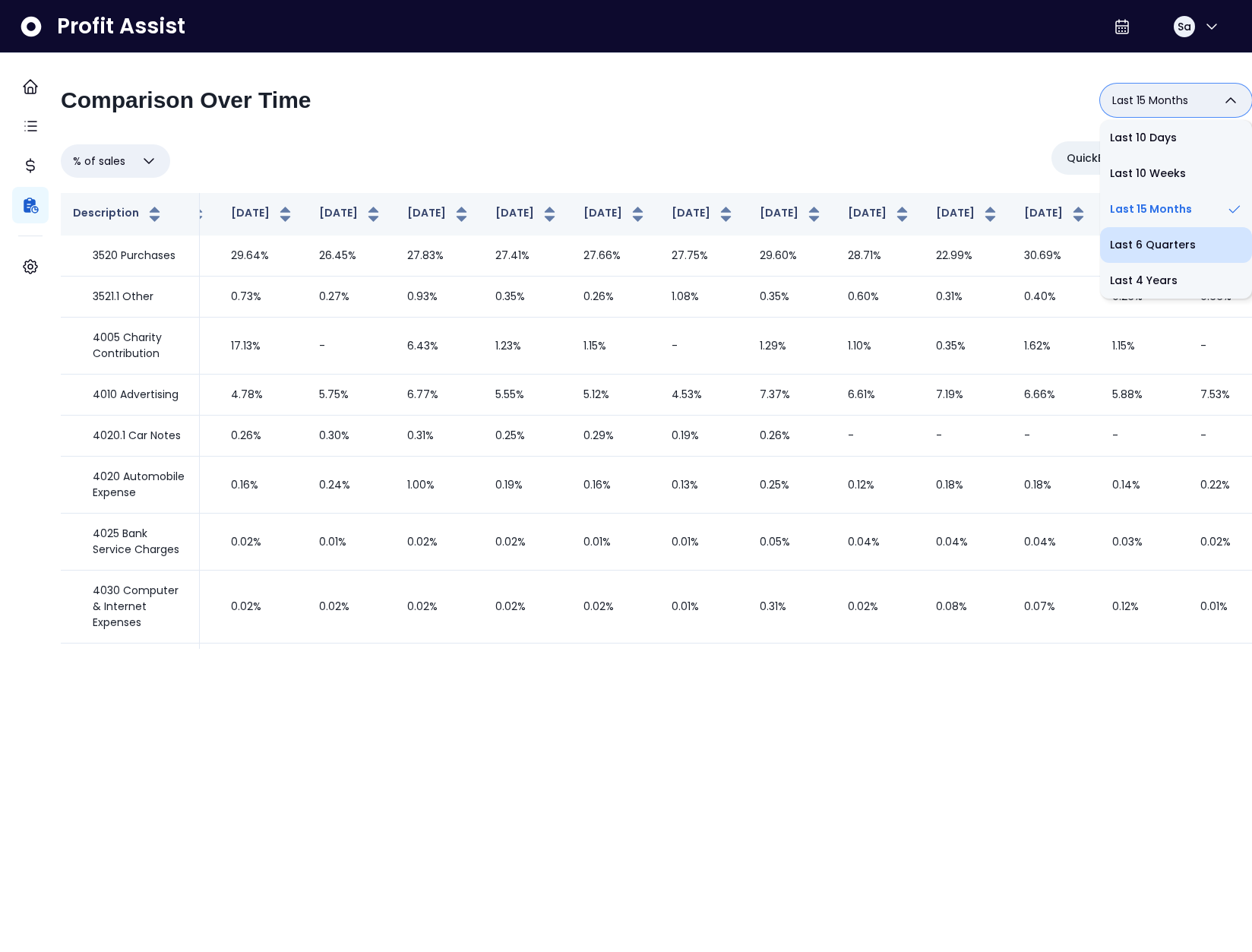
click at [1140, 248] on li "Last 6 Quarters" at bounding box center [1175, 244] width 152 height 36
type input "**********"
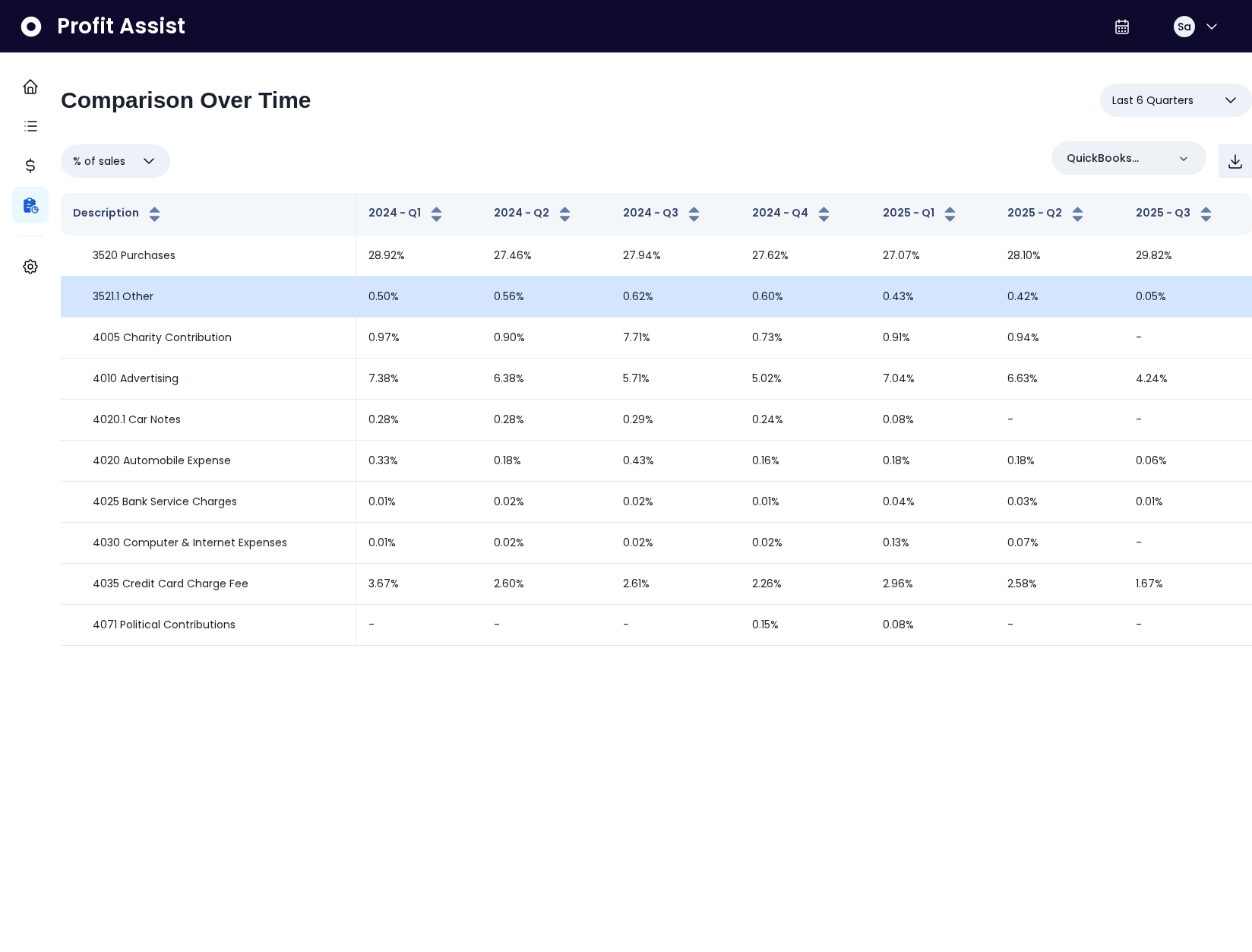
scroll to position [0, 0]
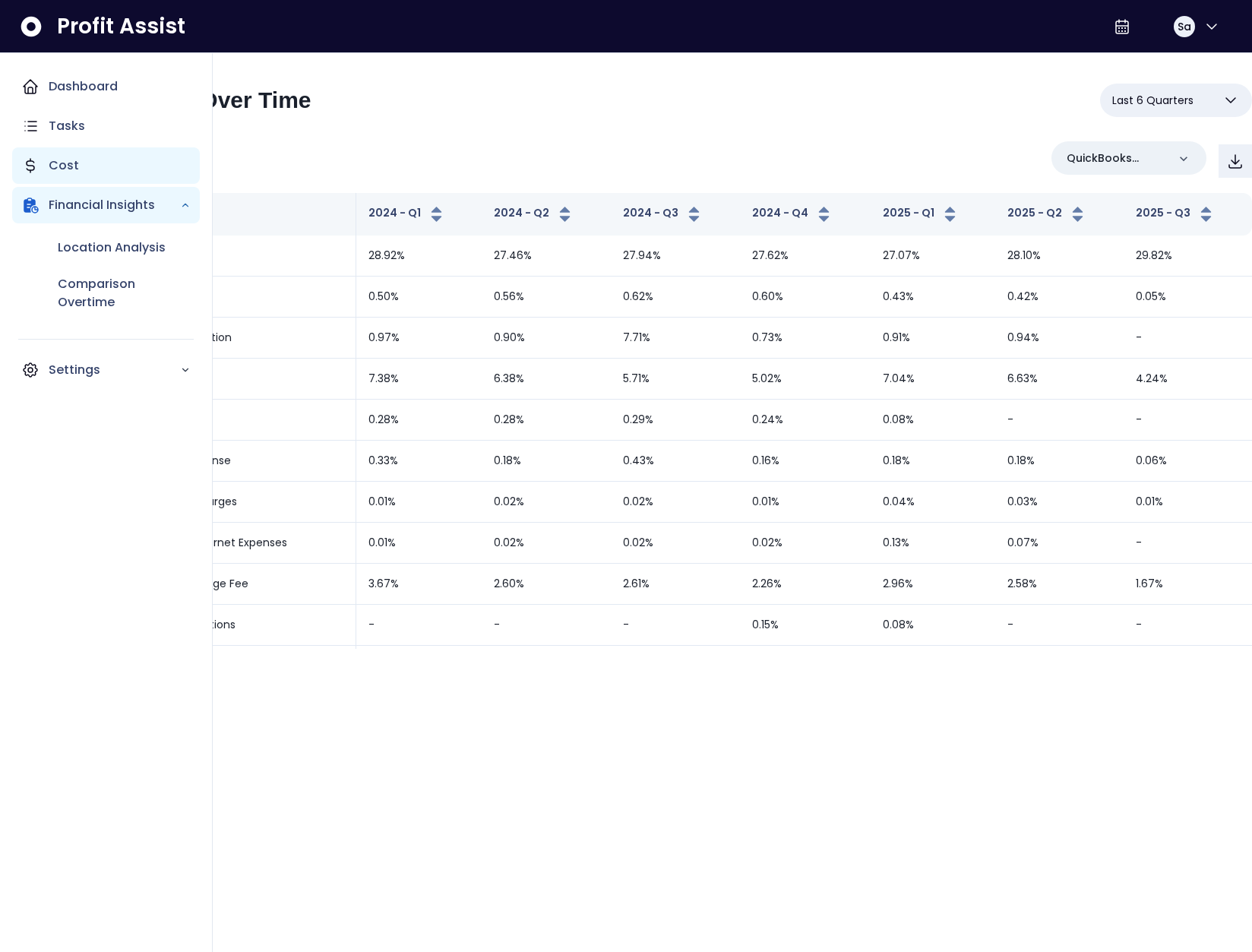
click at [81, 170] on div "Cost" at bounding box center [106, 166] width 187 height 37
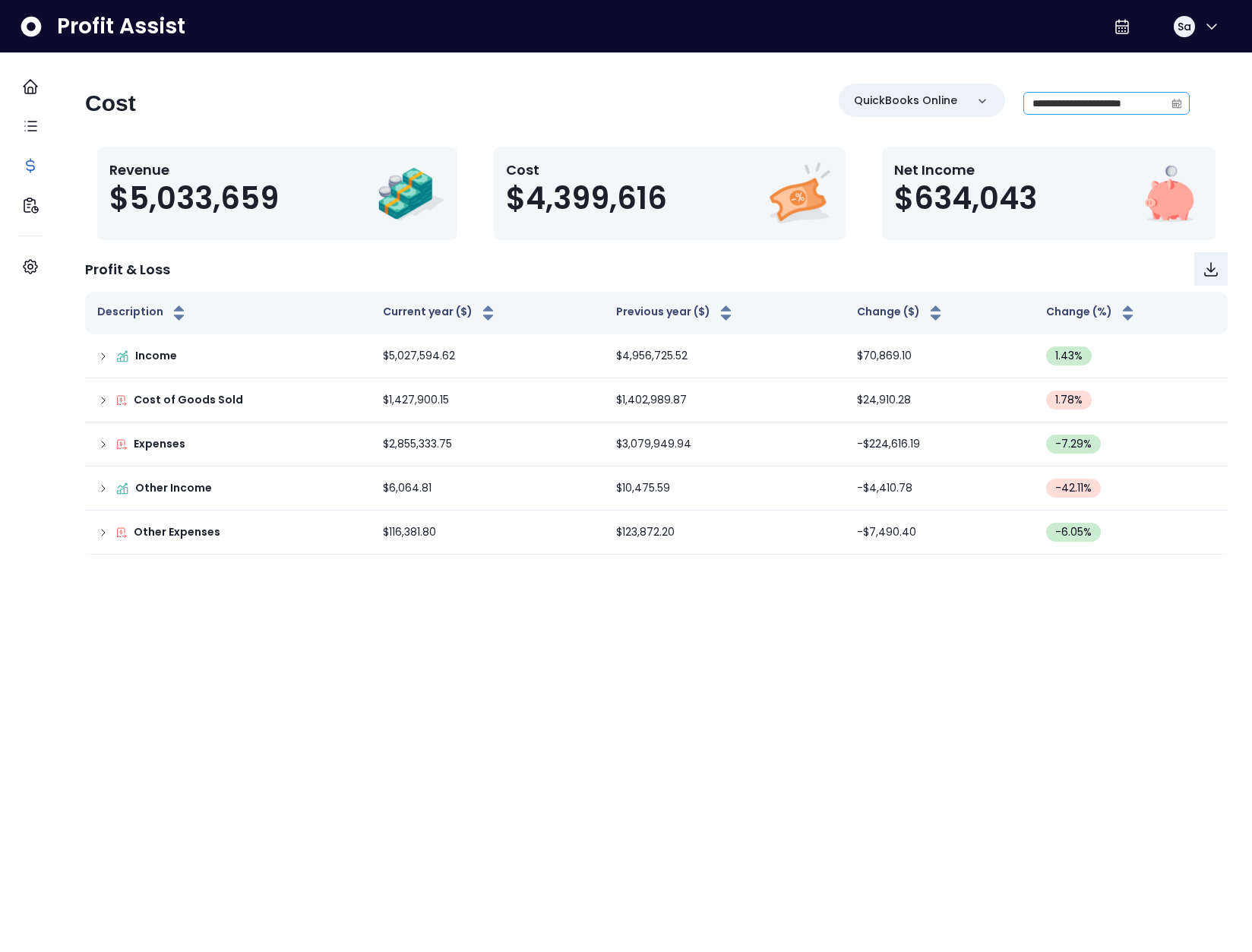
click at [1171, 108] on icon "calendar" at bounding box center [1176, 102] width 11 height 11
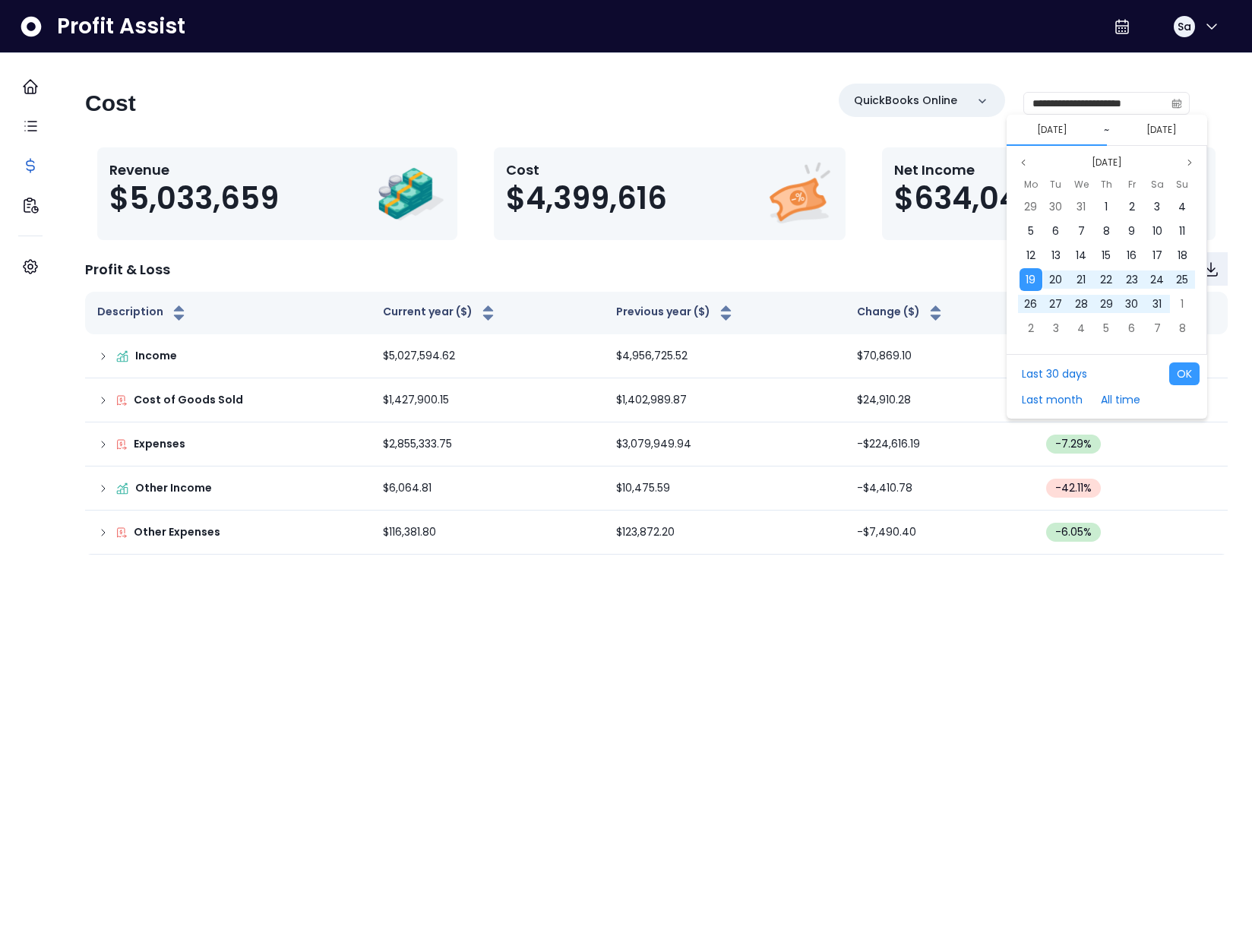
click at [1100, 172] on div "Mo Tu We Th Fr Sa Su 29 30 31 1 2 3 4 5 6 7 8 9 10 11 12 13 14 15 16 17 18 19 2…" at bounding box center [1106, 260] width 200 height 177
click at [1102, 166] on button "[DATE]" at bounding box center [1106, 162] width 42 height 18
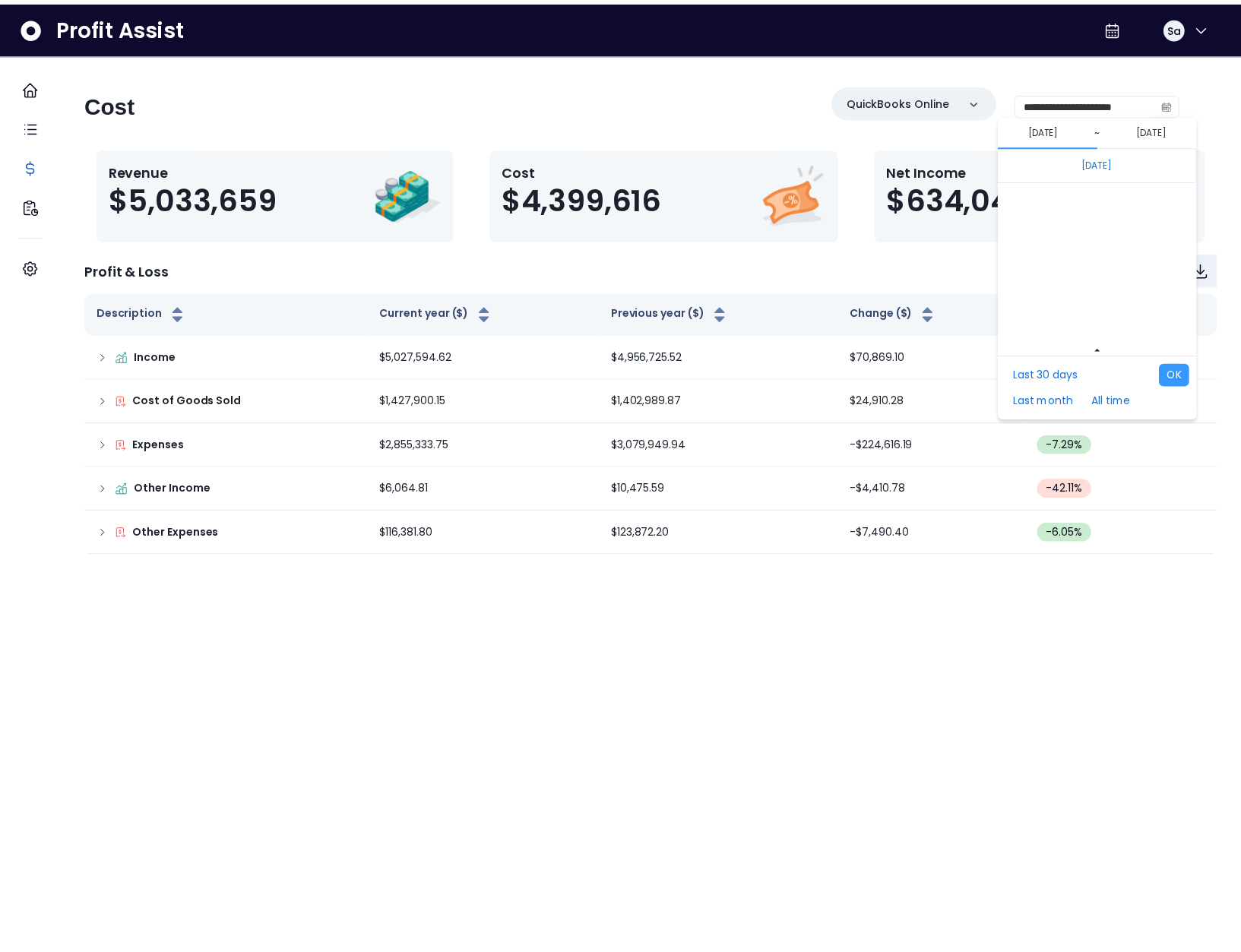
scroll to position [10174, 0]
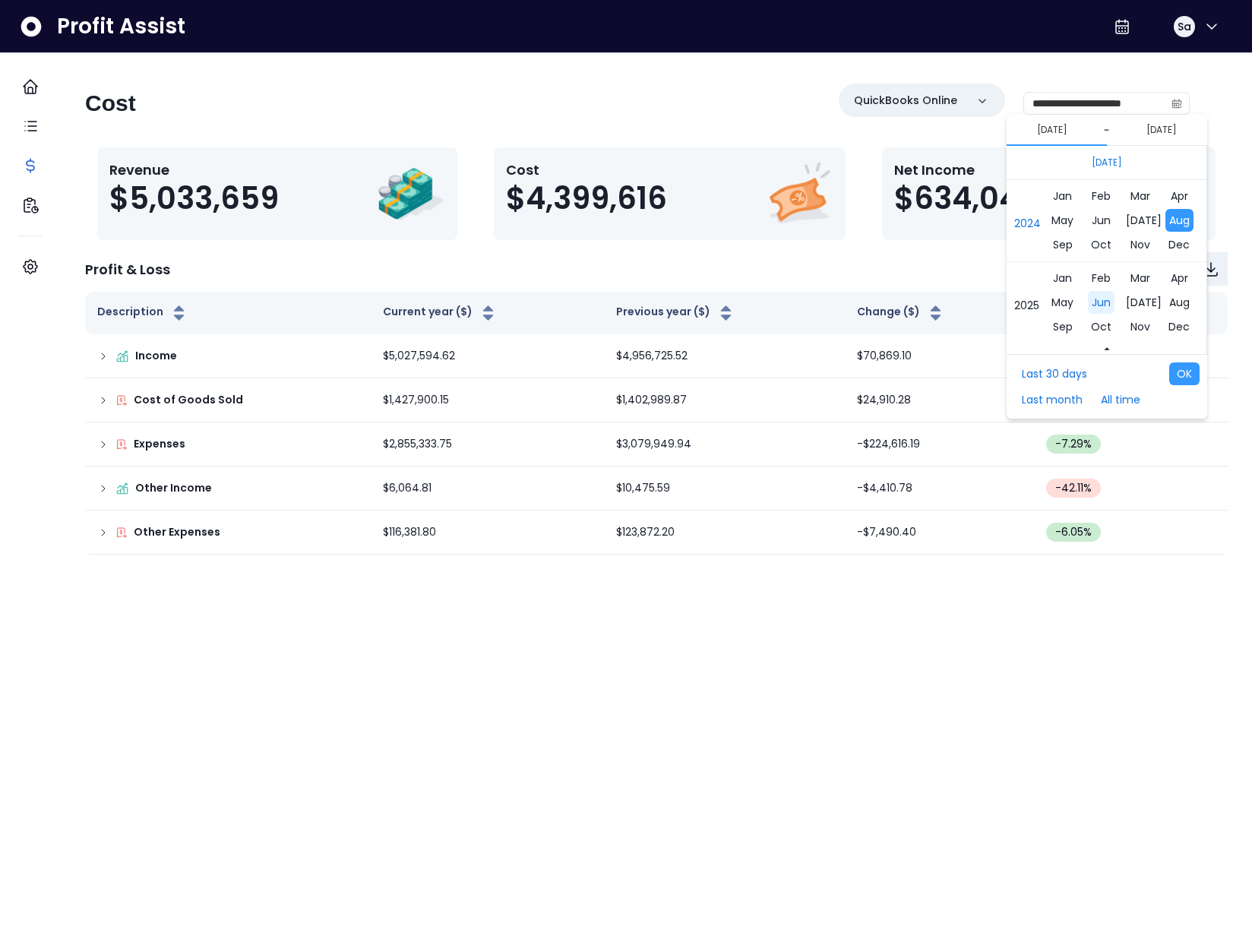
click at [1092, 302] on span "Jun" at bounding box center [1101, 302] width 27 height 23
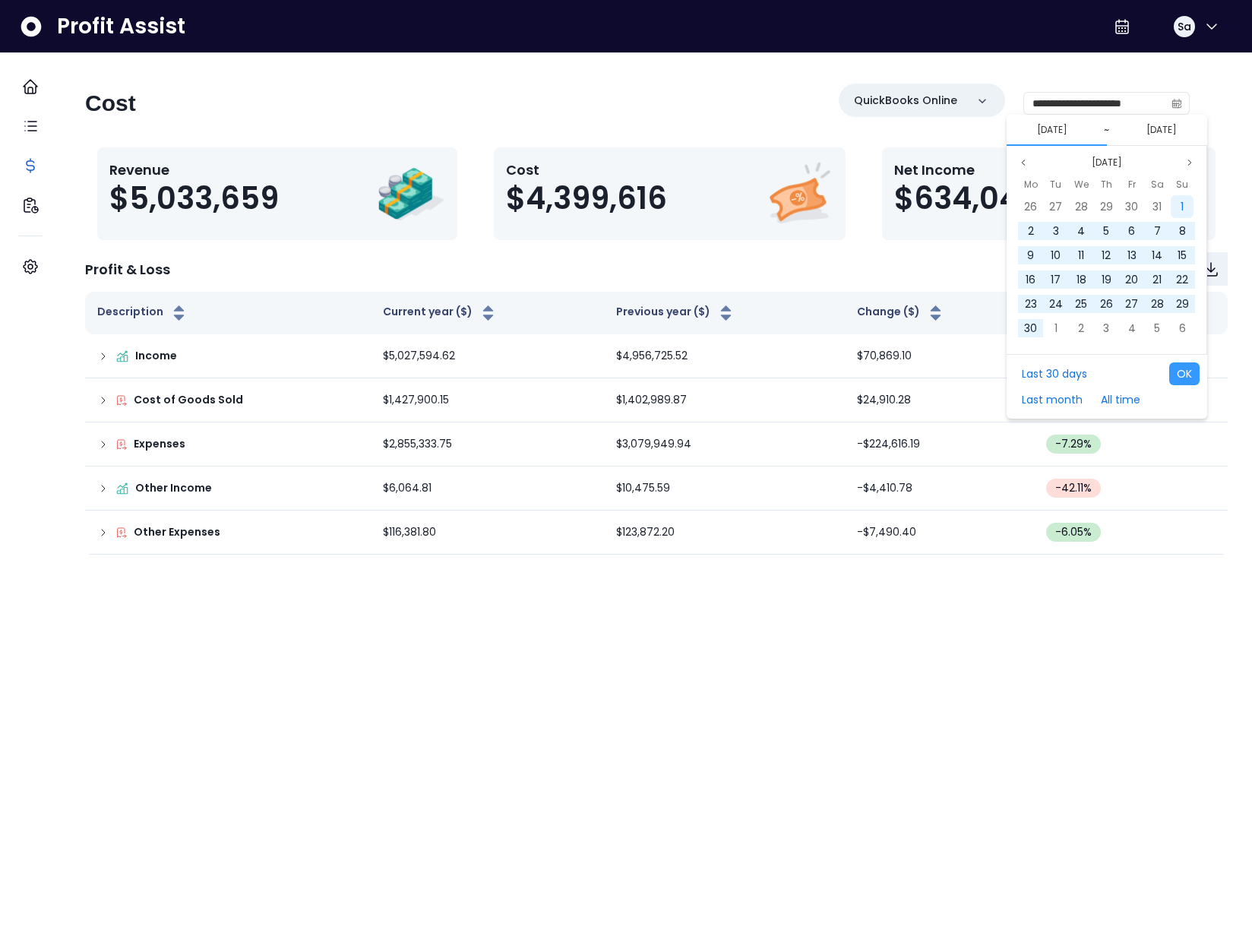
click at [1178, 204] on div "1" at bounding box center [1182, 207] width 23 height 23
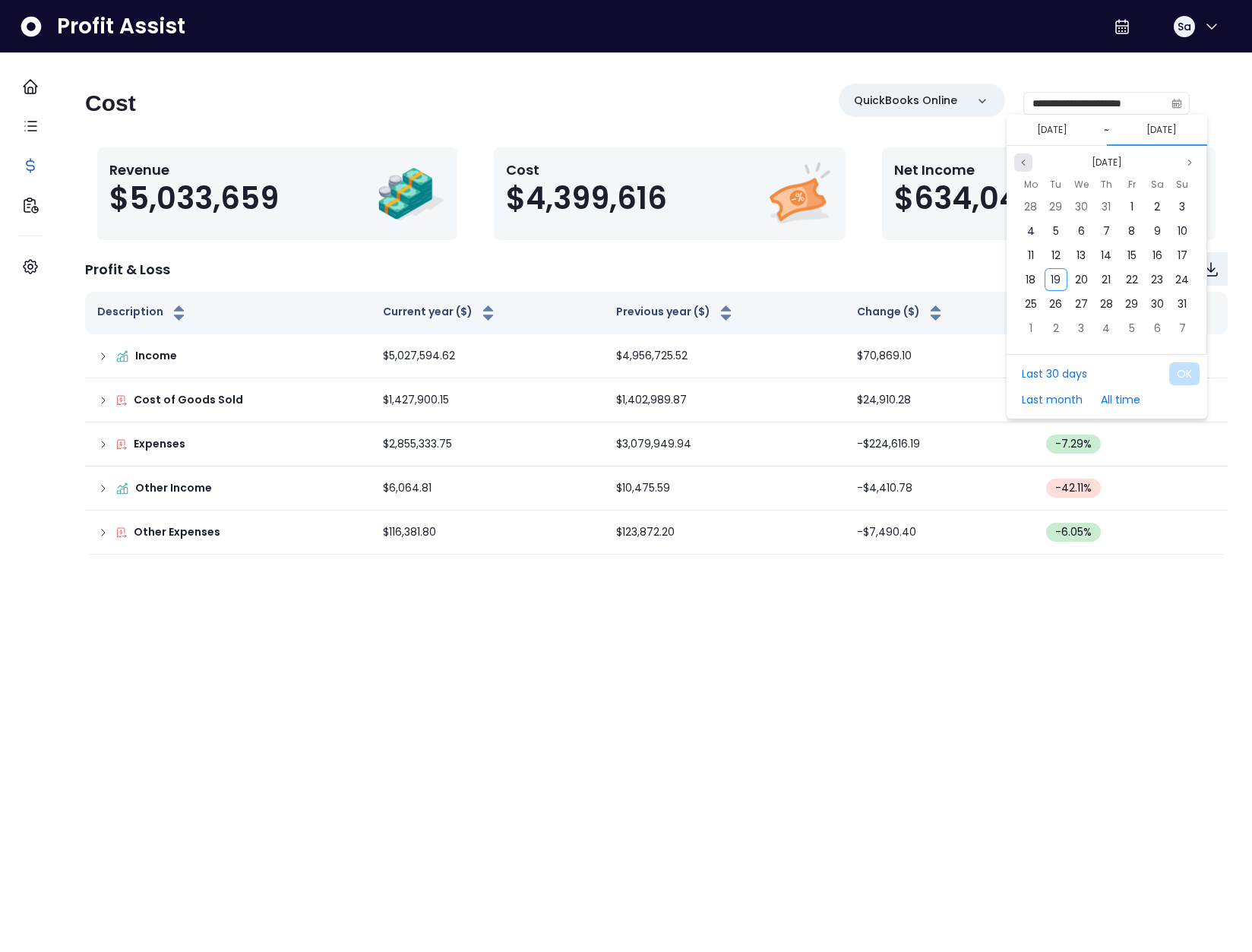
click at [1027, 165] on icon "page previous" at bounding box center [1022, 162] width 9 height 9
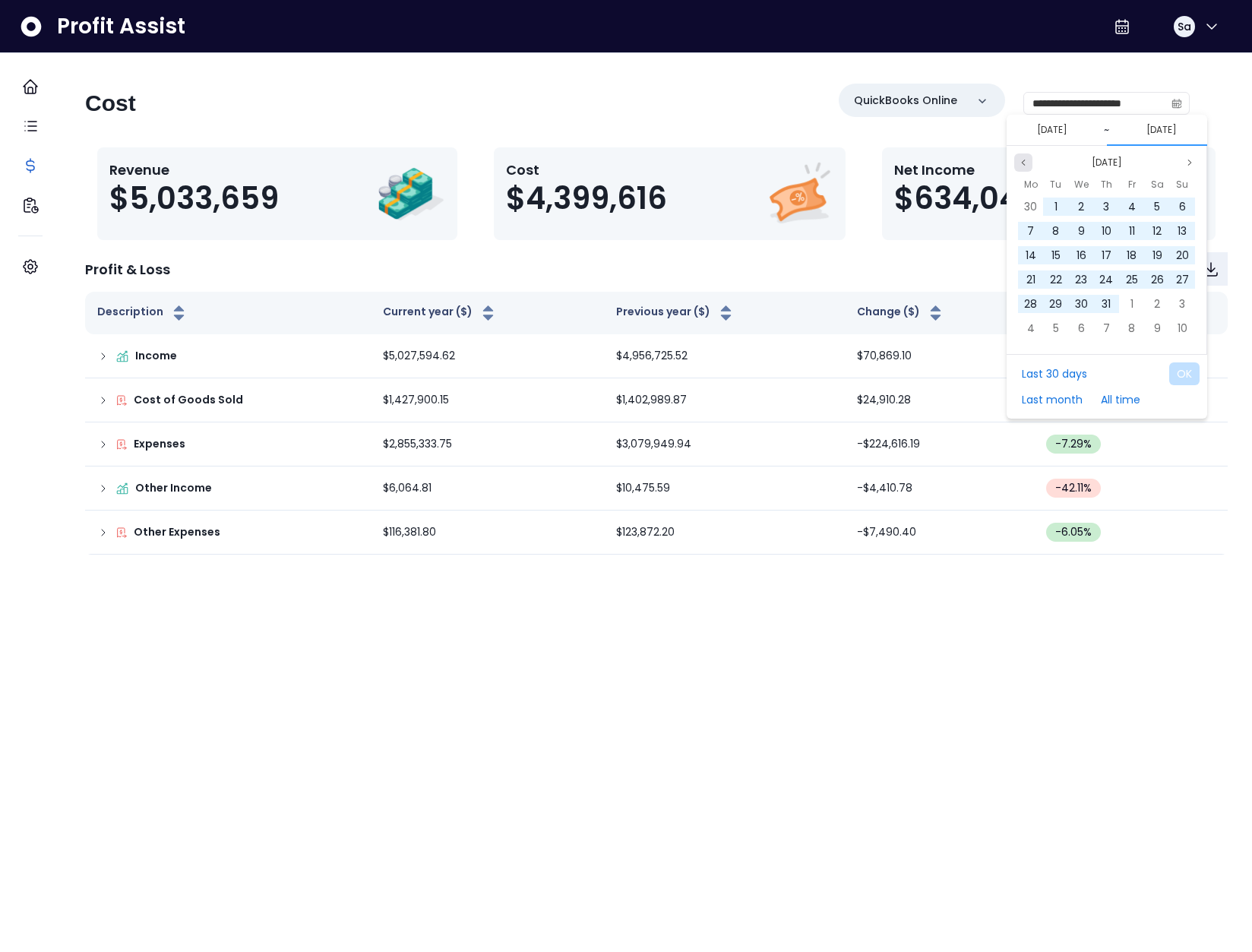
click at [1027, 165] on icon "page previous" at bounding box center [1022, 162] width 9 height 9
click at [1037, 334] on span "30" at bounding box center [1030, 328] width 13 height 15
click at [1189, 375] on button "OK" at bounding box center [1183, 374] width 30 height 23
type input "**********"
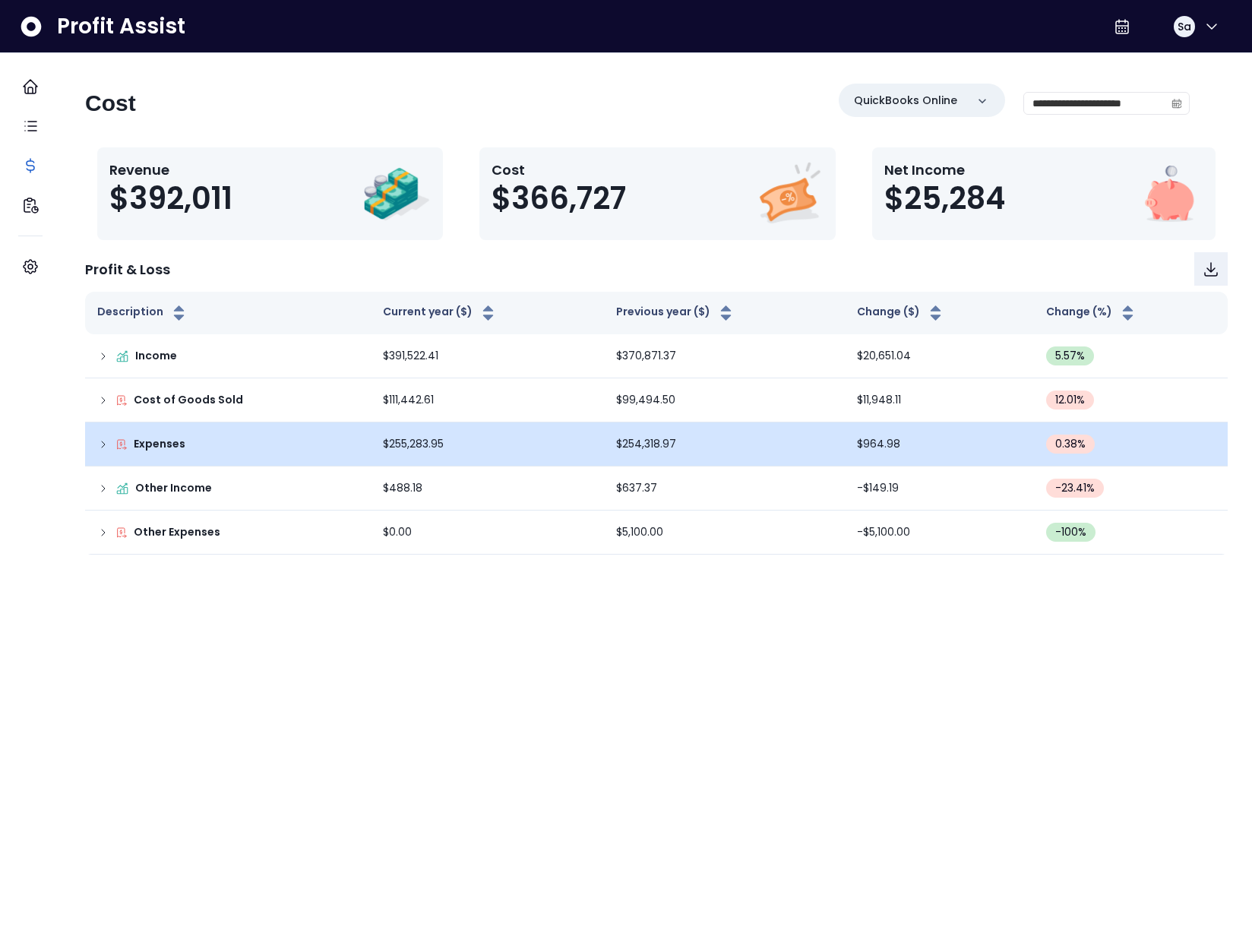
click at [109, 445] on icon at bounding box center [103, 444] width 13 height 13
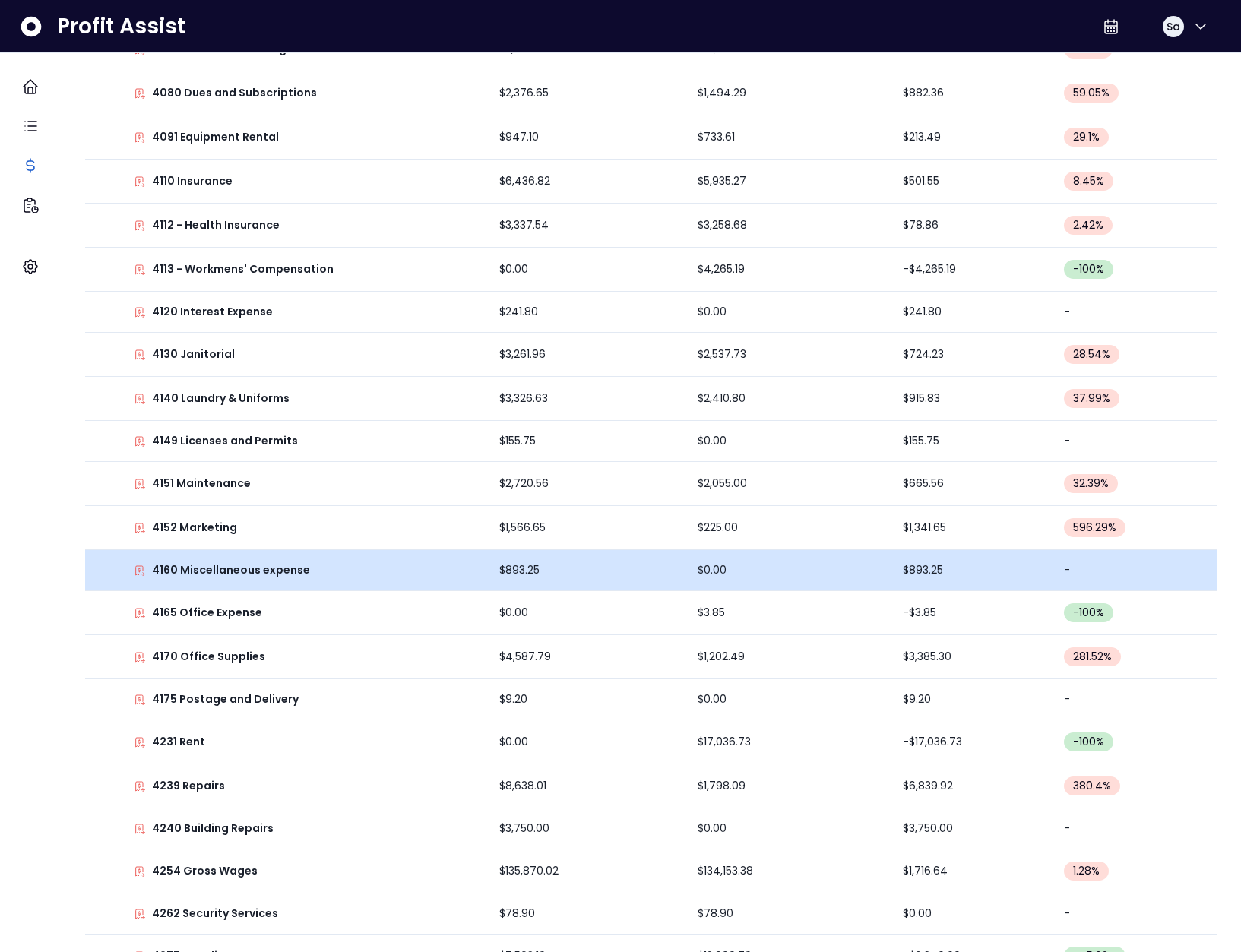
scroll to position [725, 0]
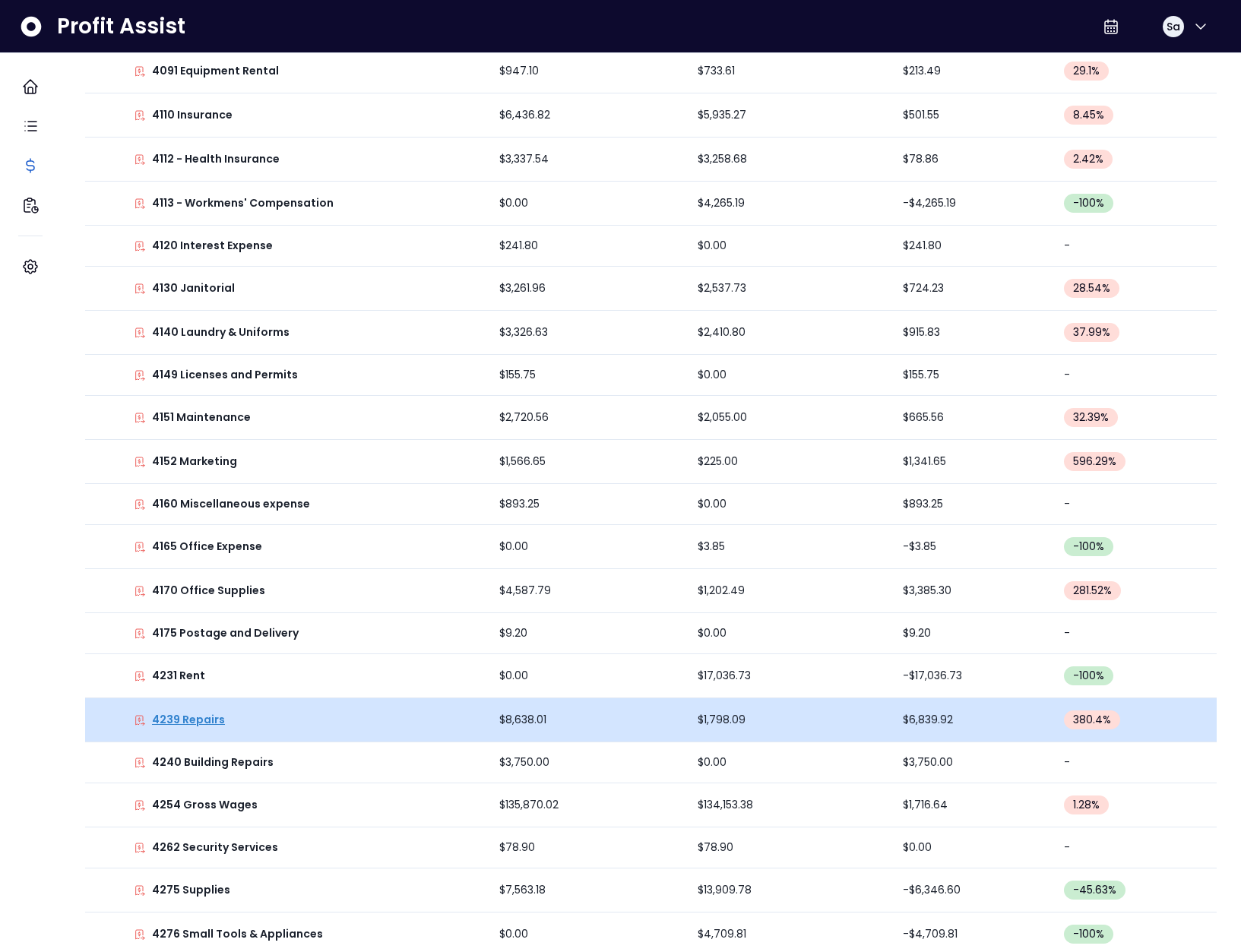
click at [224, 725] on p "4239 Repairs" at bounding box center [188, 719] width 73 height 16
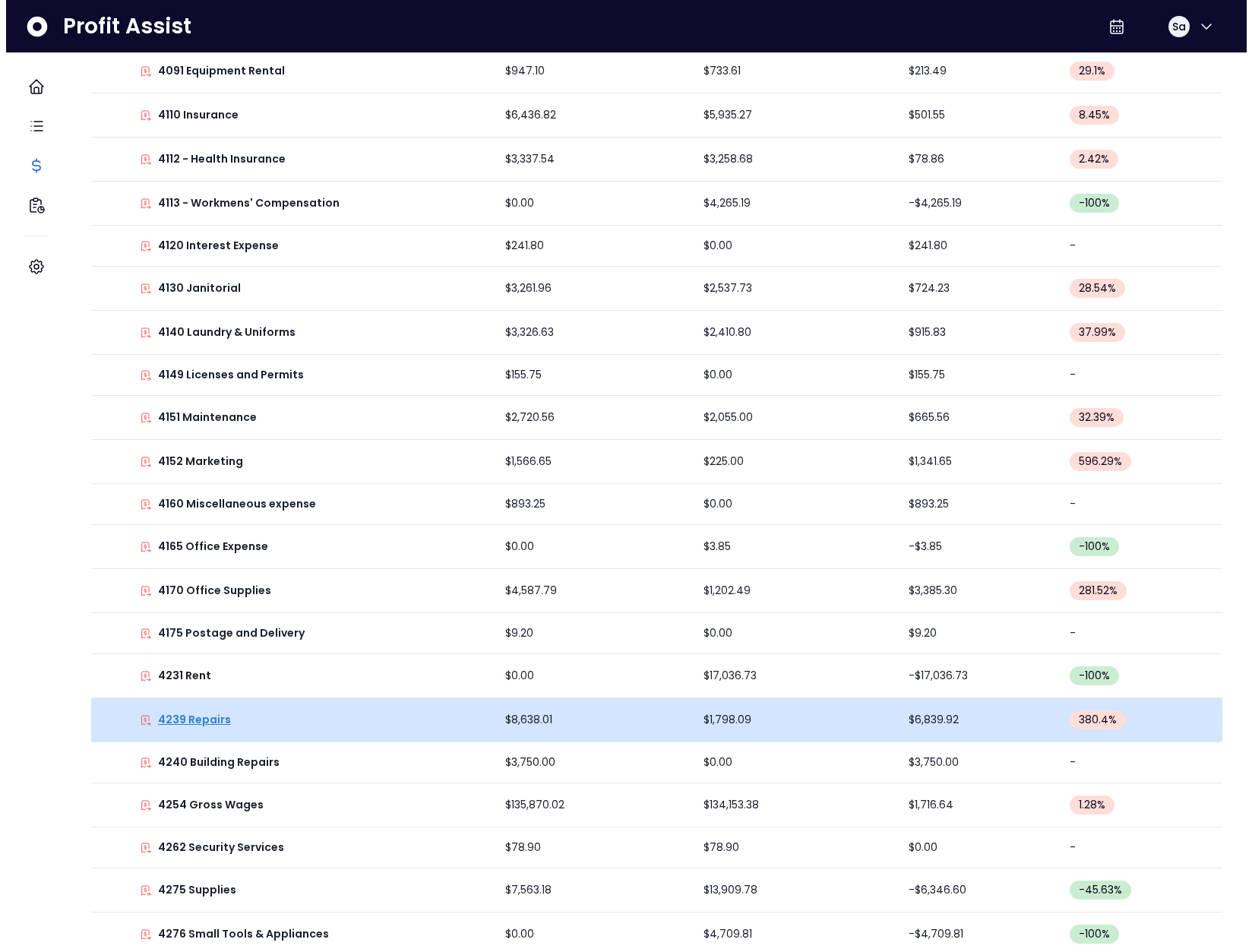
scroll to position [0, 0]
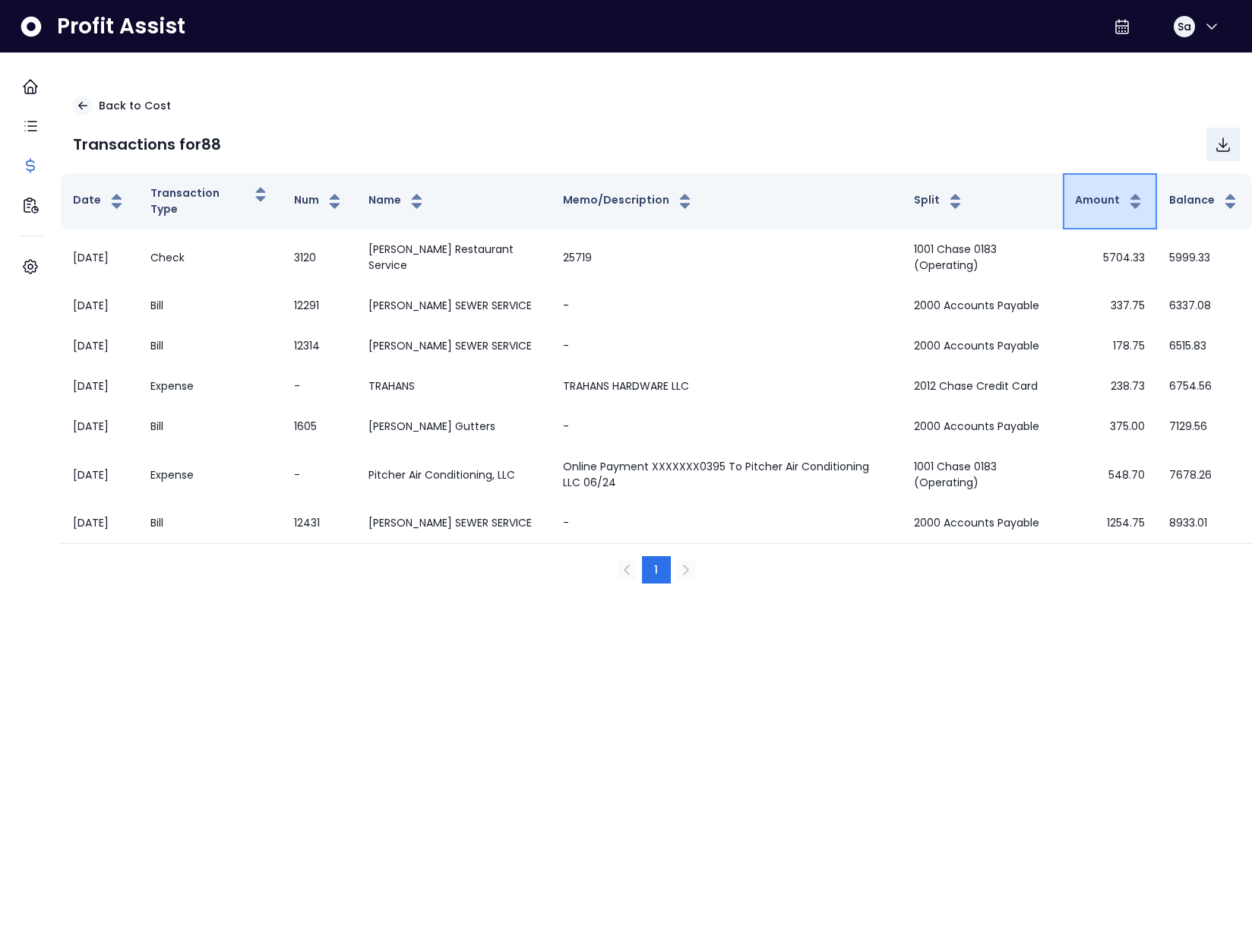
click at [1084, 207] on button "Amount" at bounding box center [1109, 201] width 70 height 18
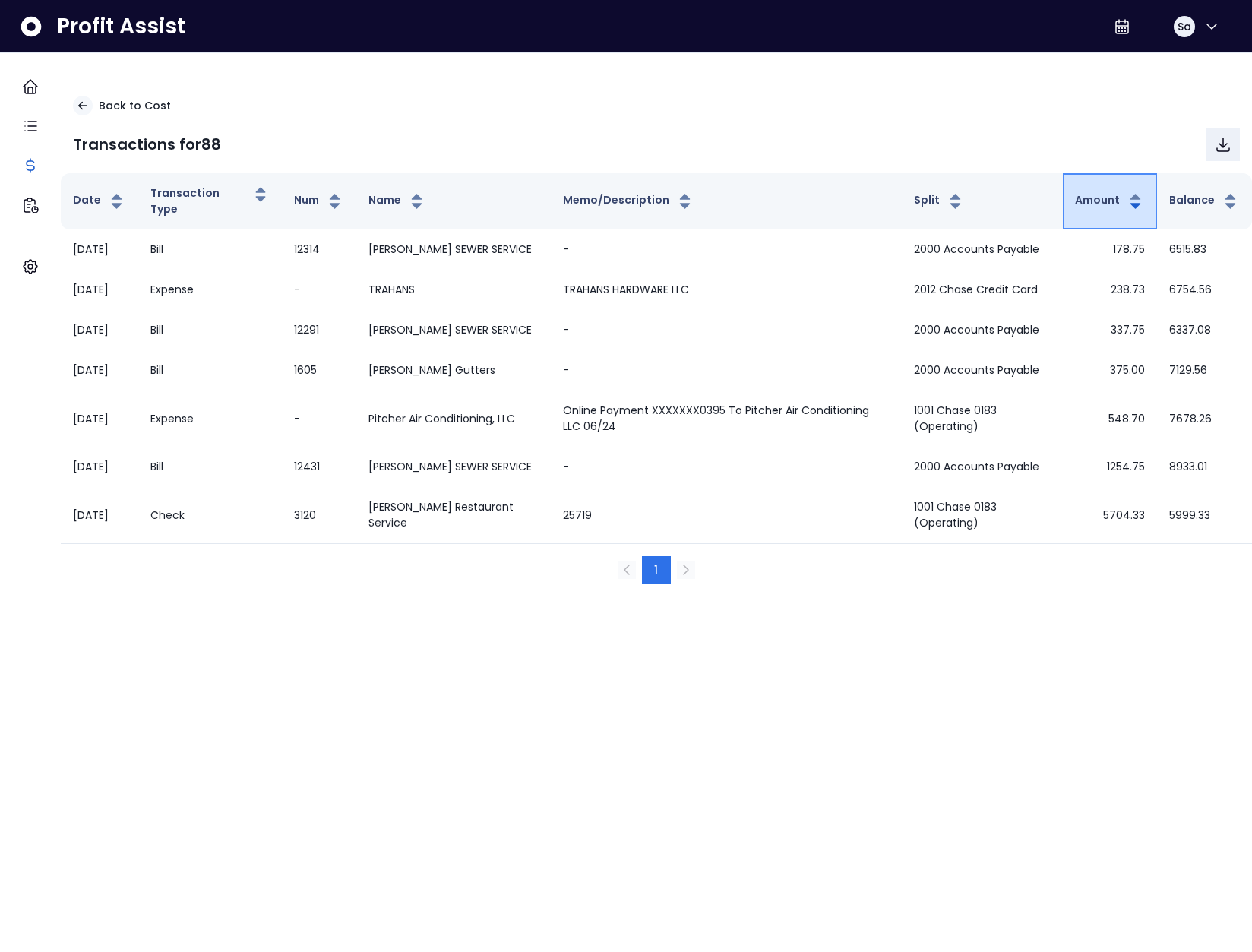
click at [1084, 207] on button "Amount" at bounding box center [1109, 201] width 70 height 18
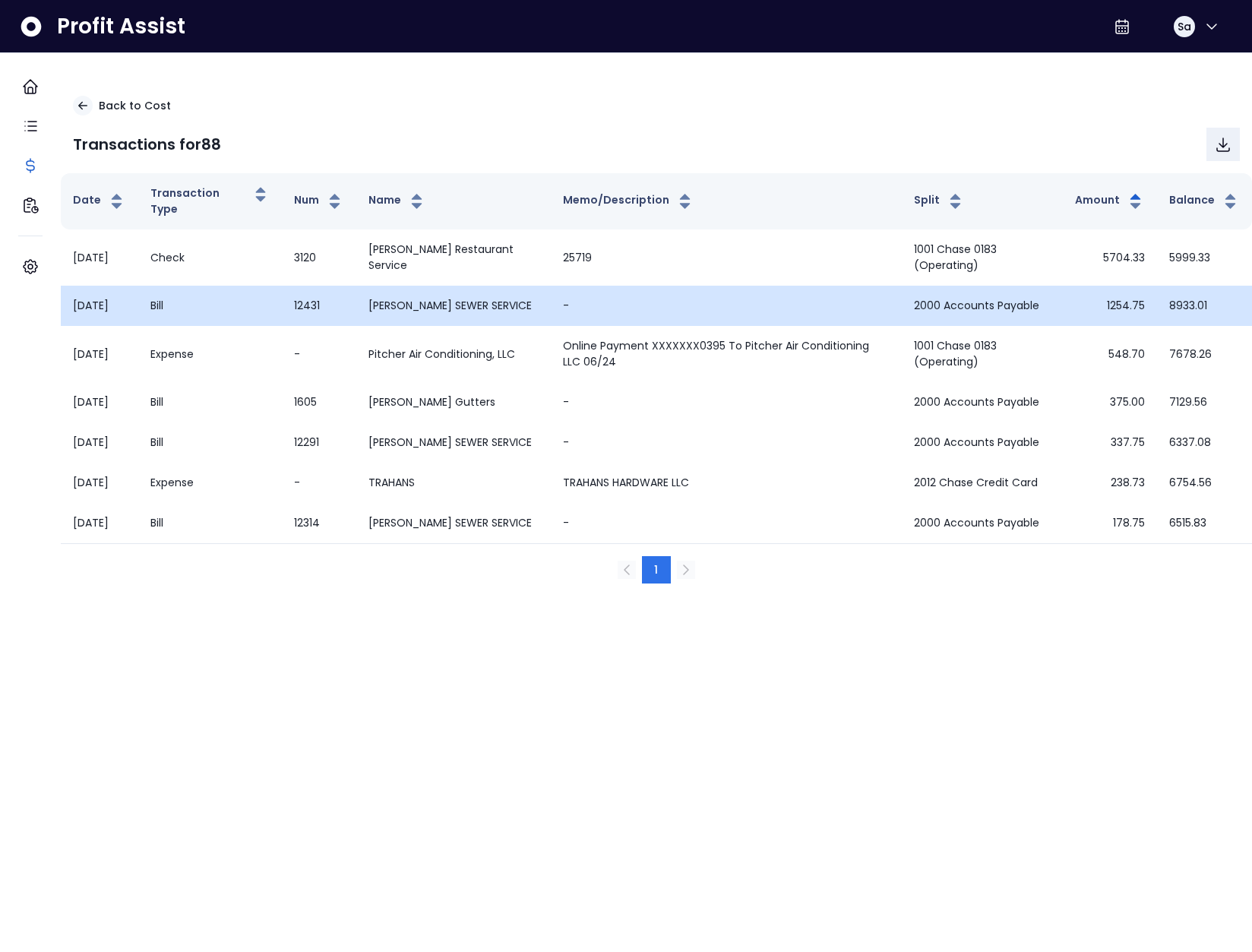
click at [432, 316] on td "MIKE ANGE SEWER SERVICE" at bounding box center [454, 306] width 195 height 41
click at [431, 316] on td "MIKE ANGE SEWER SERVICE" at bounding box center [454, 306] width 195 height 41
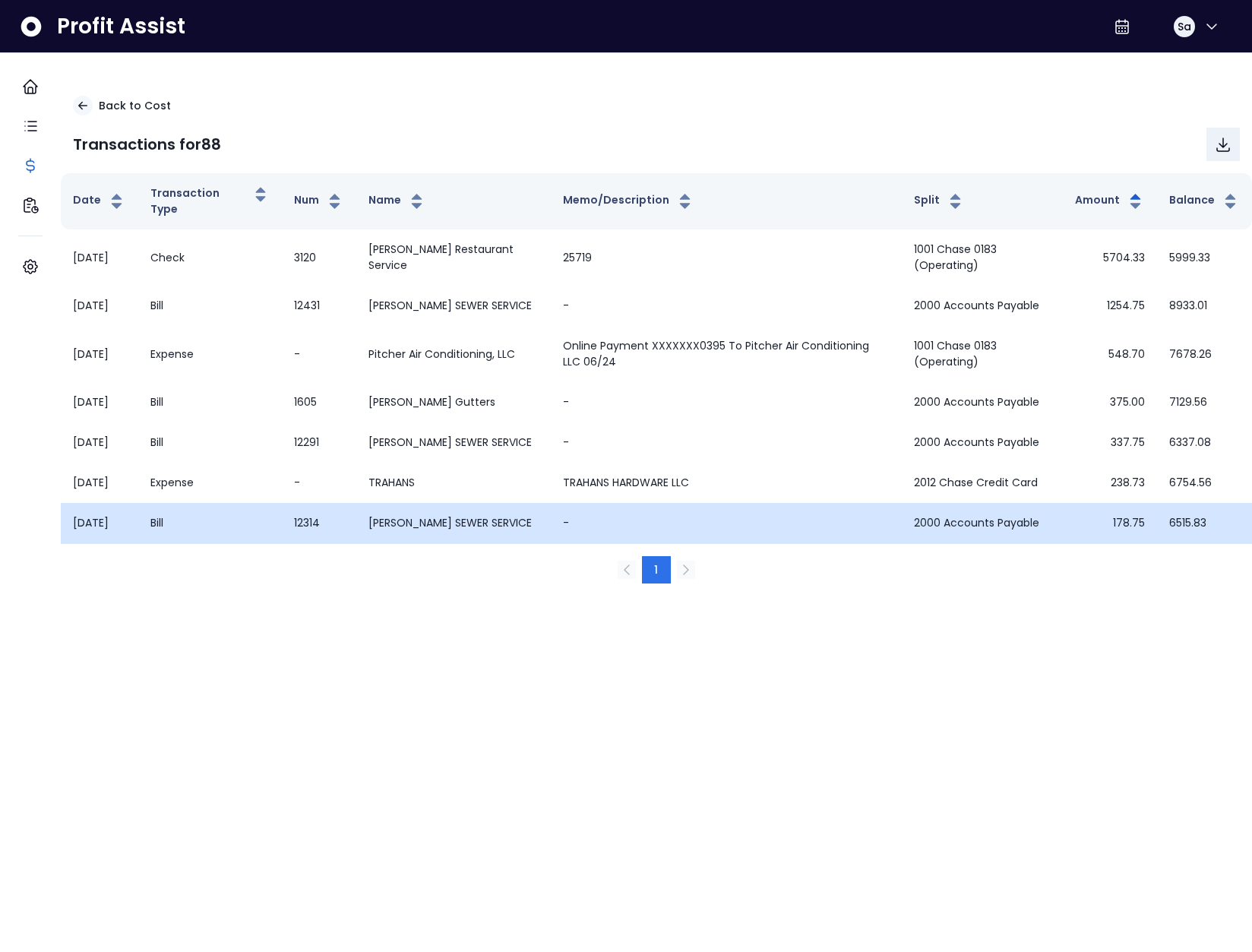
click at [1120, 544] on td "178.75" at bounding box center [1110, 523] width 95 height 41
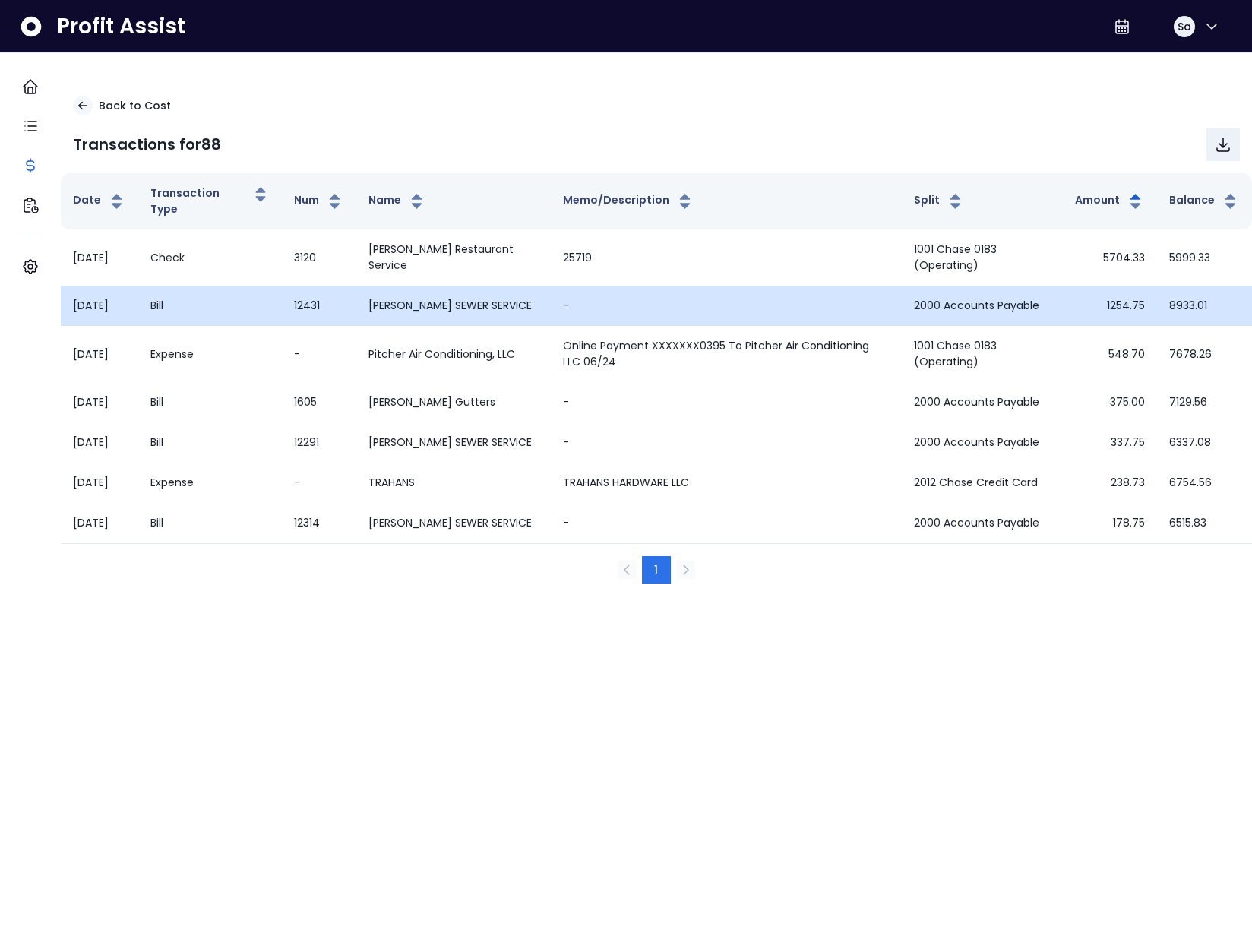
click at [1106, 314] on td "1254.75" at bounding box center [1110, 306] width 95 height 41
click at [1114, 315] on td "1254.75" at bounding box center [1110, 306] width 95 height 41
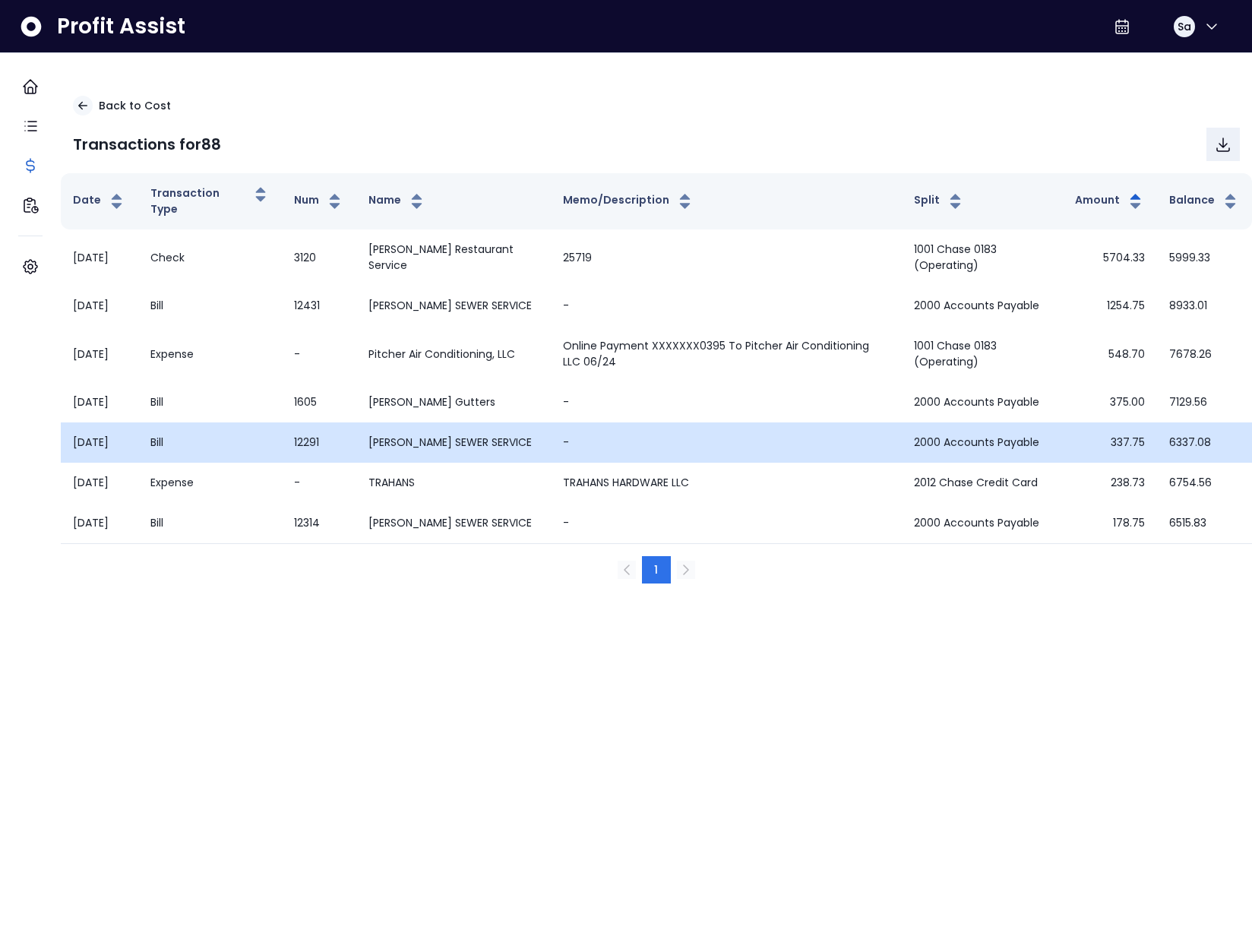
click at [1116, 462] on td "337.75" at bounding box center [1110, 442] width 95 height 41
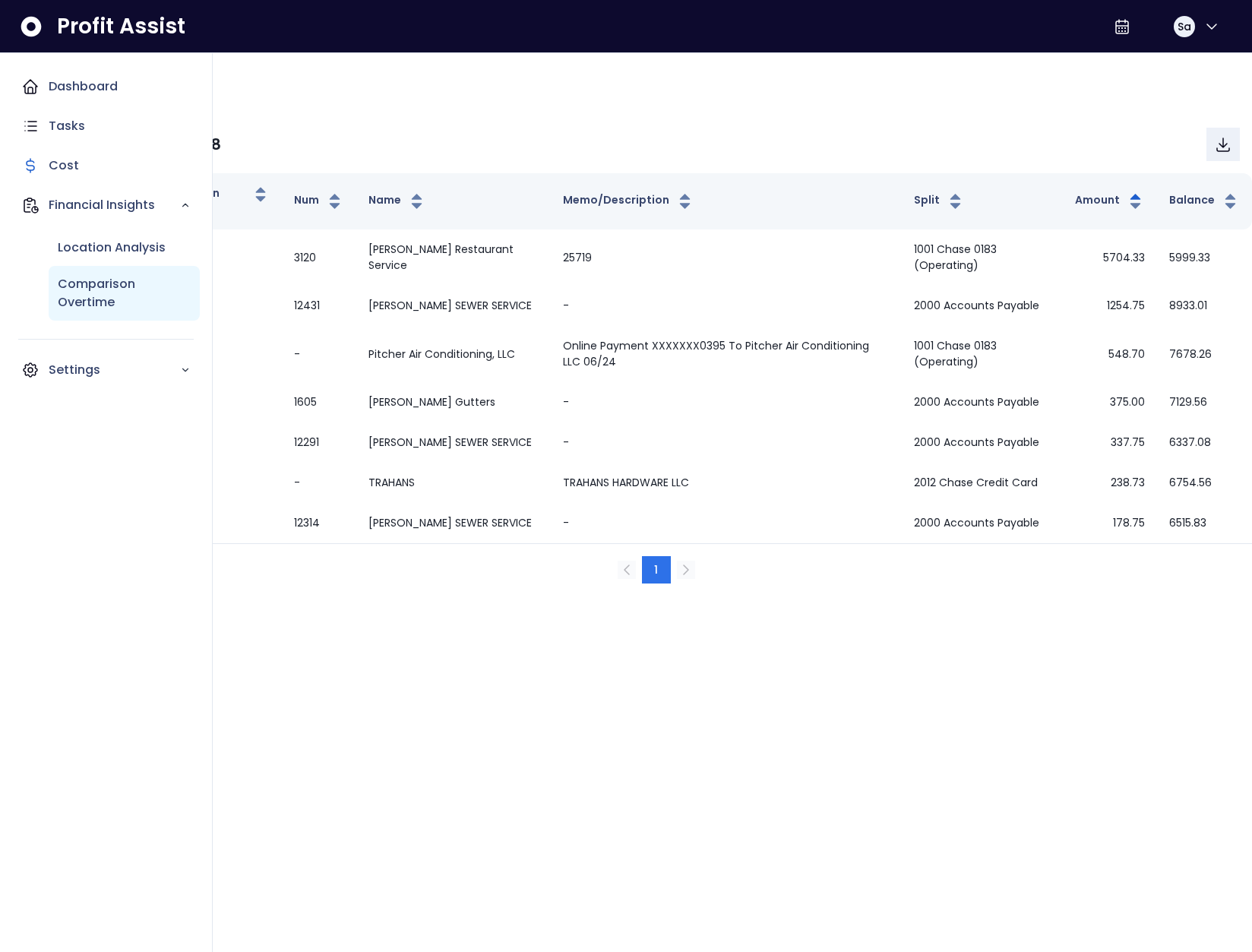
click at [65, 290] on p "Comparison Overtime" at bounding box center [125, 294] width 133 height 37
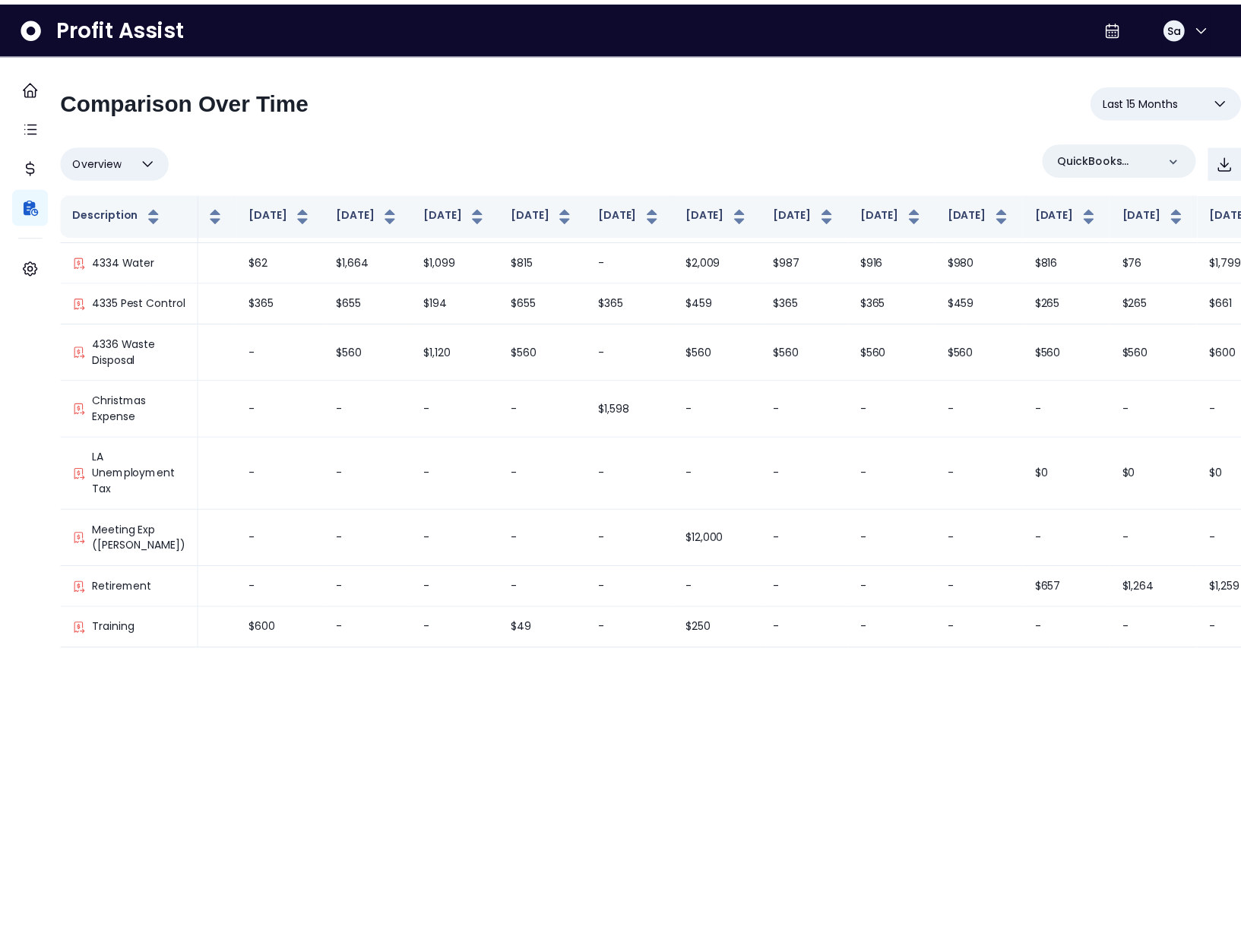
scroll to position [3398, 138]
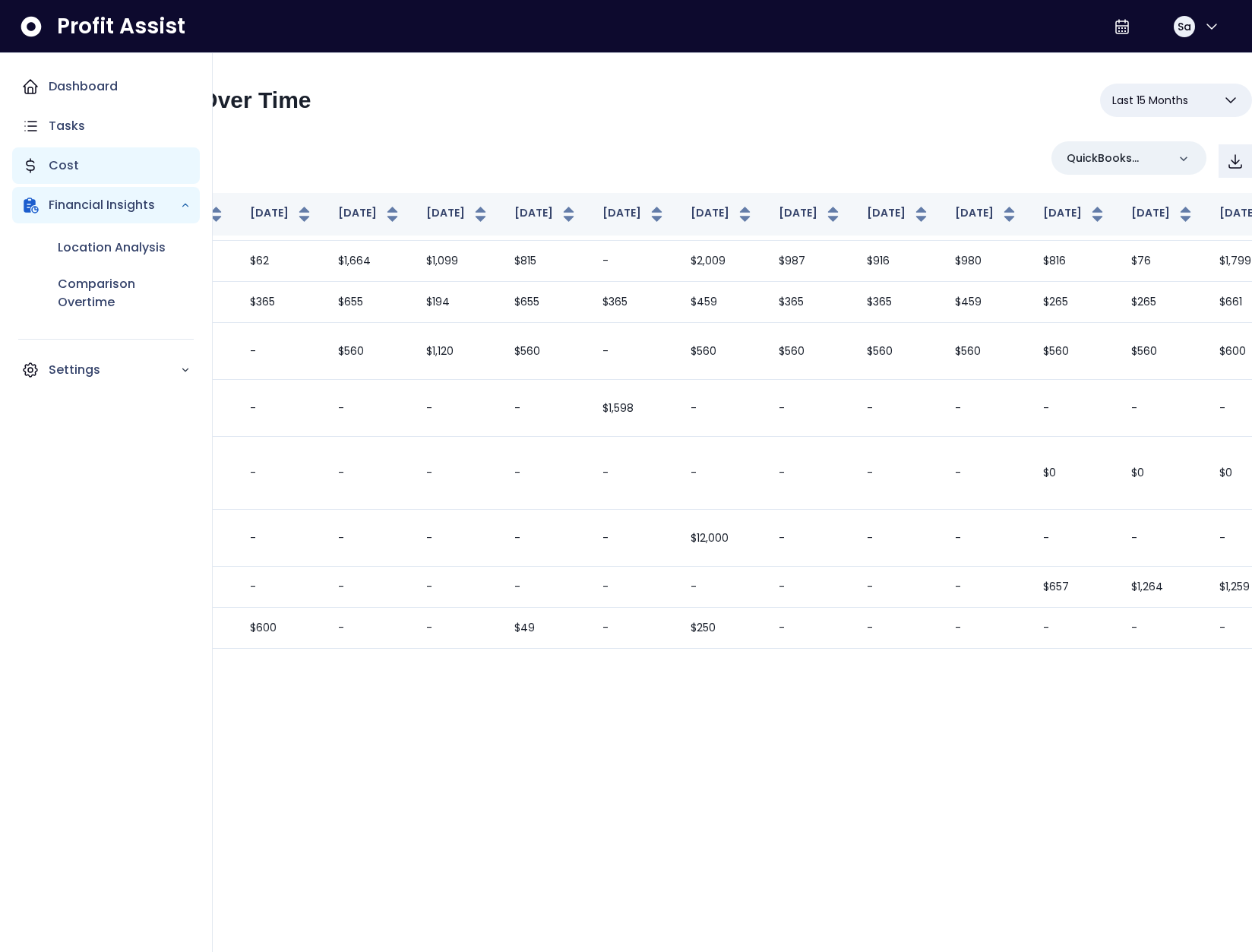
click at [43, 167] on div "Cost" at bounding box center [106, 166] width 187 height 37
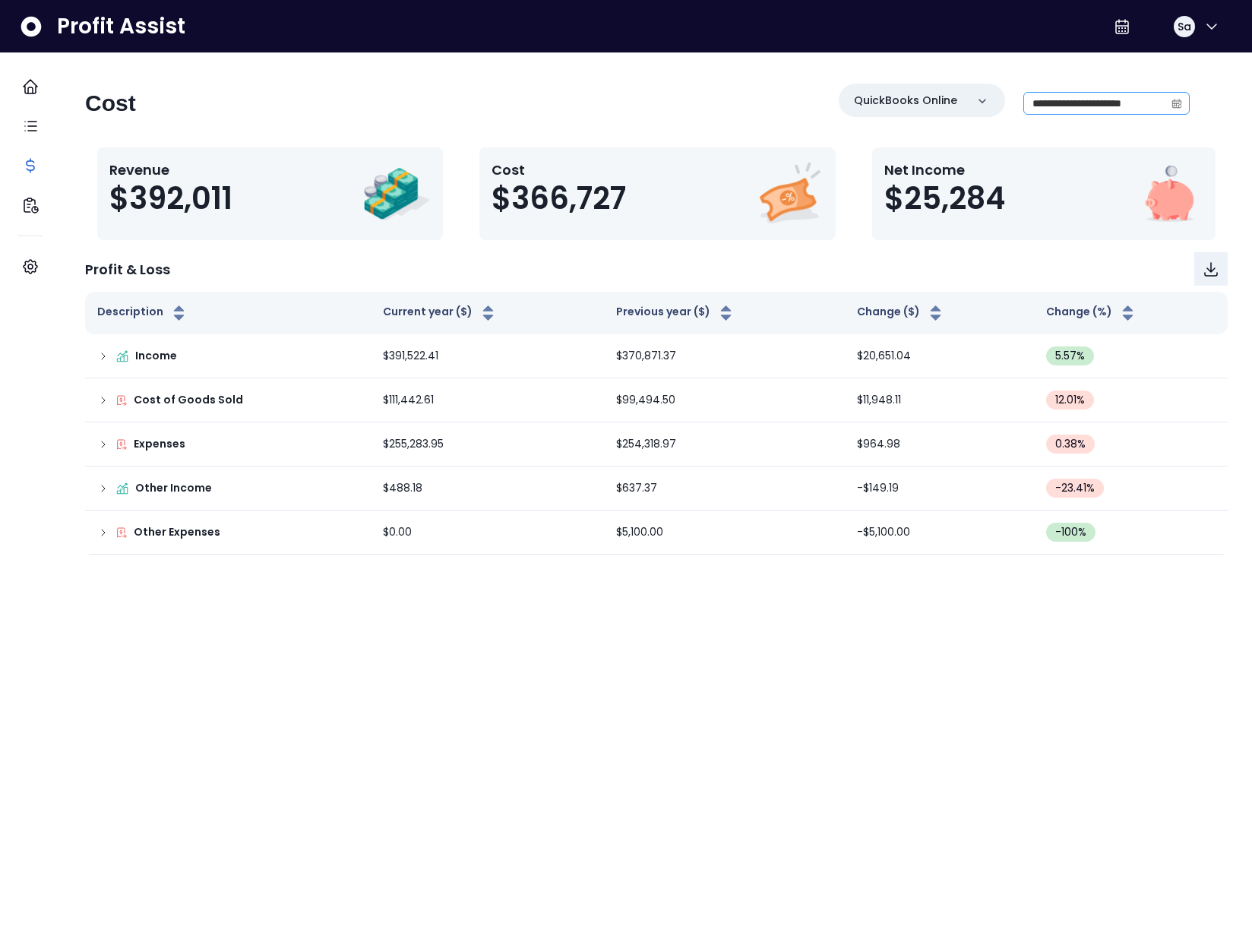
click at [1172, 104] on icon "calendar" at bounding box center [1176, 104] width 9 height 9
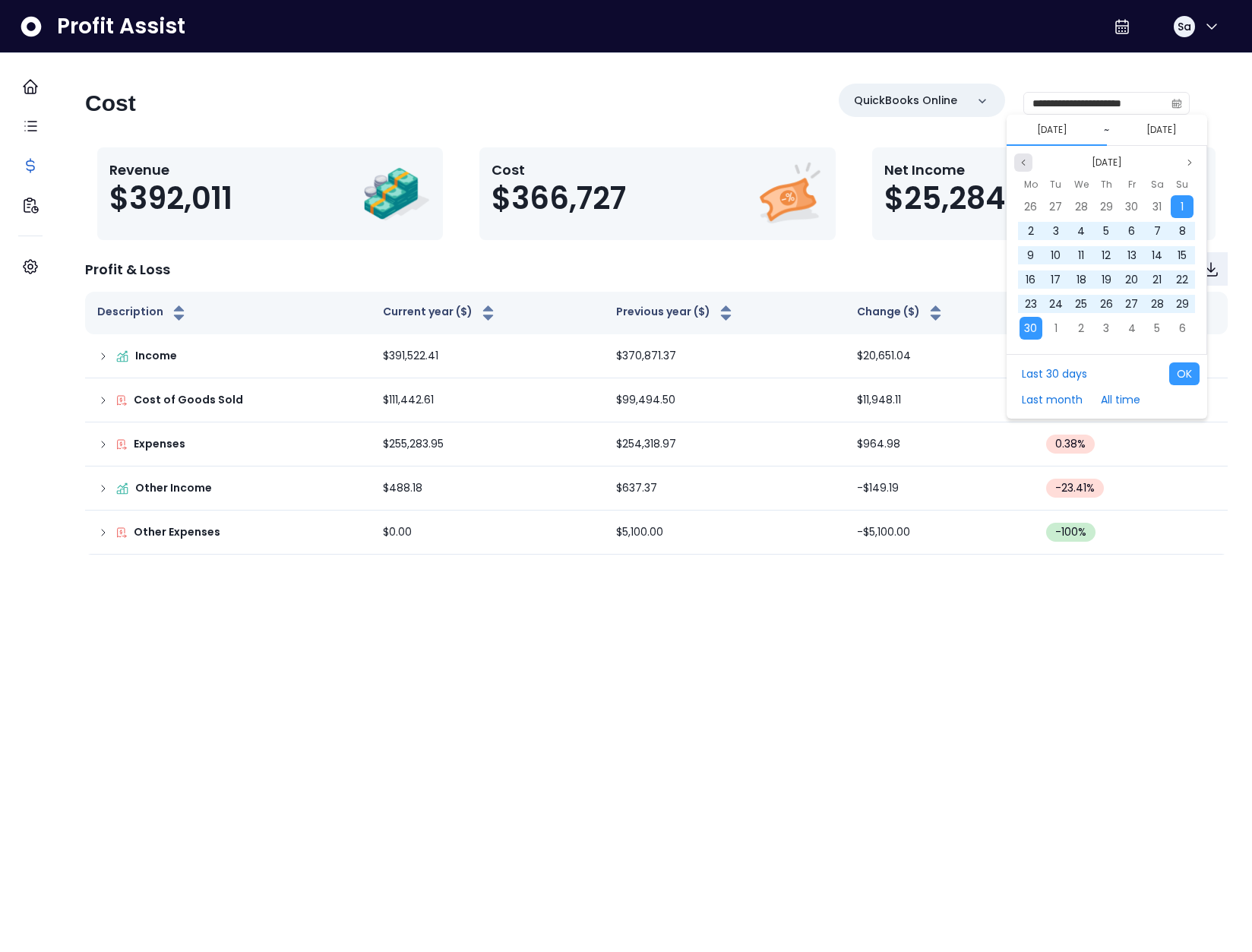
click at [1022, 162] on icon "page previous" at bounding box center [1022, 162] width 9 height 9
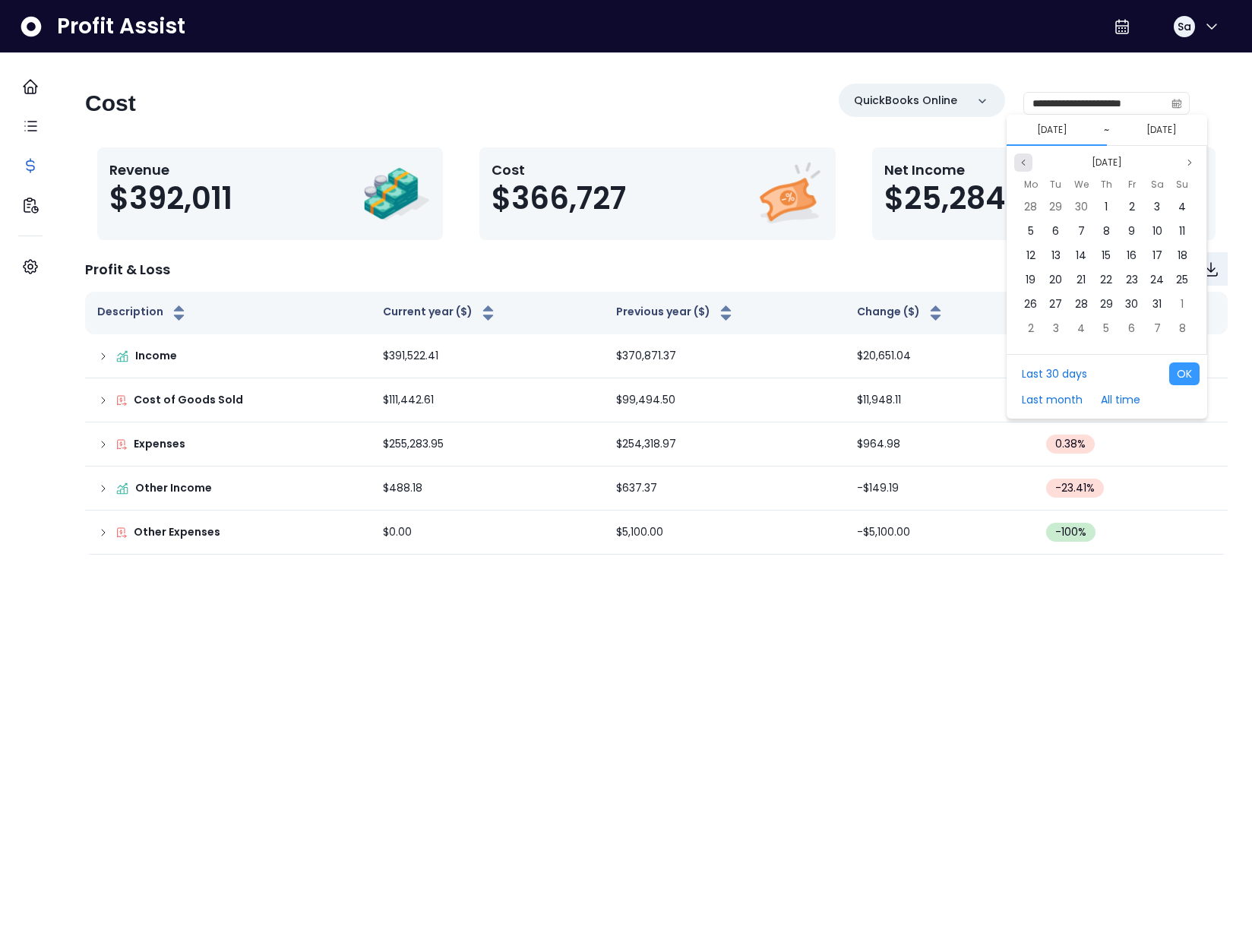
click at [1022, 162] on icon "page previous" at bounding box center [1022, 162] width 9 height 9
click at [1060, 201] on div "1" at bounding box center [1056, 207] width 23 height 23
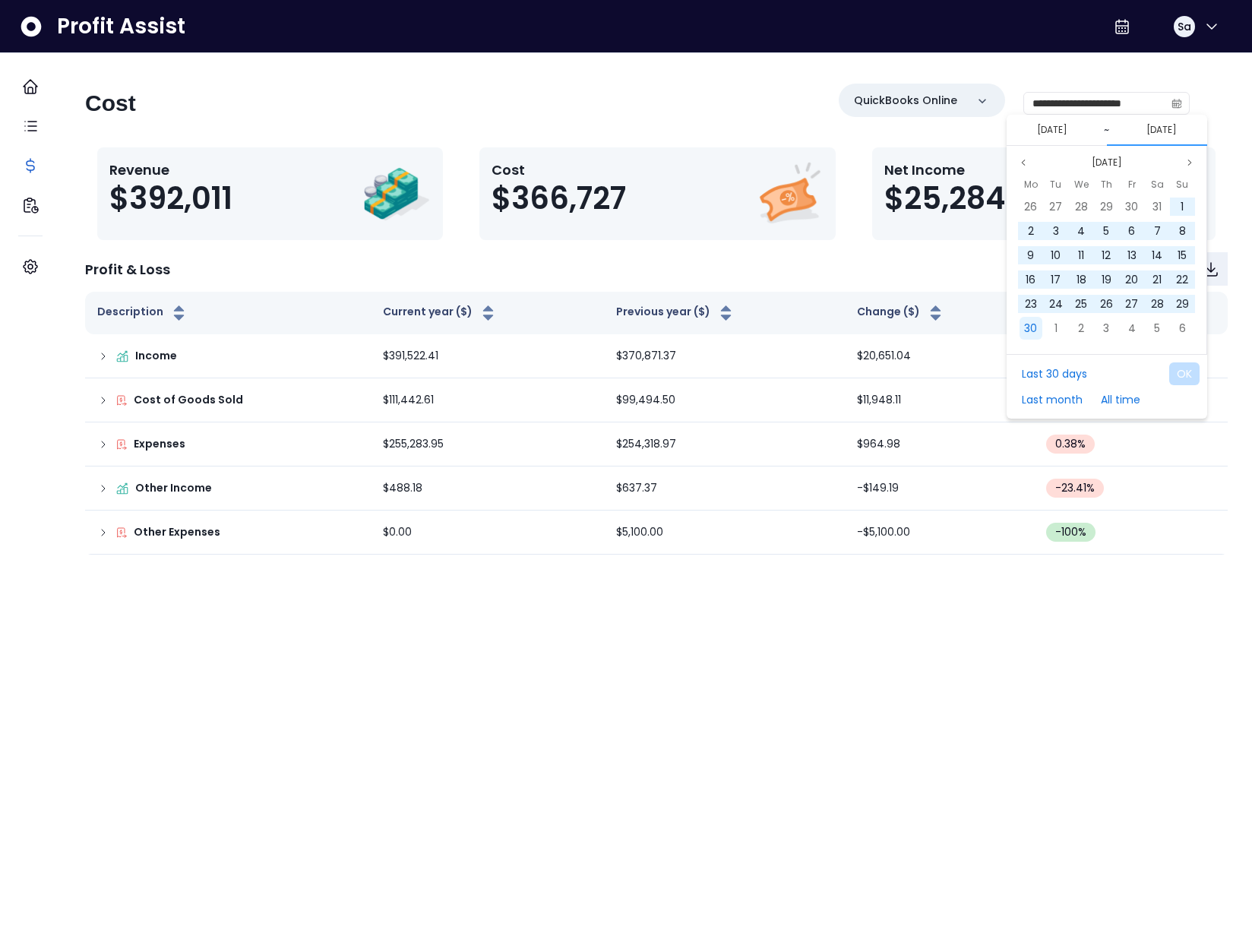
click at [1035, 335] on span "30" at bounding box center [1030, 328] width 13 height 15
click at [1188, 365] on button "OK" at bounding box center [1183, 374] width 30 height 23
type input "**********"
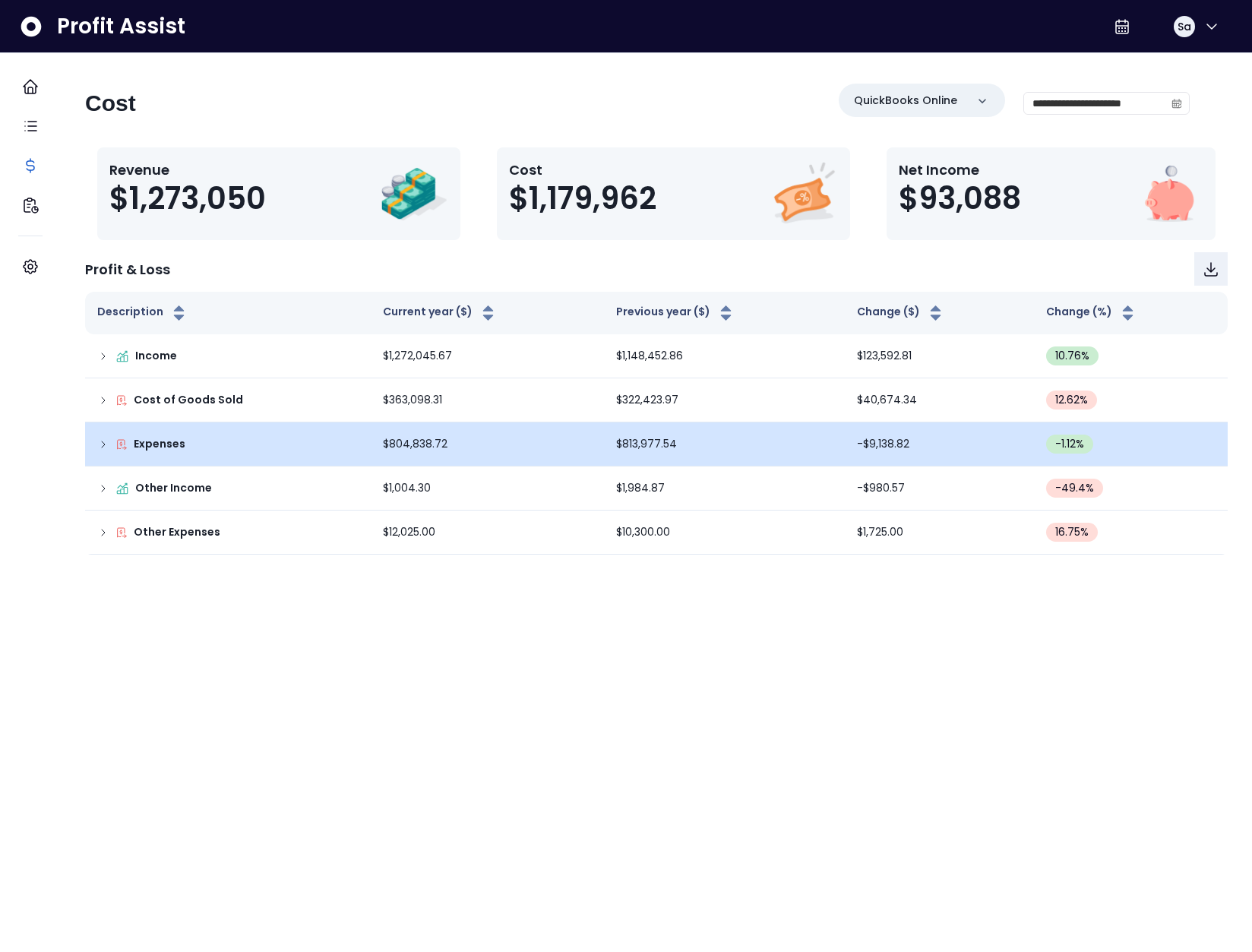
click at [109, 442] on icon at bounding box center [103, 444] width 13 height 13
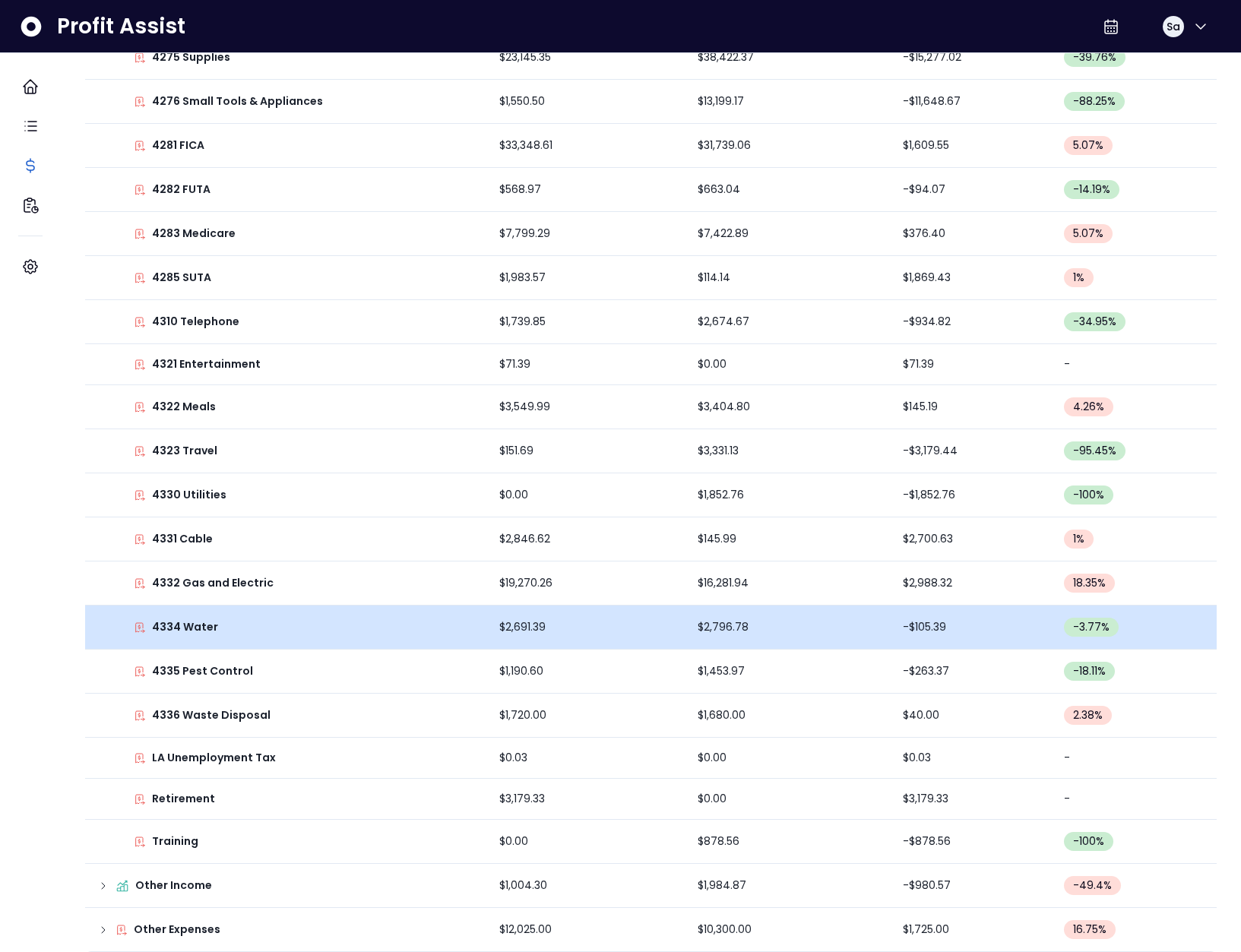
scroll to position [1794, 0]
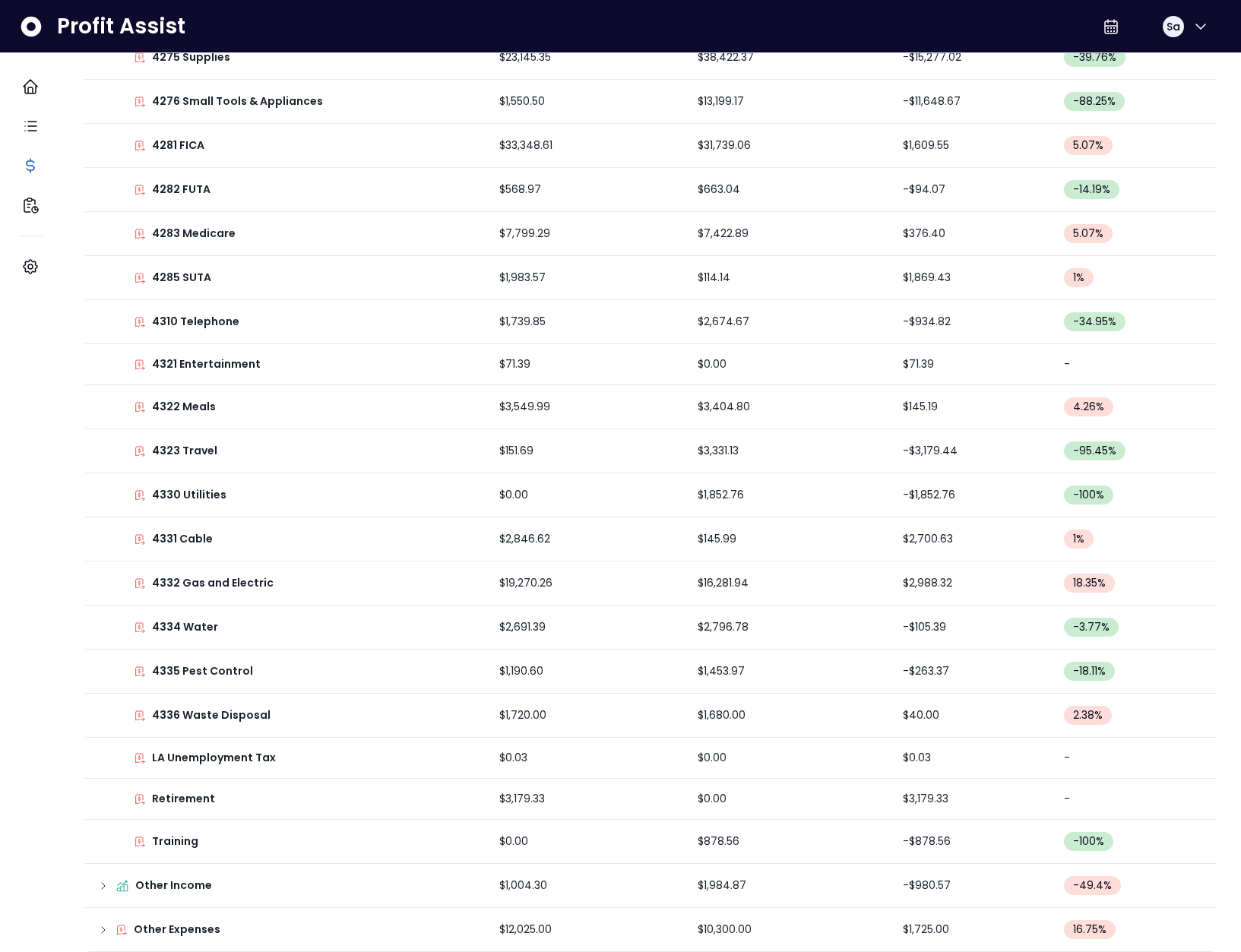
click at [233, 575] on p "4332 Gas and Electric" at bounding box center [212, 583] width 122 height 16
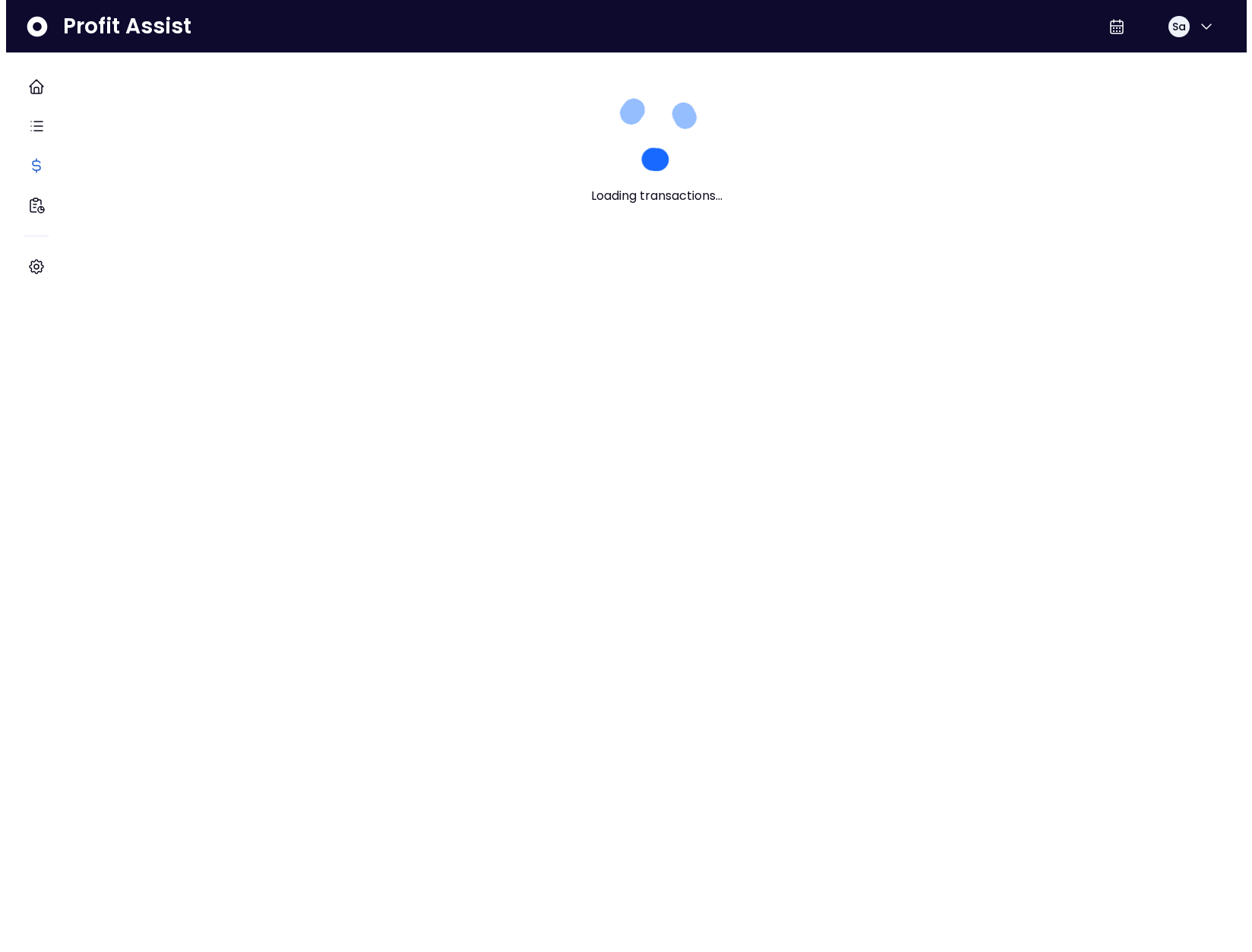
scroll to position [0, 0]
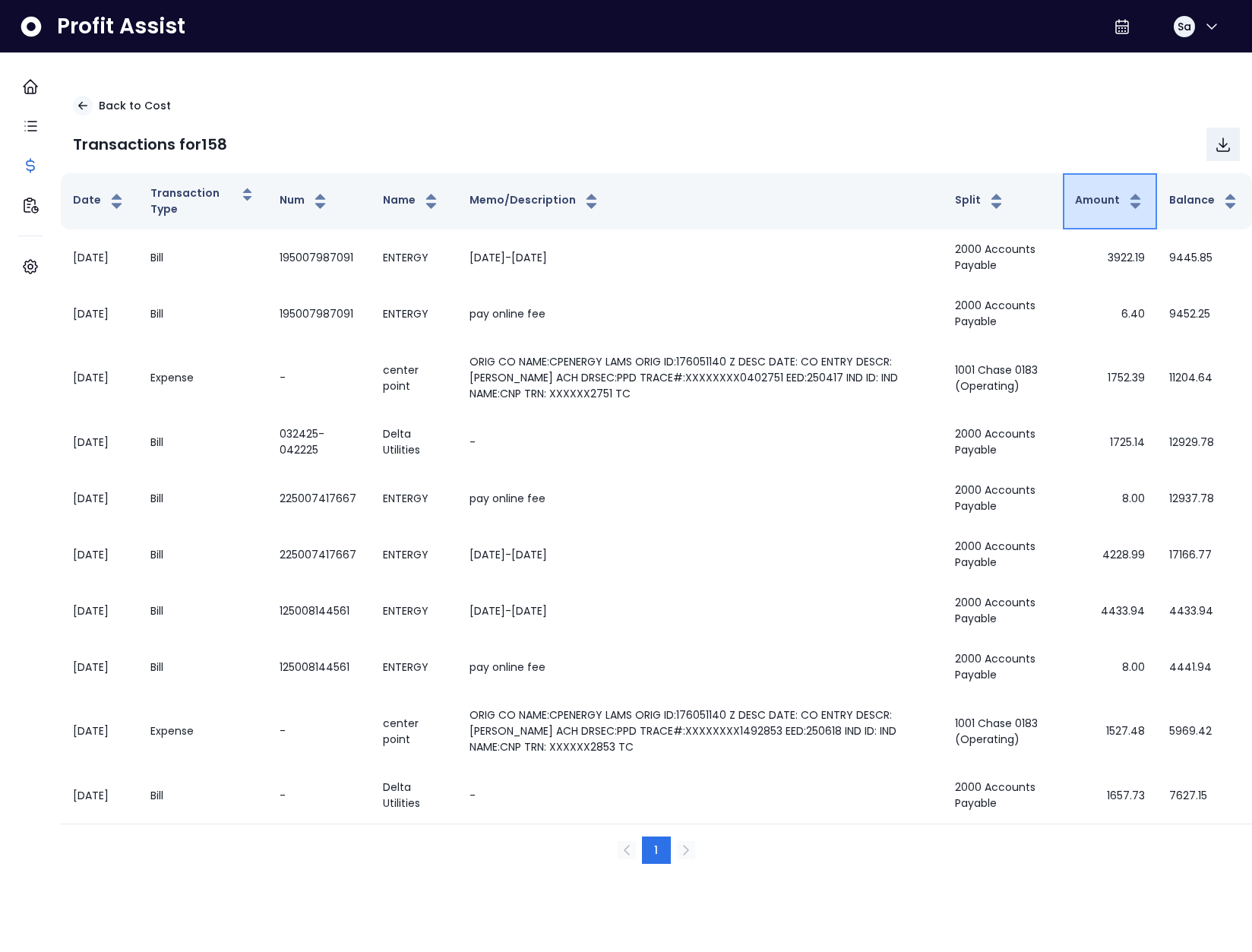
click at [1074, 199] on button "Amount" at bounding box center [1109, 201] width 70 height 18
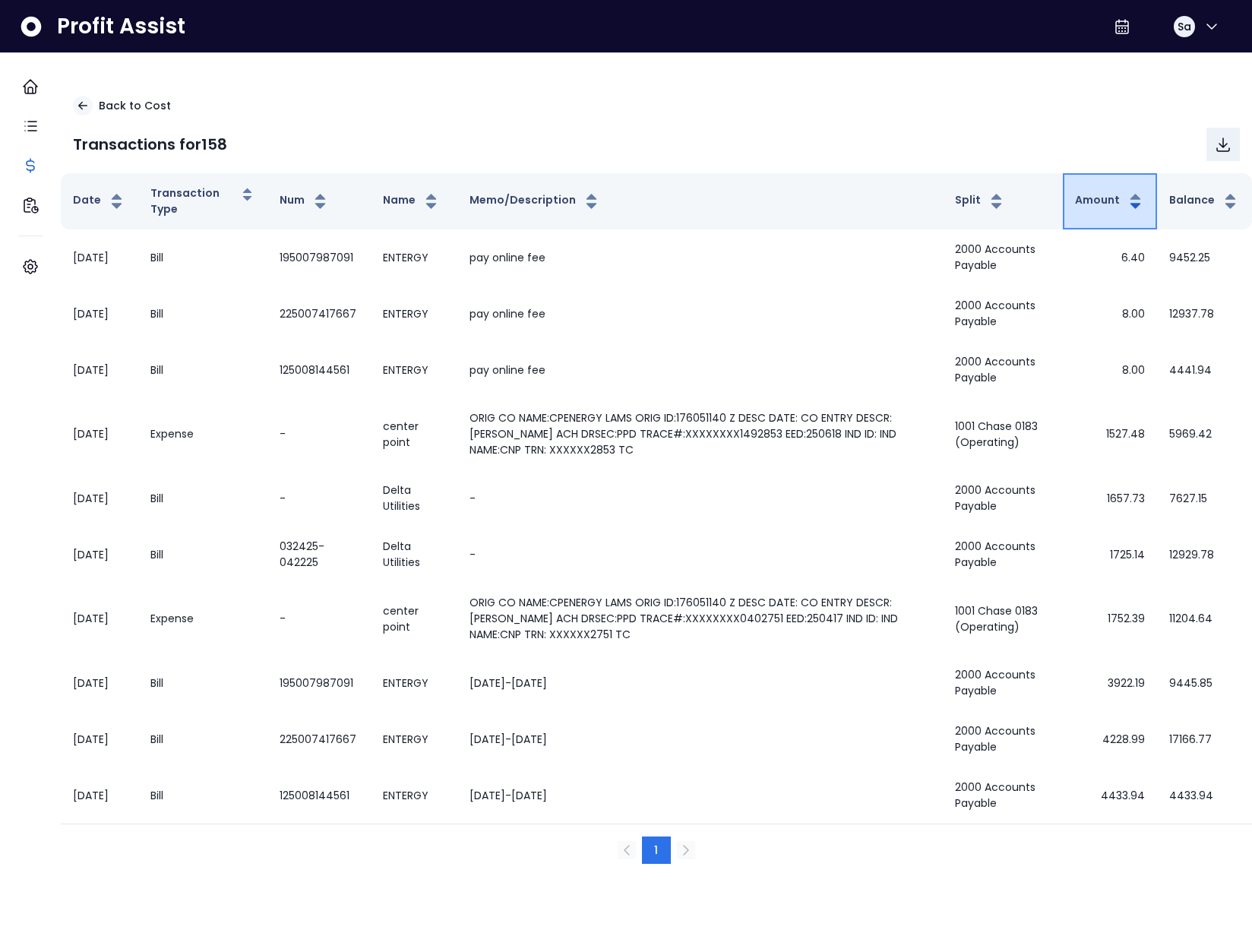
click at [1076, 203] on button "Amount" at bounding box center [1109, 201] width 70 height 18
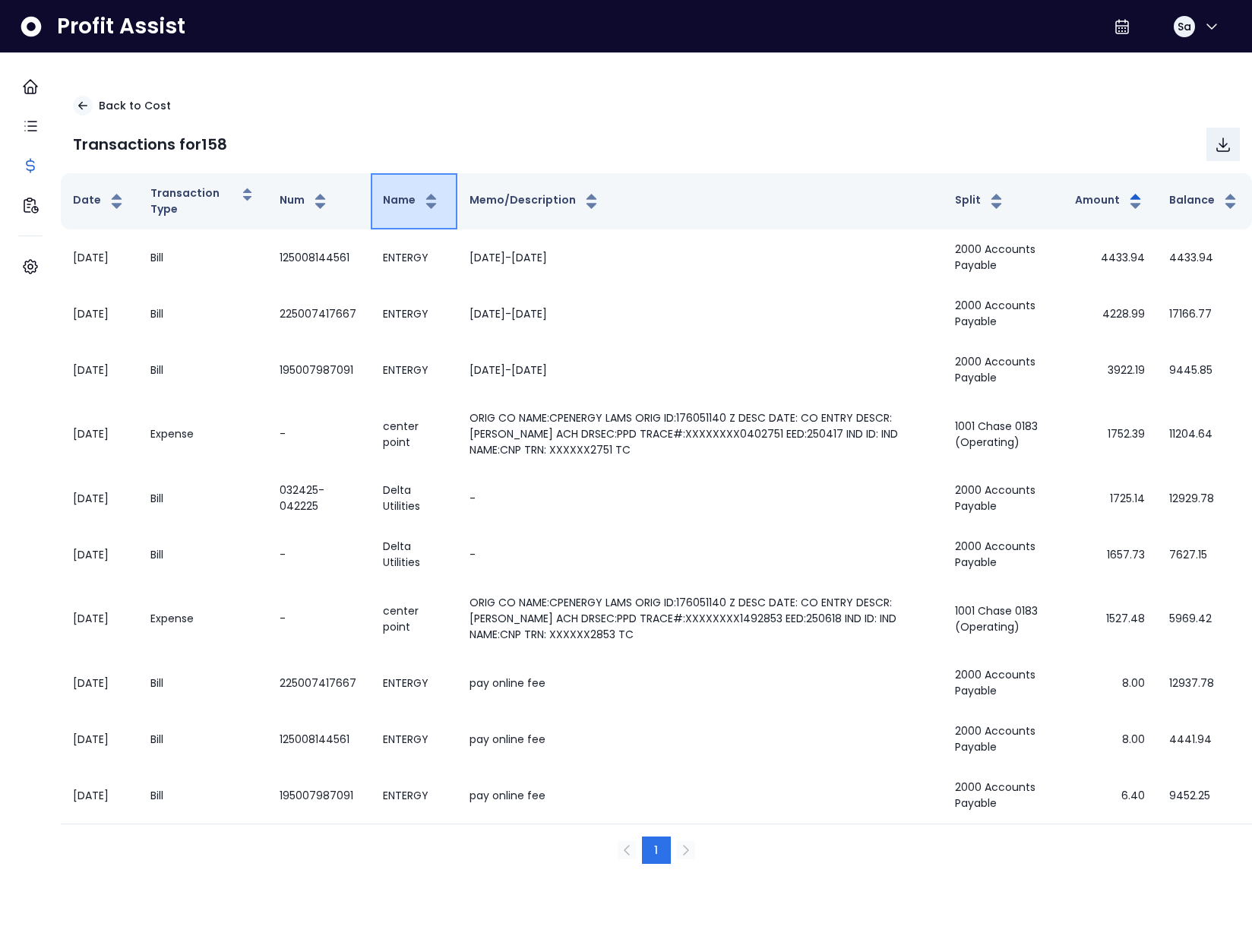
click at [414, 200] on button "Name" at bounding box center [412, 201] width 58 height 18
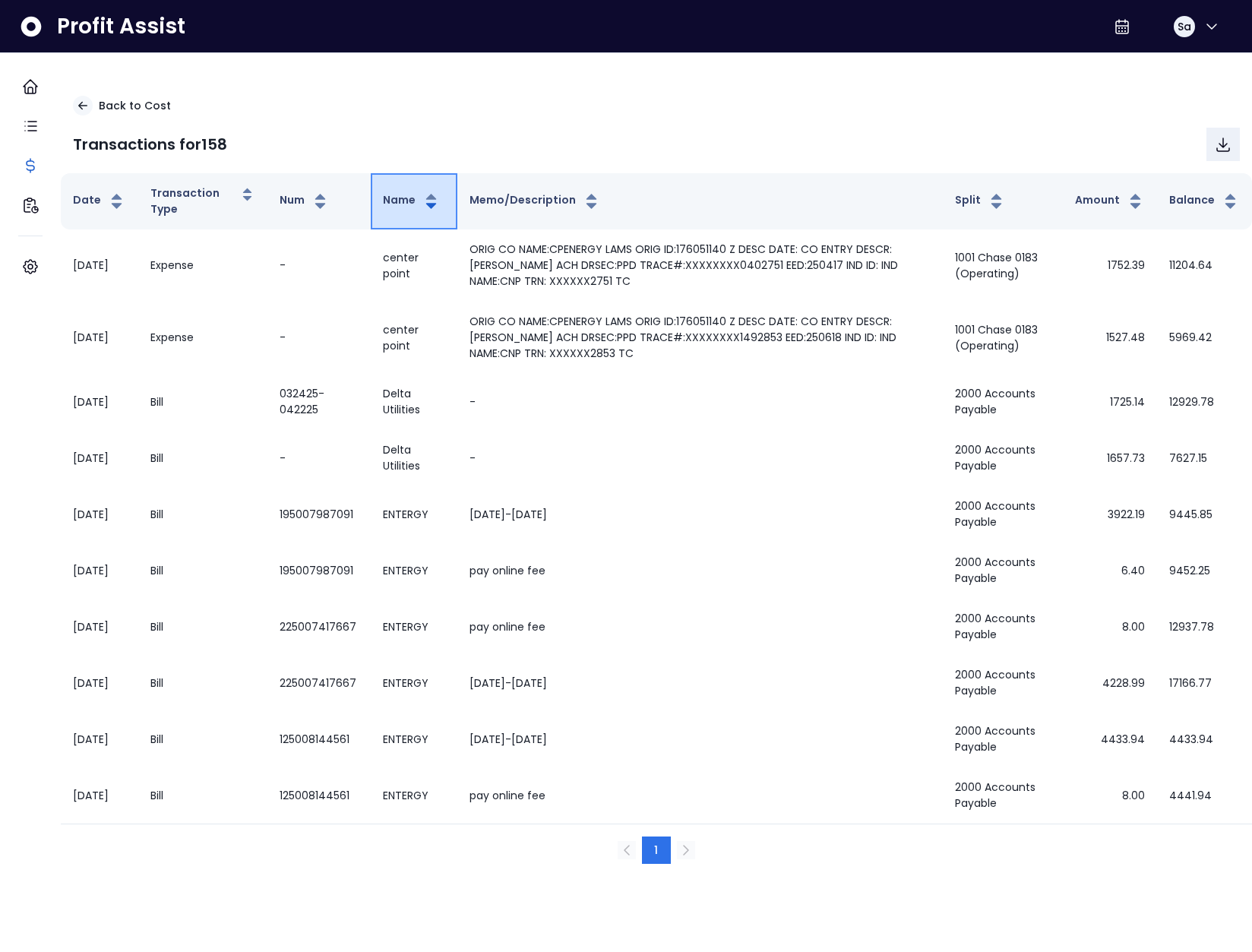
click at [414, 200] on button "Name" at bounding box center [412, 201] width 58 height 18
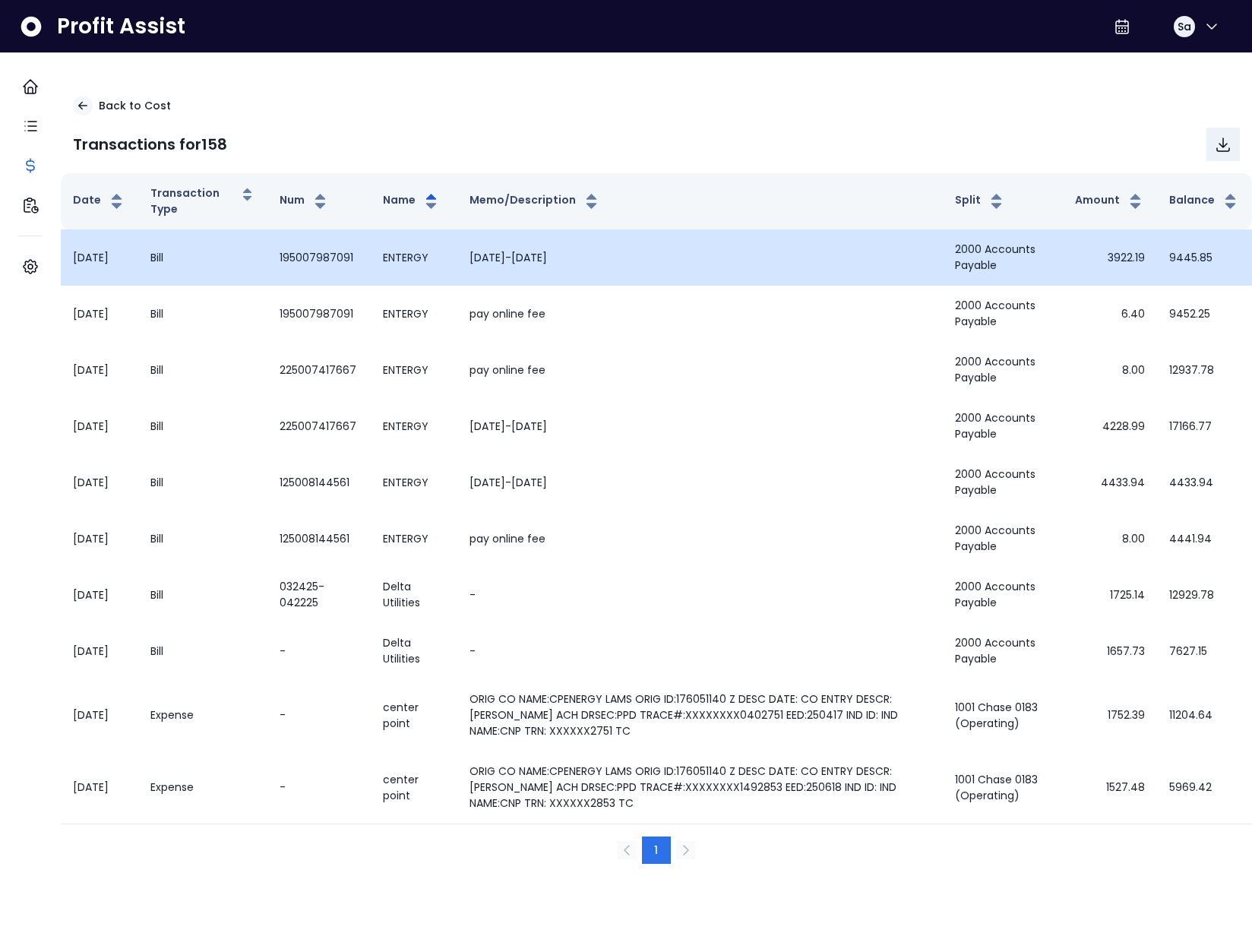
click at [1092, 257] on td "3922.19" at bounding box center [1110, 258] width 95 height 56
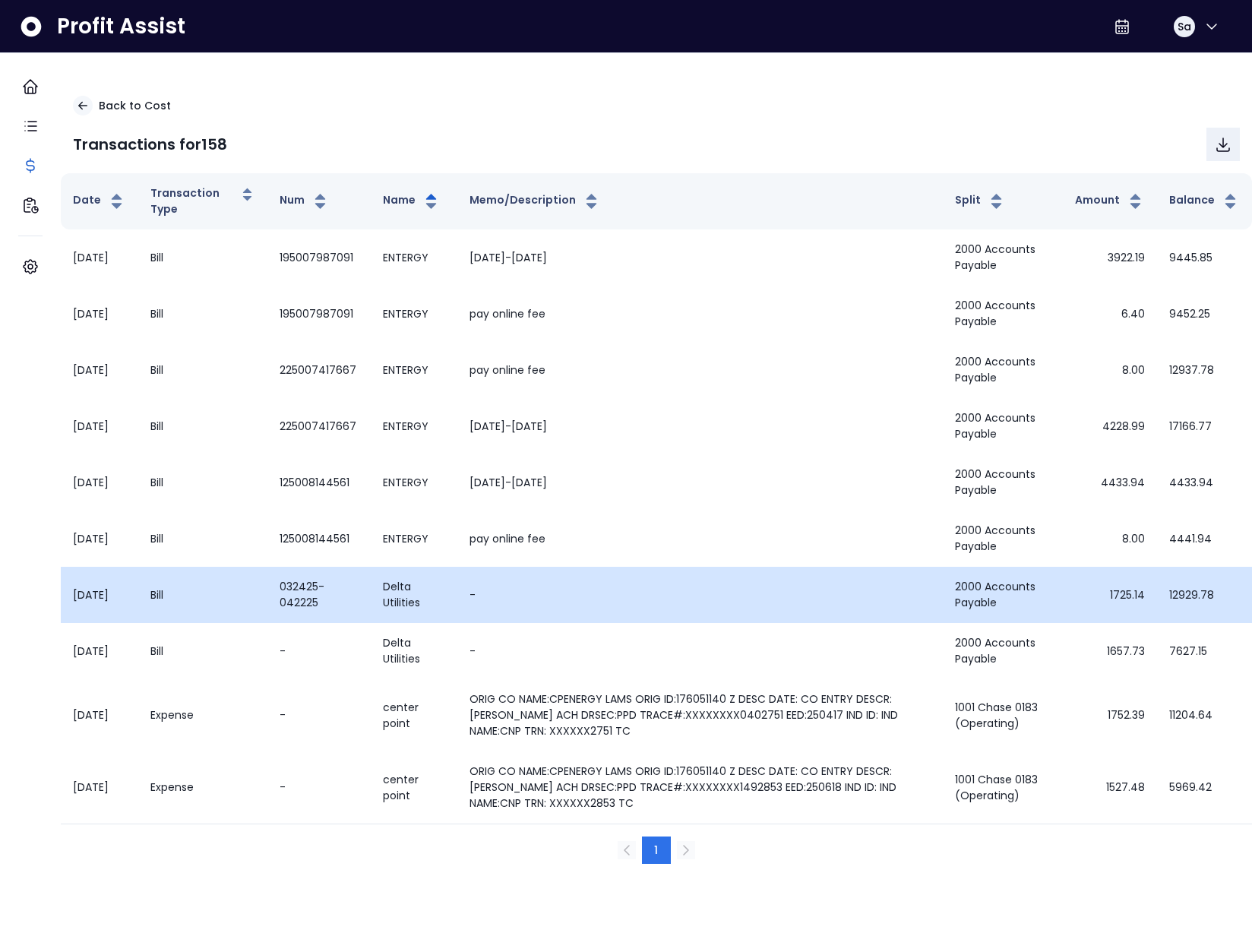
click at [398, 602] on td "Delta Utilities" at bounding box center [413, 595] width 86 height 56
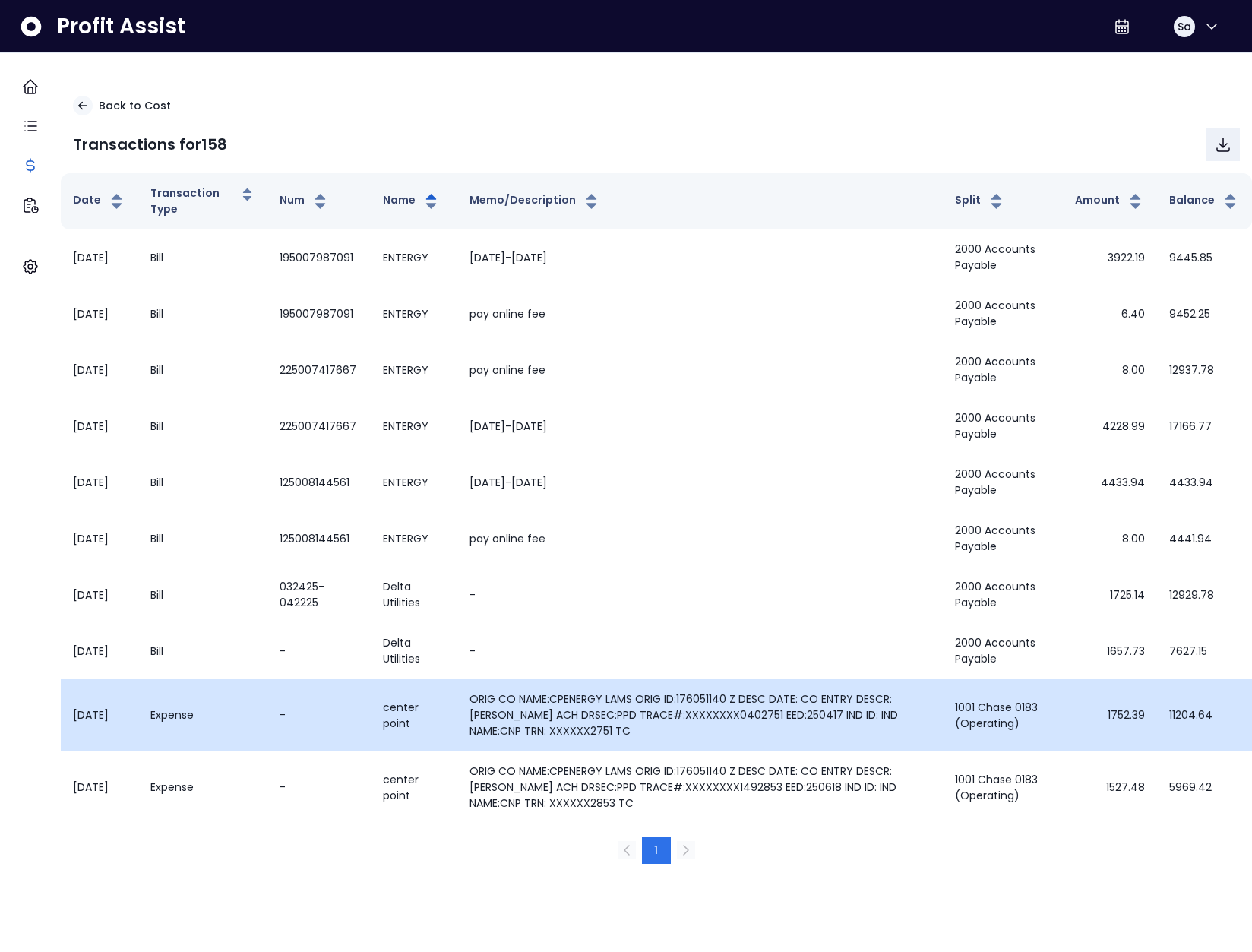
click at [408, 704] on td "center point" at bounding box center [413, 714] width 86 height 72
click at [441, 702] on td "center point" at bounding box center [413, 714] width 86 height 72
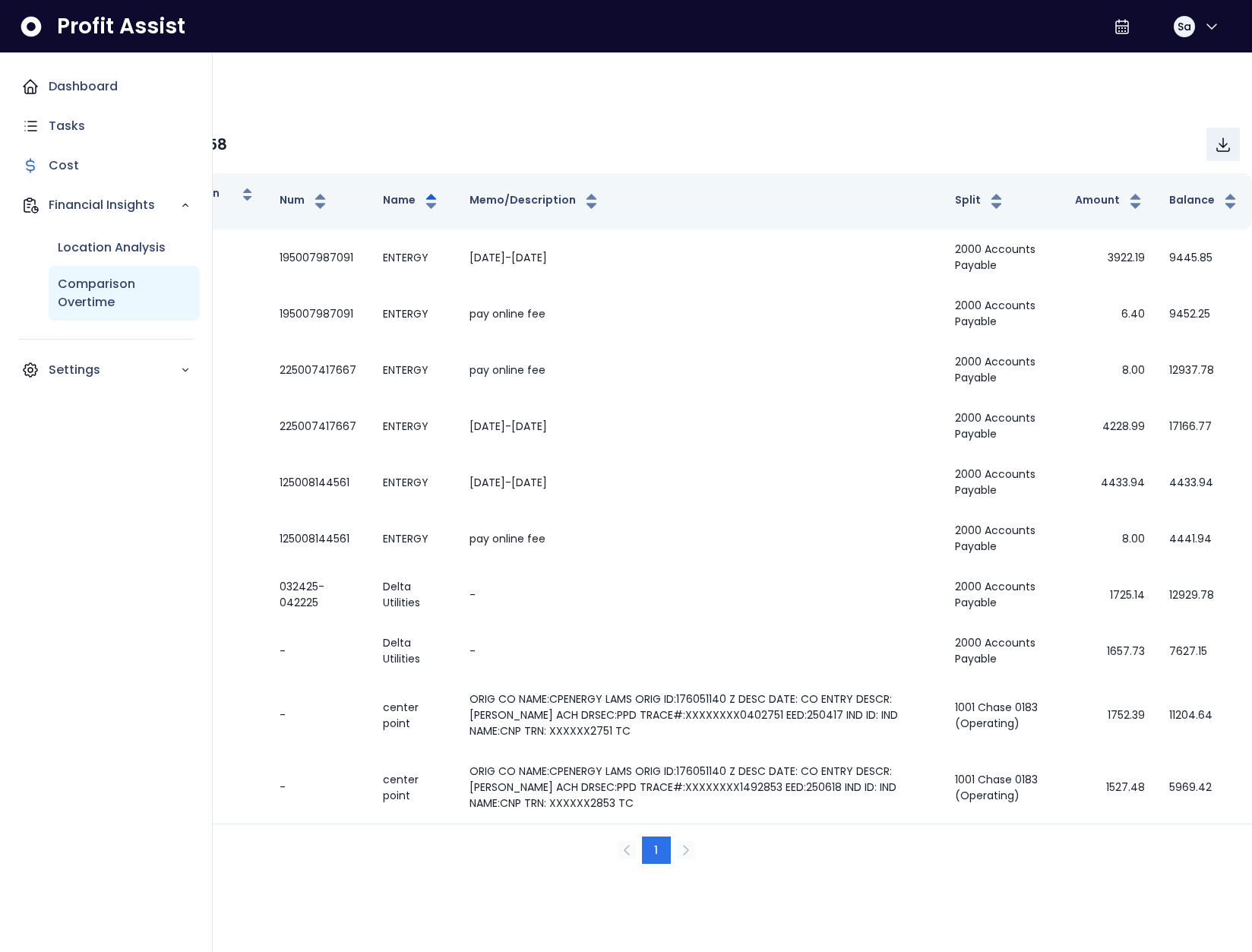
click at [97, 289] on p "Comparison Overtime" at bounding box center [125, 294] width 133 height 37
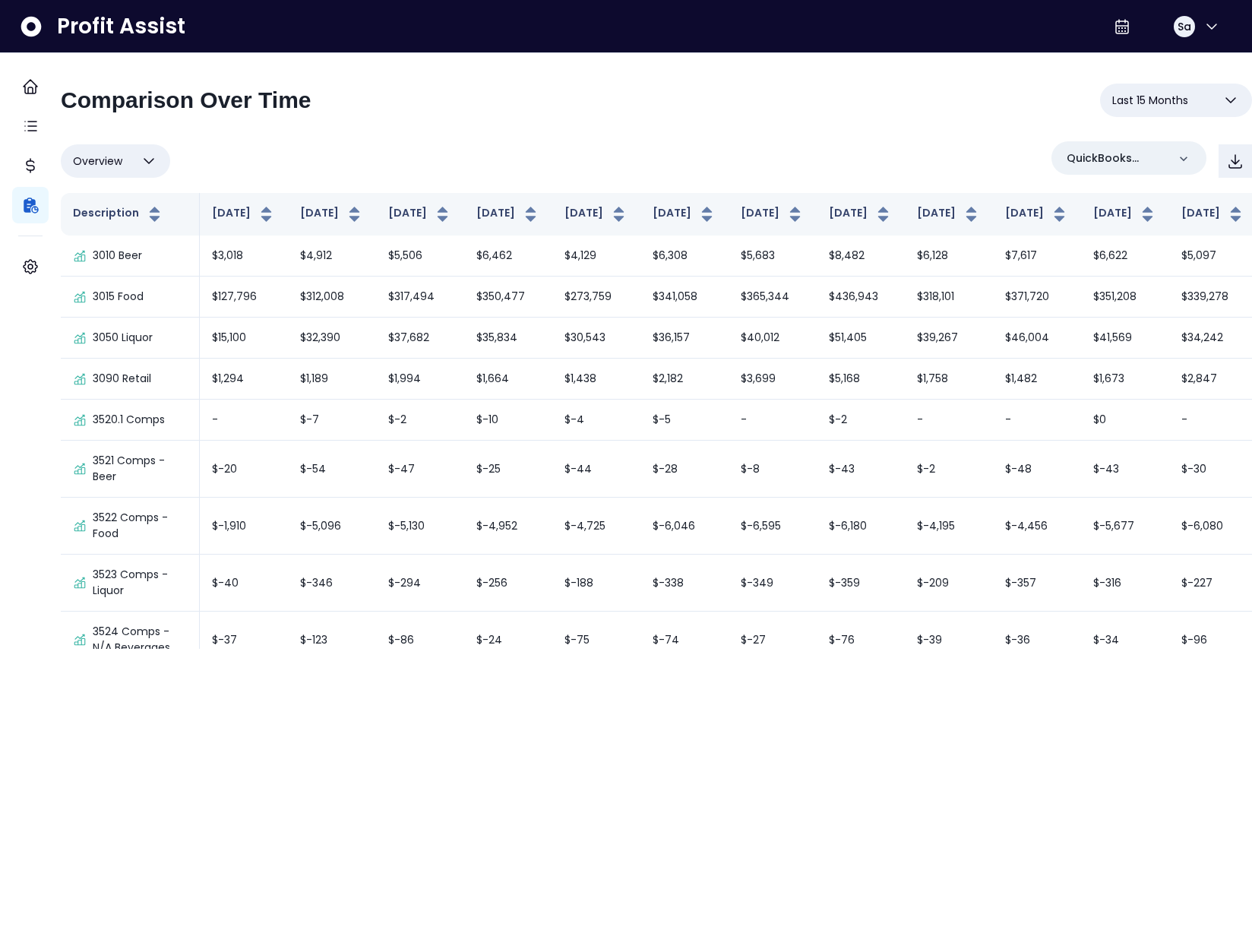
click at [744, 160] on div "Overview Overview % of cost % of sales % of budget ******** QuickBooks Online" at bounding box center [656, 160] width 1191 height 40
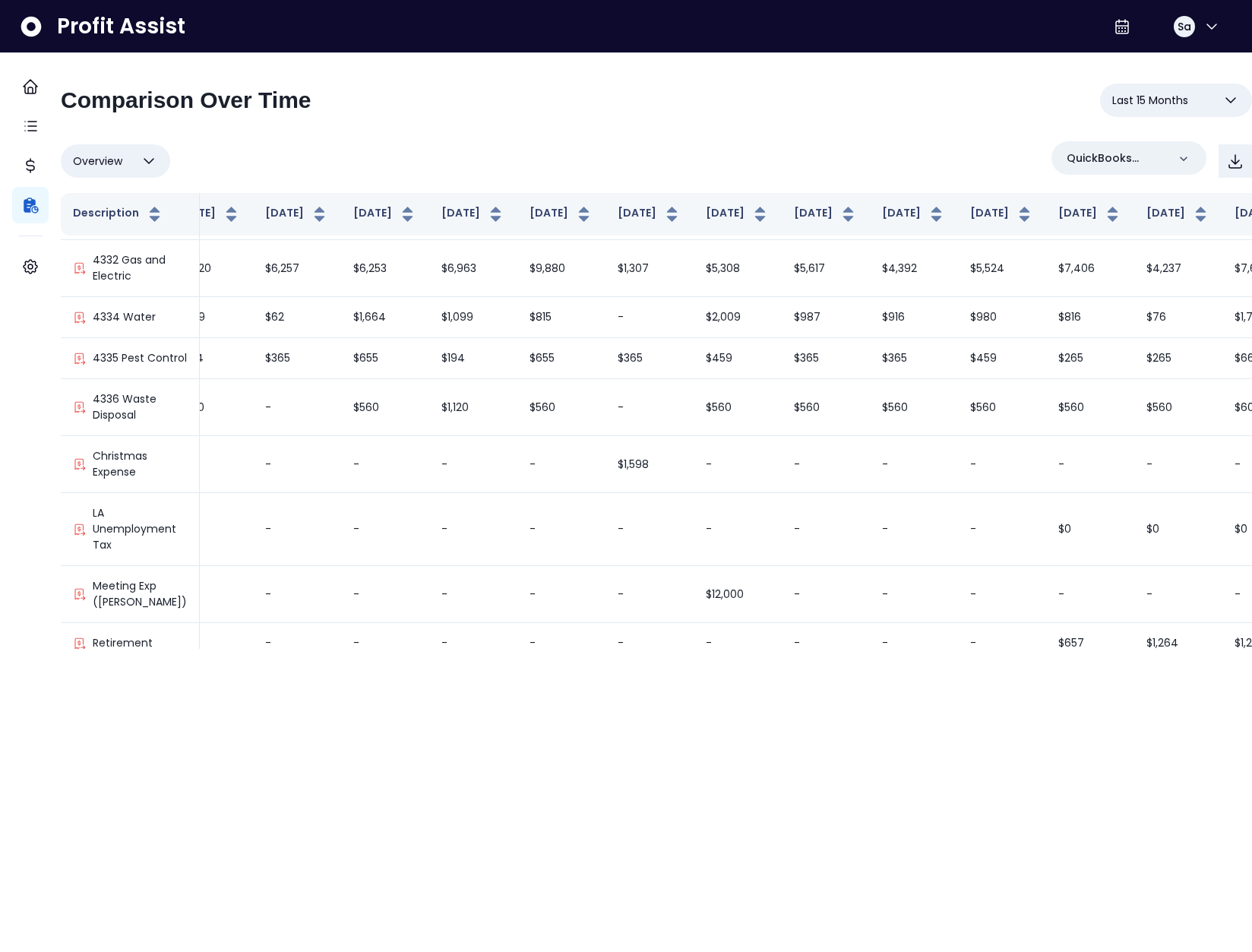
scroll to position [3316, 186]
